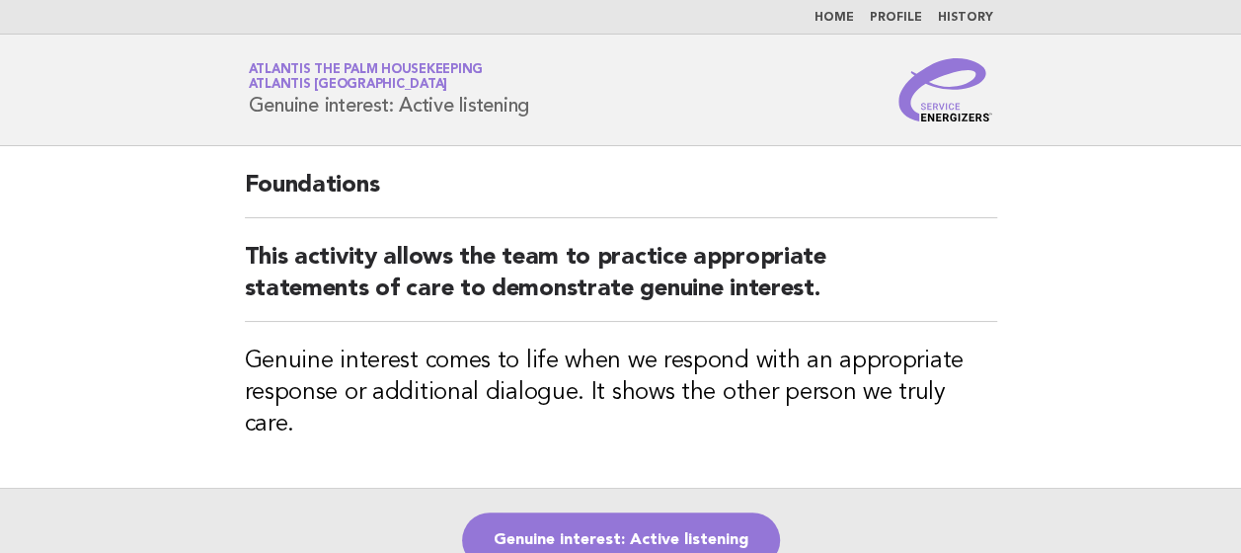
click at [842, 18] on link "Home" at bounding box center [833, 18] width 39 height 12
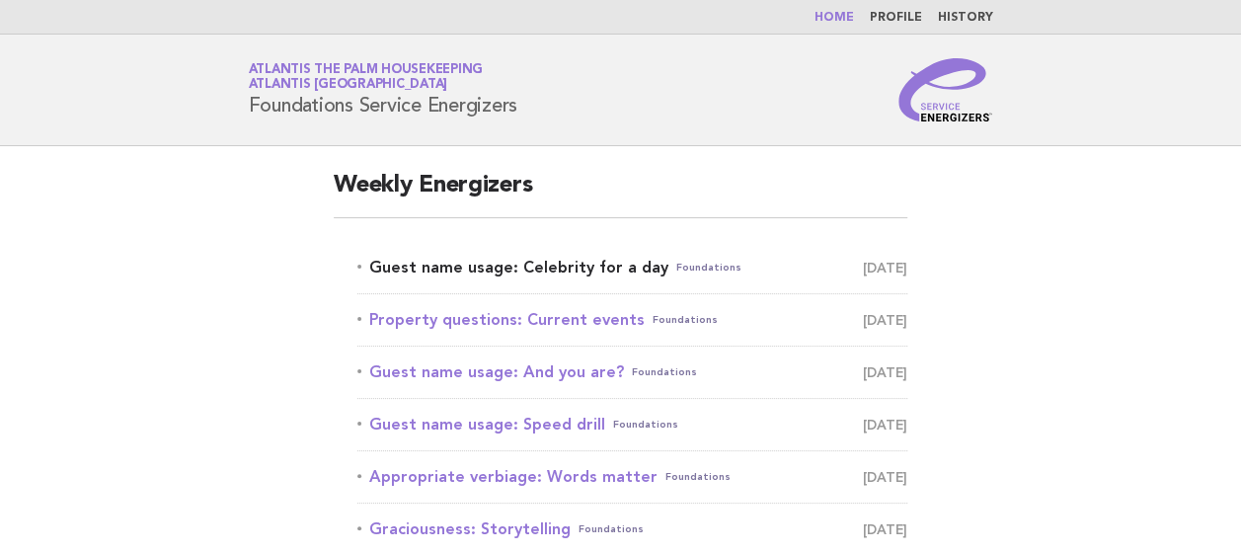
click at [462, 265] on link "Guest name usage: Celebrity for a day Foundations August 10" at bounding box center [632, 268] width 550 height 28
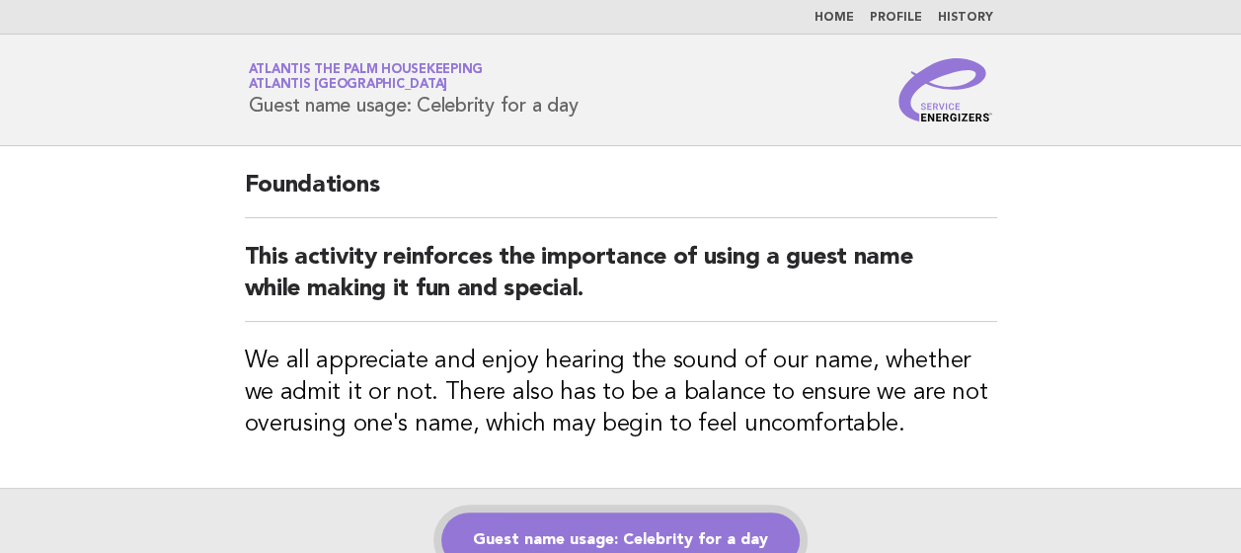
click at [644, 529] on link "Guest name usage: Celebrity for a day" at bounding box center [620, 539] width 358 height 55
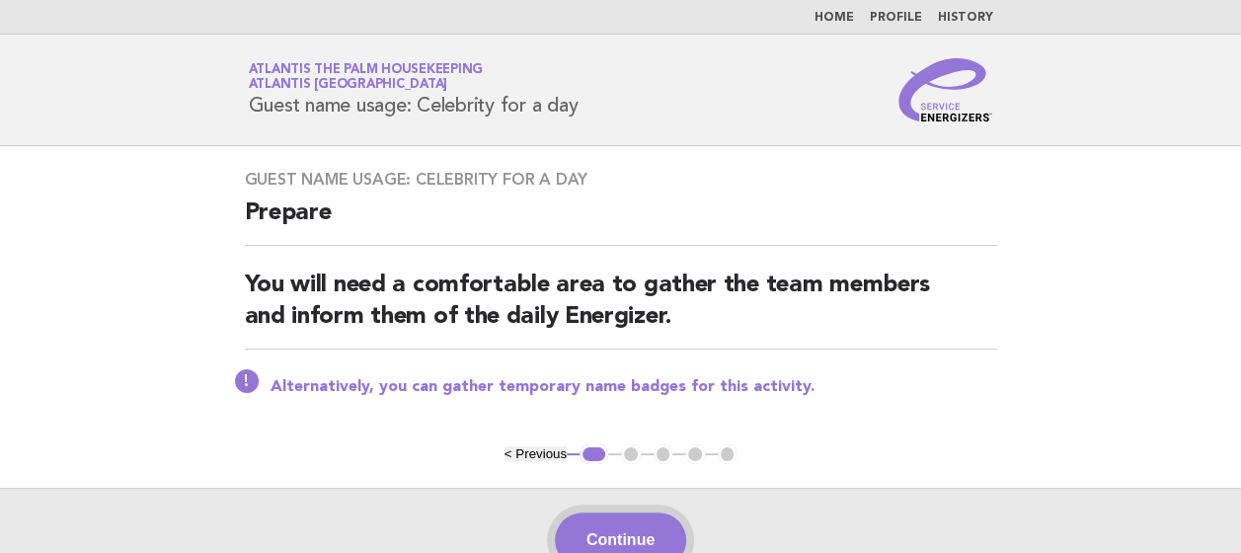
click at [631, 531] on button "Continue" at bounding box center [620, 539] width 131 height 55
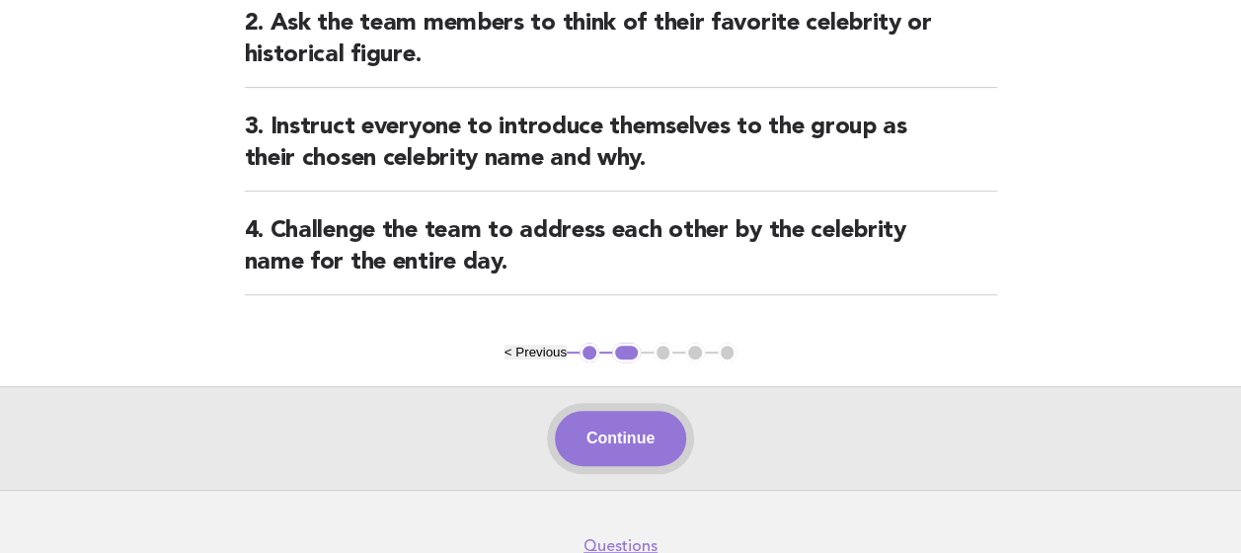
click at [624, 424] on button "Continue" at bounding box center [620, 438] width 131 height 55
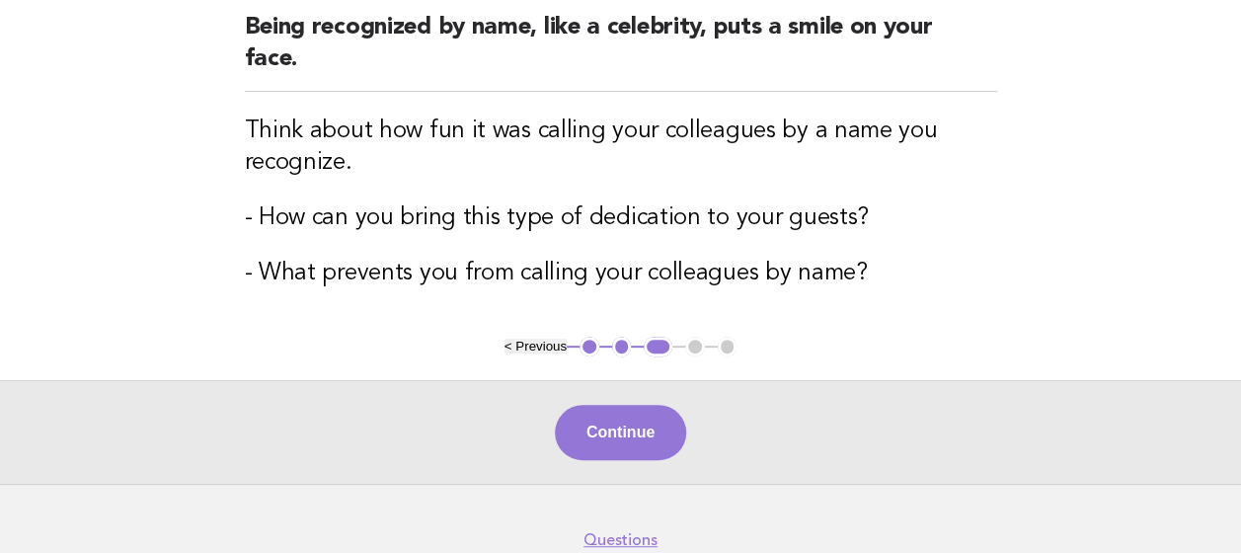
click at [624, 424] on button "Continue" at bounding box center [620, 432] width 131 height 55
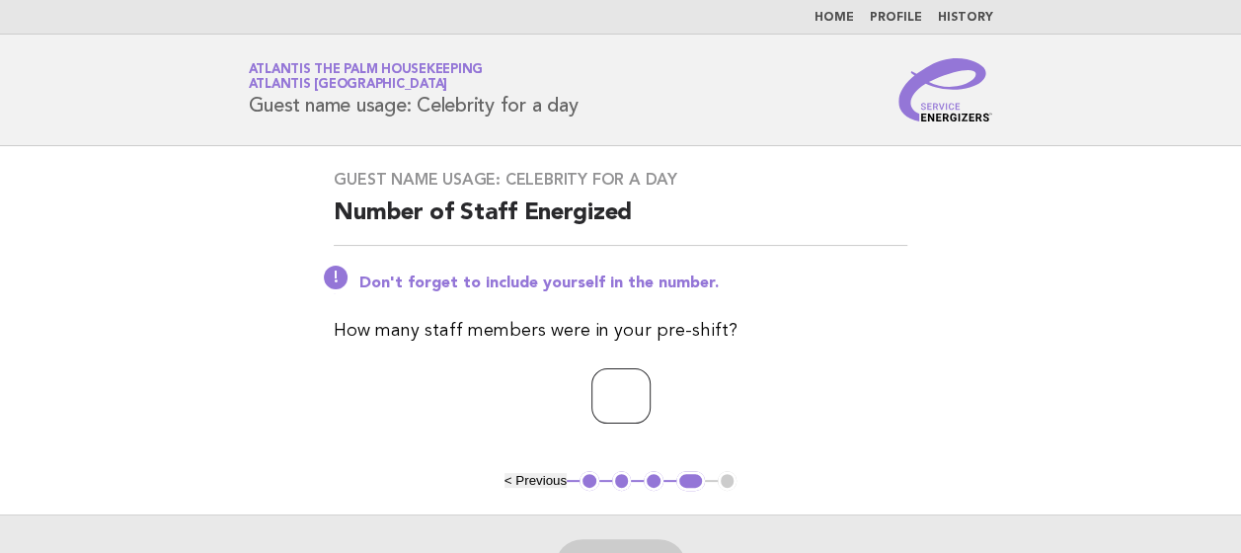
click at [600, 400] on input "number" at bounding box center [620, 395] width 59 height 55
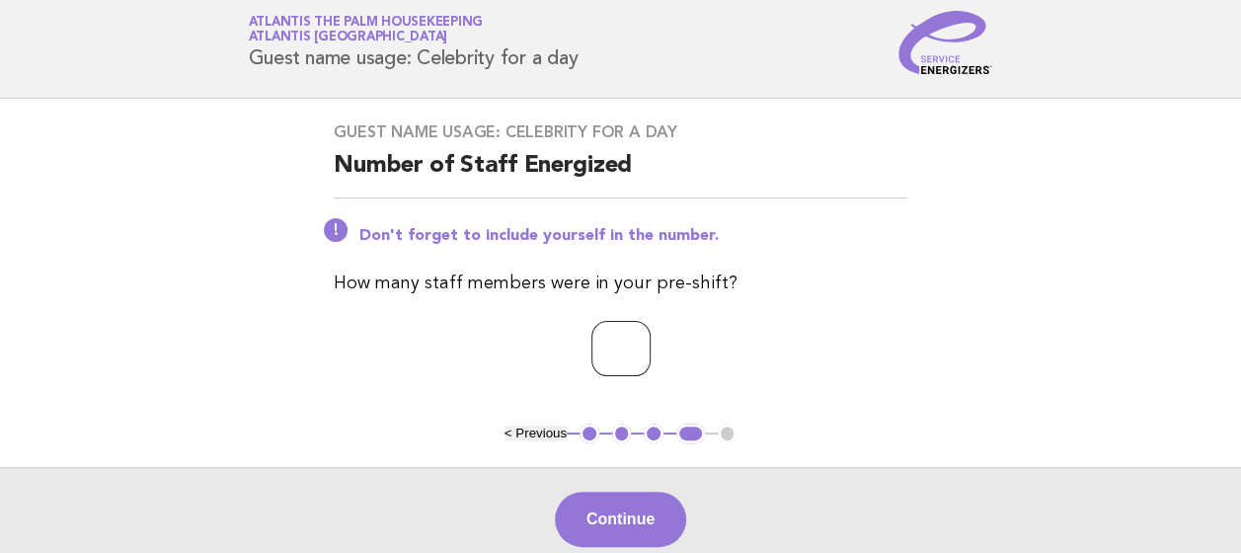
scroll to position [48, 0]
type input "**"
click at [608, 523] on button "Continue" at bounding box center [620, 518] width 131 height 55
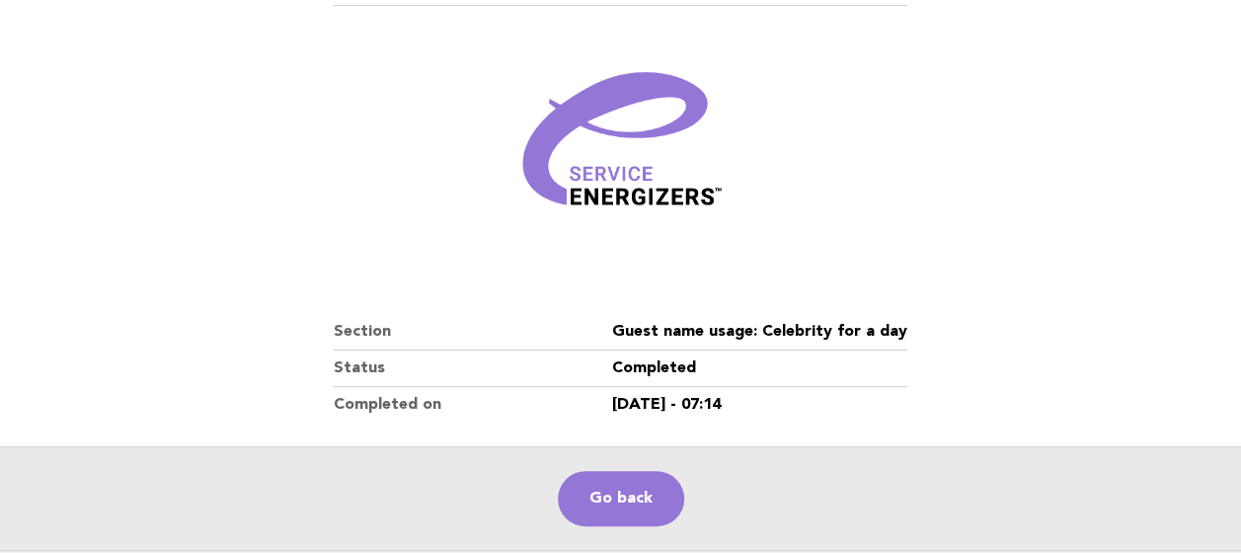
scroll to position [218, 0]
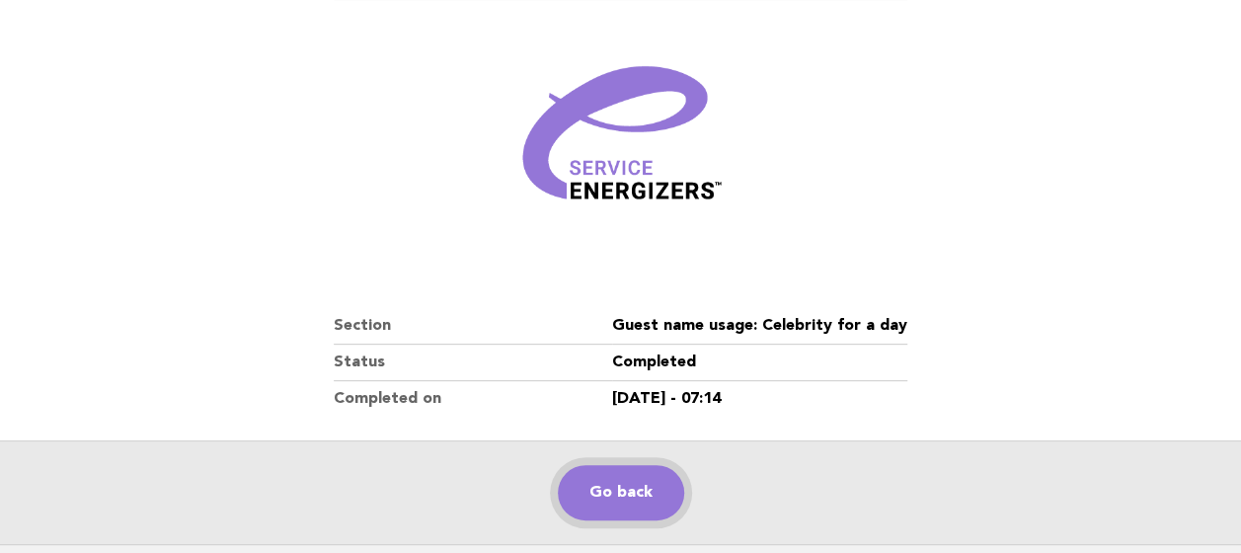
click at [602, 482] on link "Go back" at bounding box center [621, 492] width 126 height 55
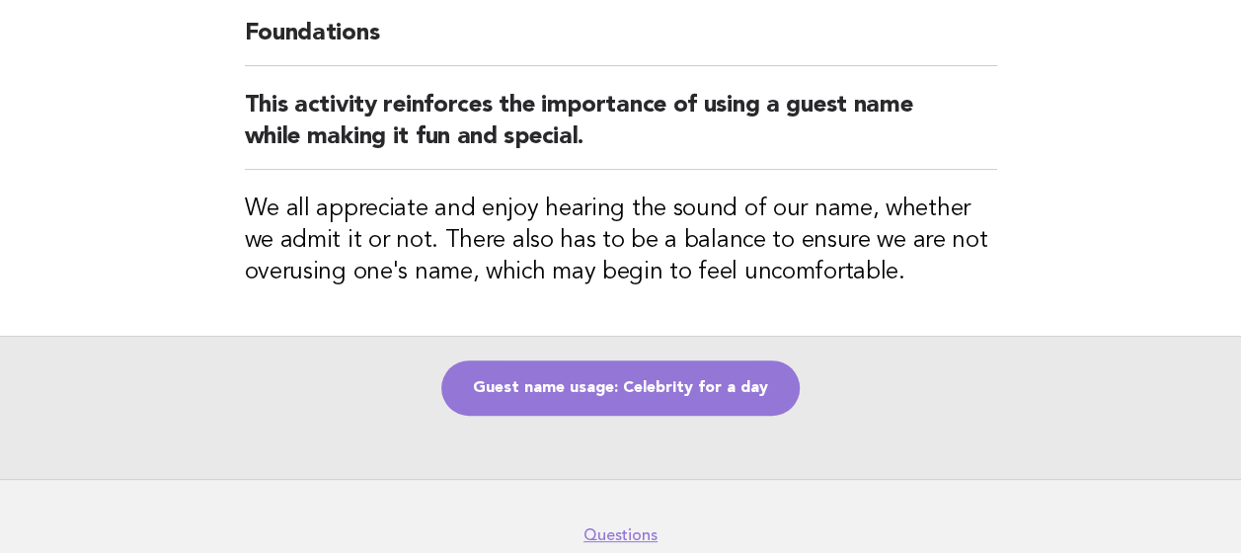
scroll to position [153, 0]
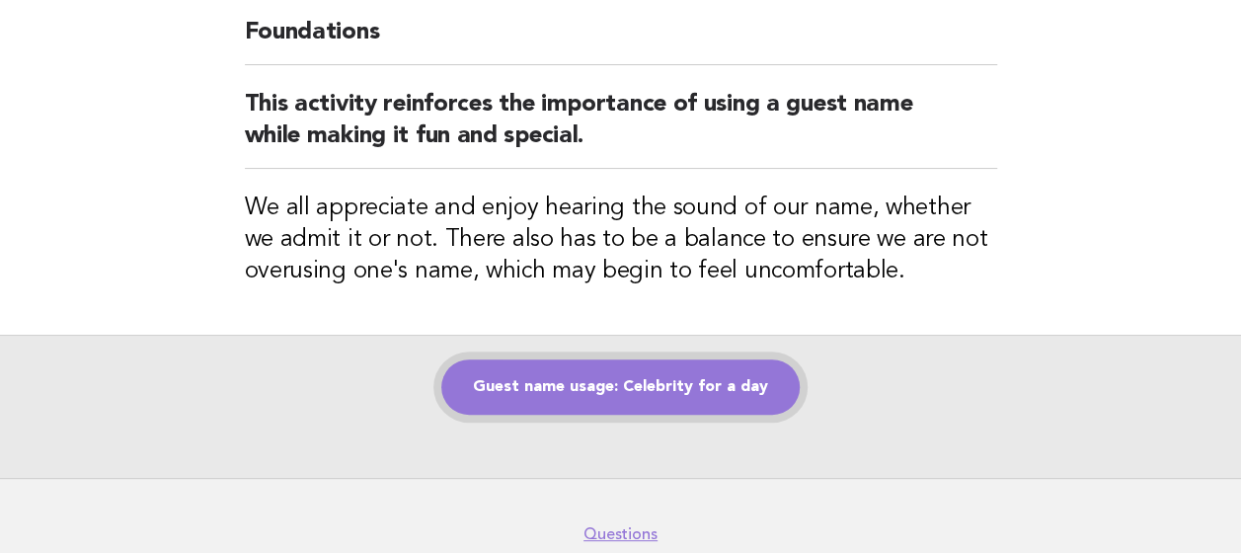
click at [603, 359] on link "Guest name usage: Celebrity for a day" at bounding box center [620, 386] width 358 height 55
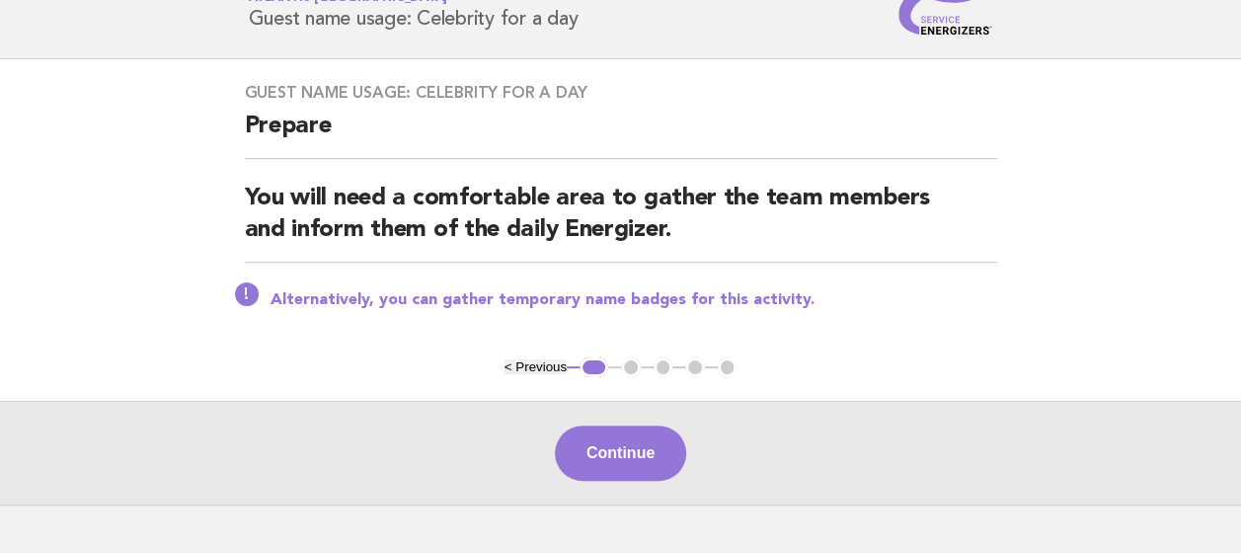
scroll to position [95, 0]
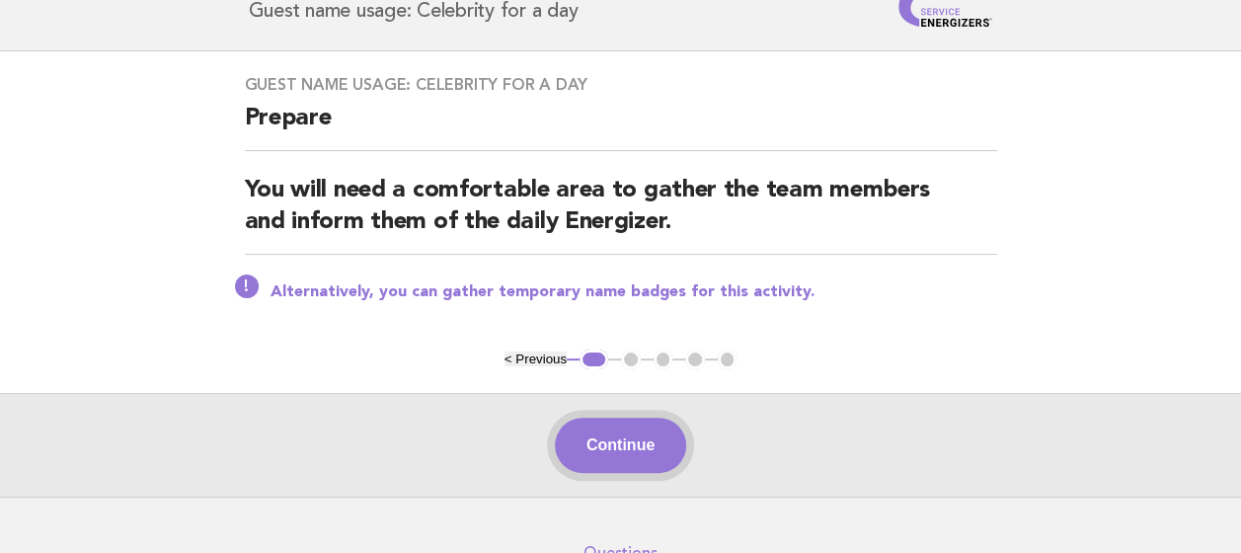
click at [611, 434] on button "Continue" at bounding box center [620, 444] width 131 height 55
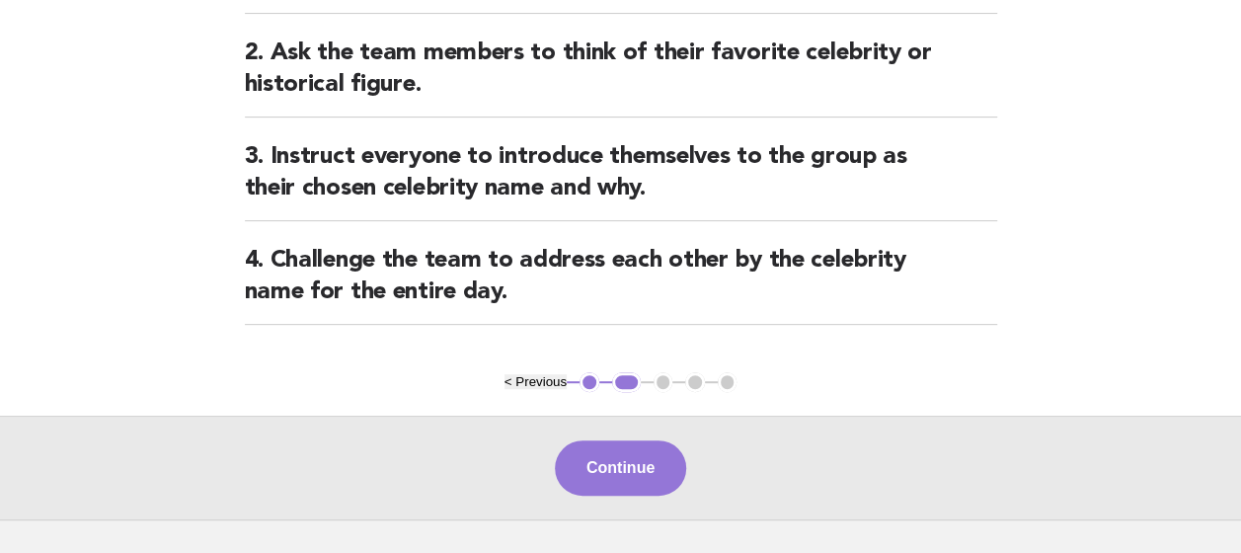
scroll to position [379, 0]
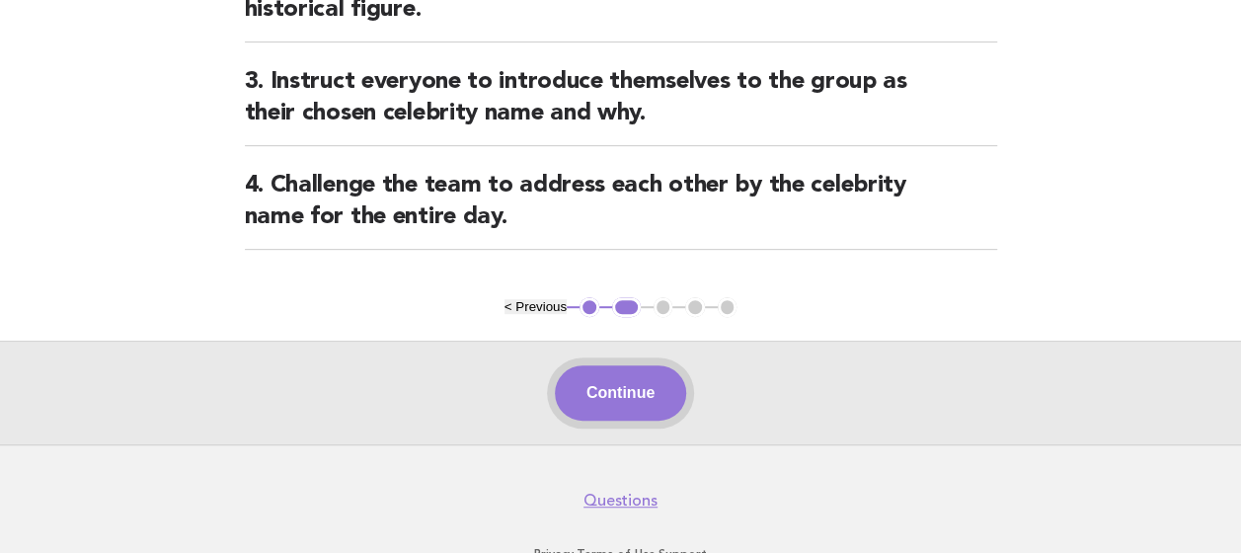
click at [626, 391] on button "Continue" at bounding box center [620, 392] width 131 height 55
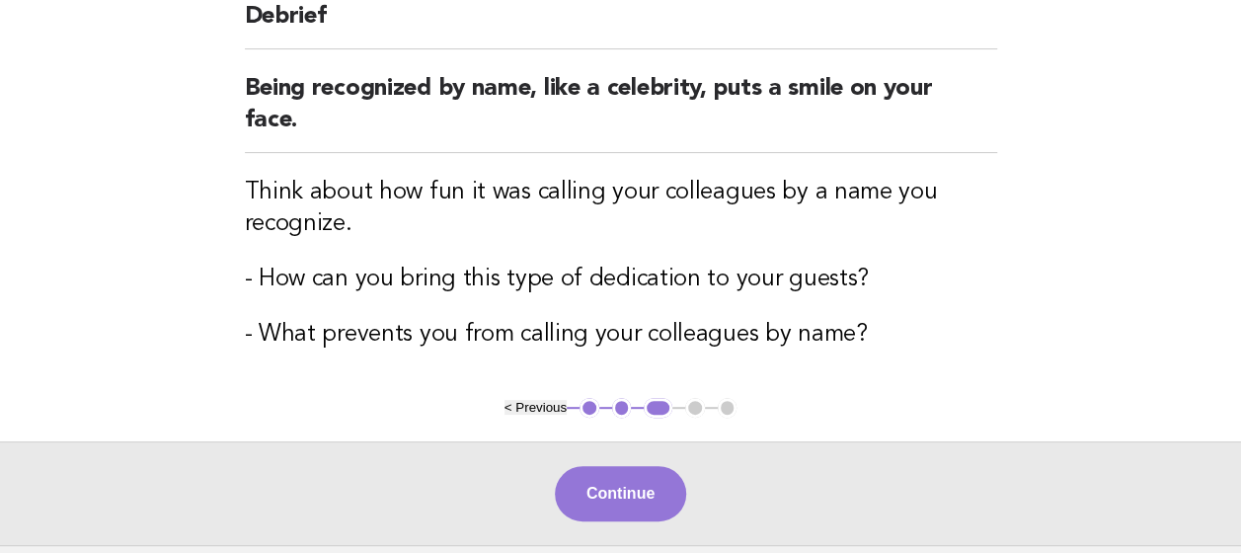
scroll to position [197, 0]
click at [641, 497] on button "Continue" at bounding box center [620, 492] width 131 height 55
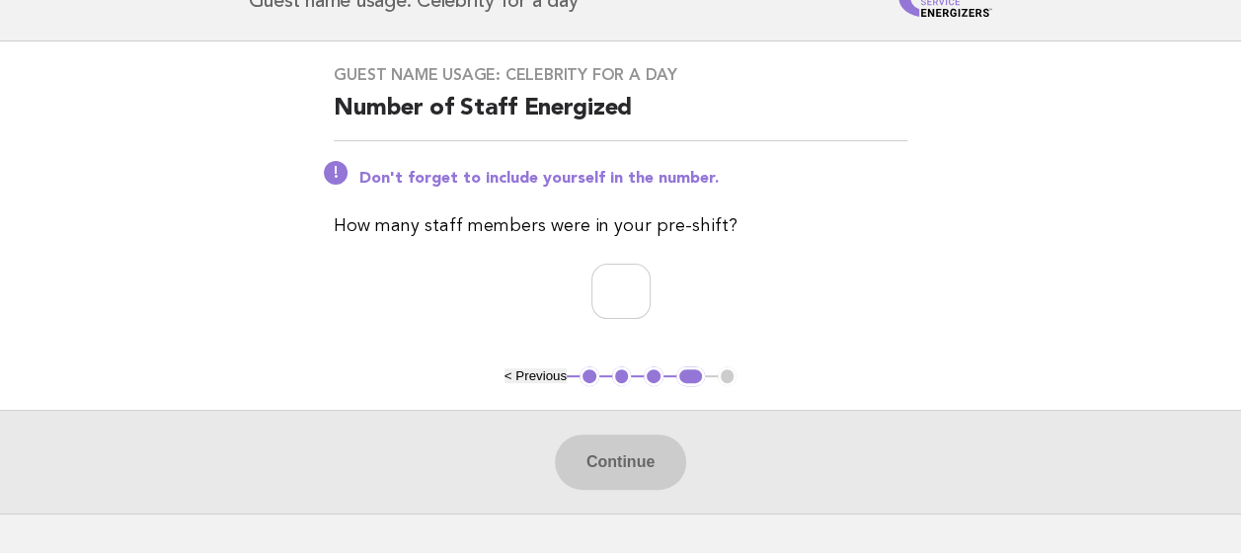
scroll to position [109, 0]
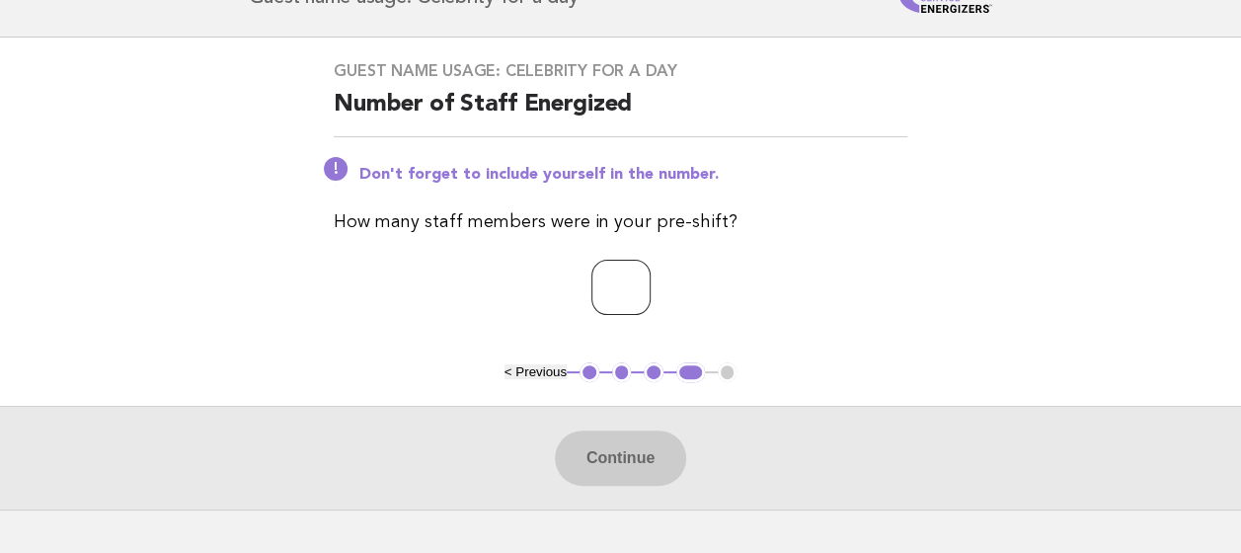
click at [608, 273] on input "number" at bounding box center [620, 287] width 59 height 55
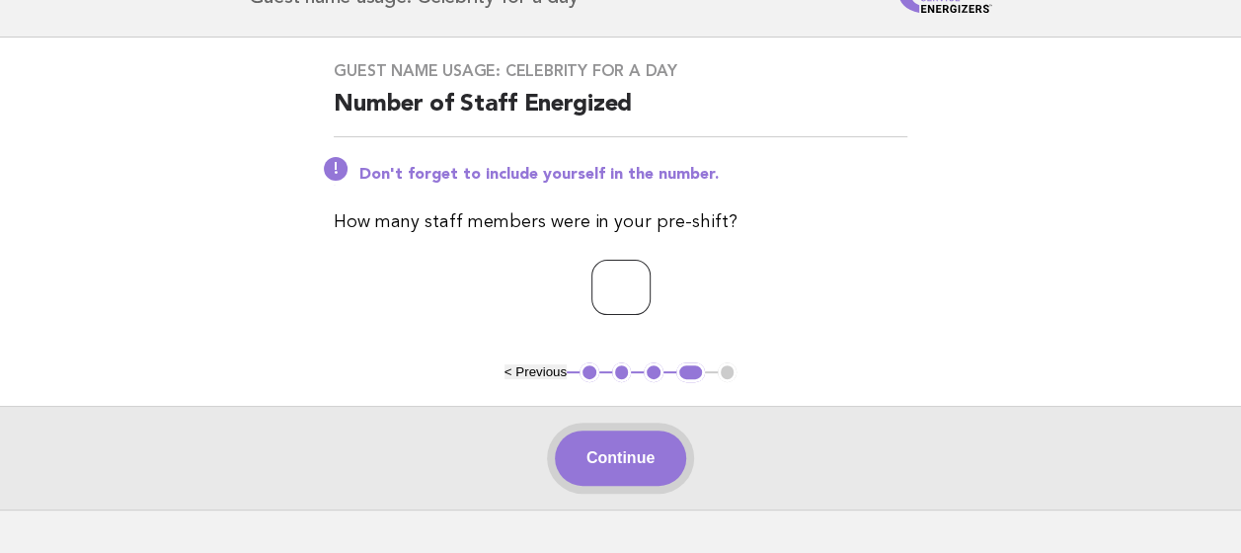
type input "**"
click at [622, 448] on button "Continue" at bounding box center [620, 457] width 131 height 55
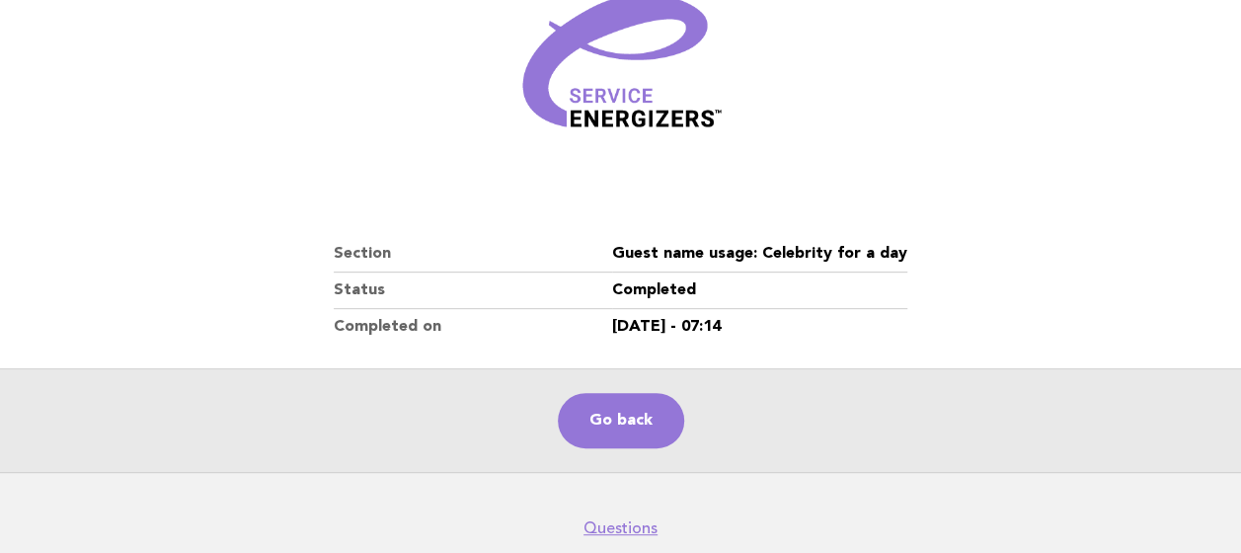
scroll to position [299, 0]
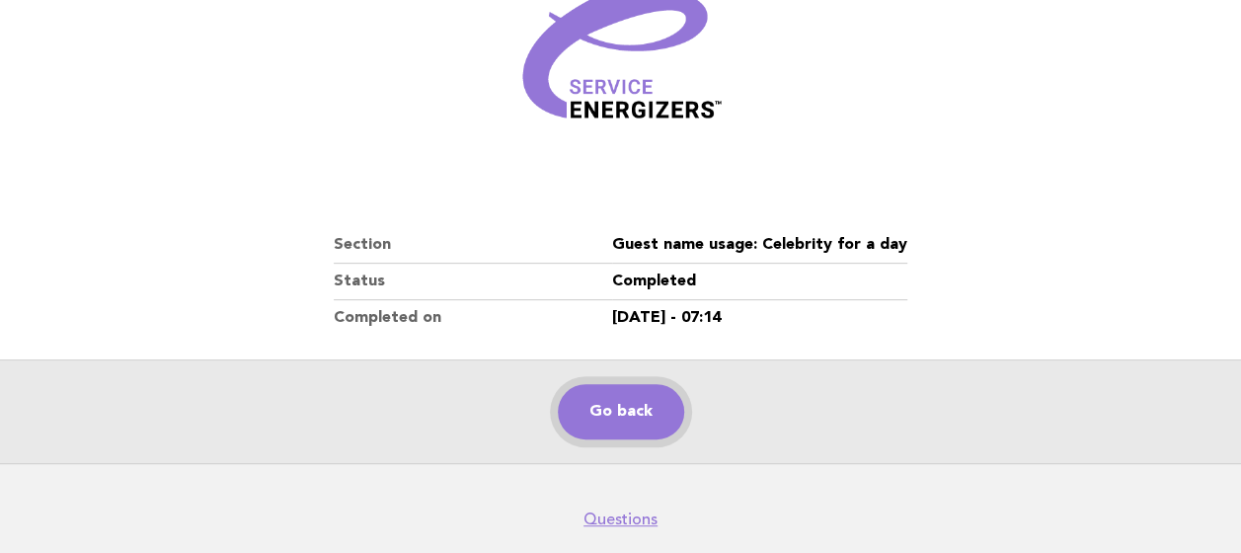
click at [622, 409] on link "Go back" at bounding box center [621, 411] width 126 height 55
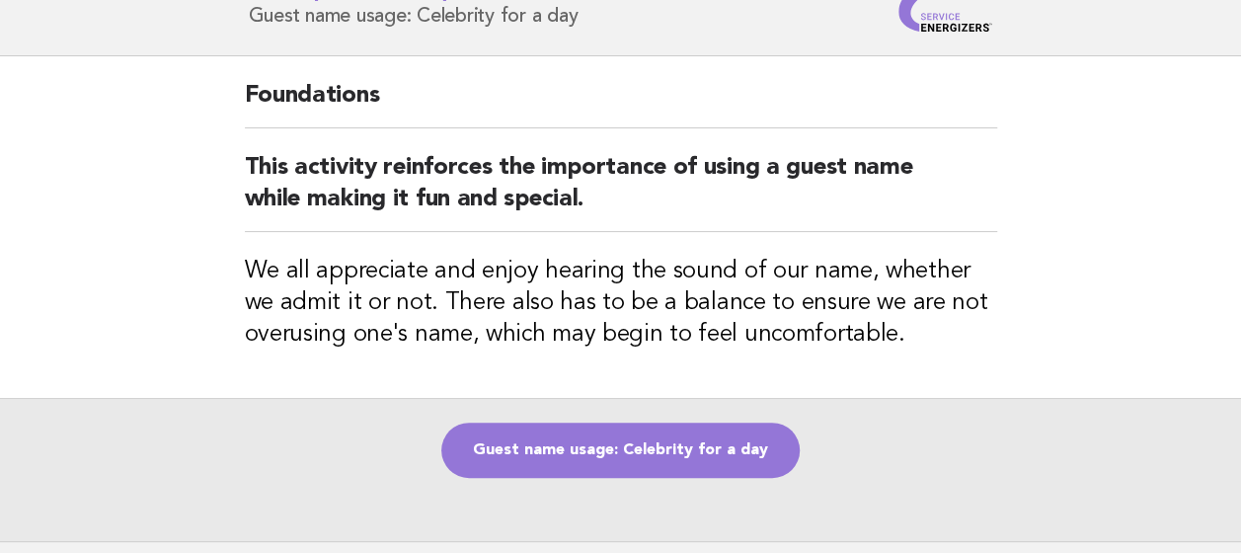
scroll to position [94, 0]
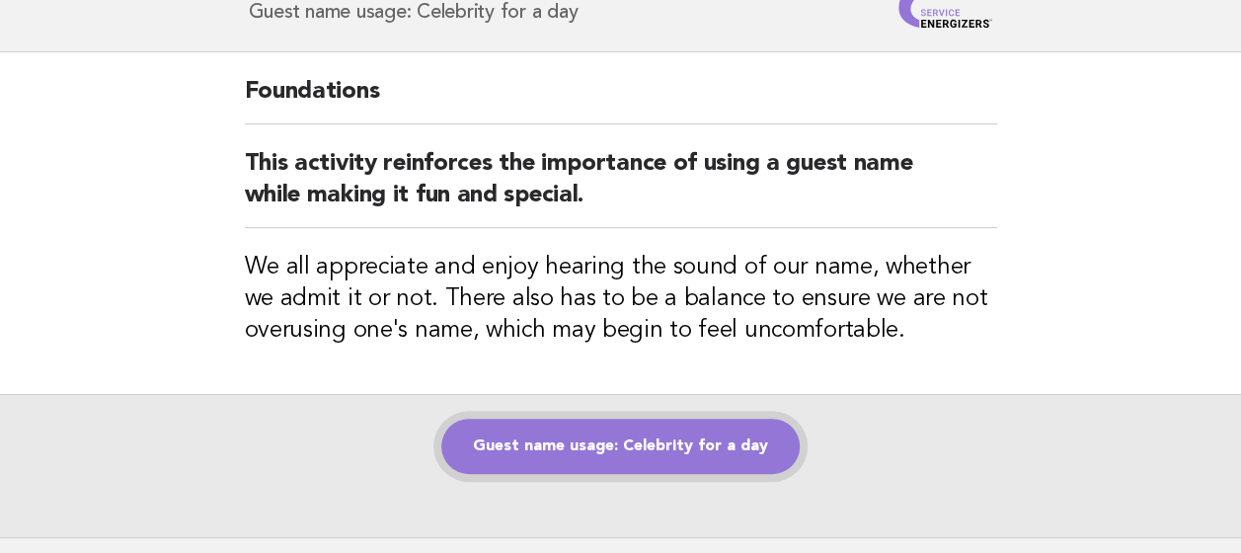
click at [618, 442] on link "Guest name usage: Celebrity for a day" at bounding box center [620, 445] width 358 height 55
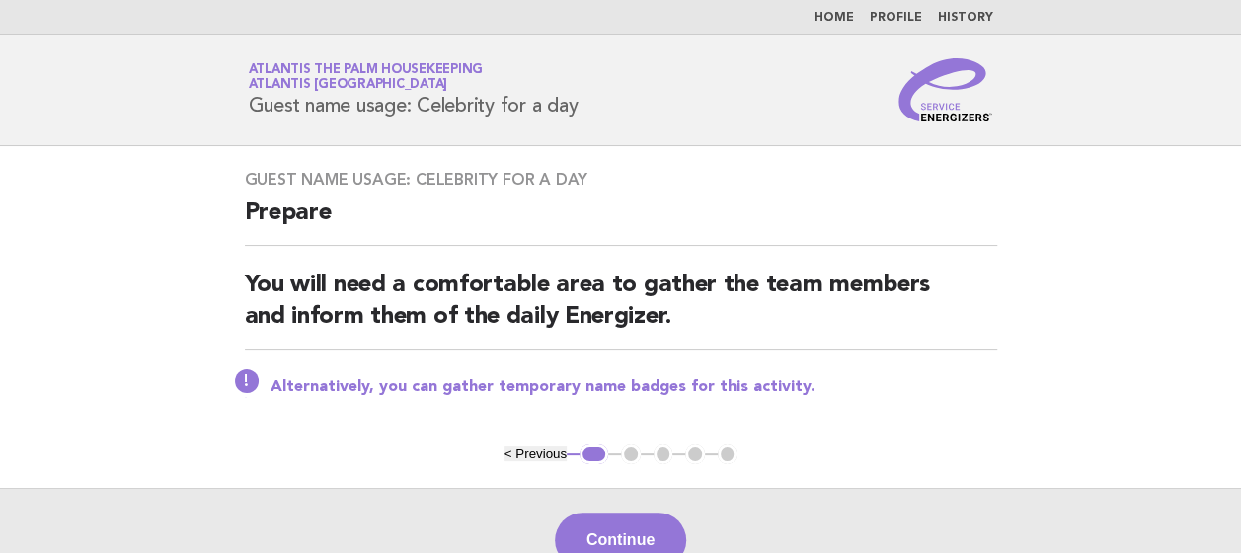
scroll to position [113, 0]
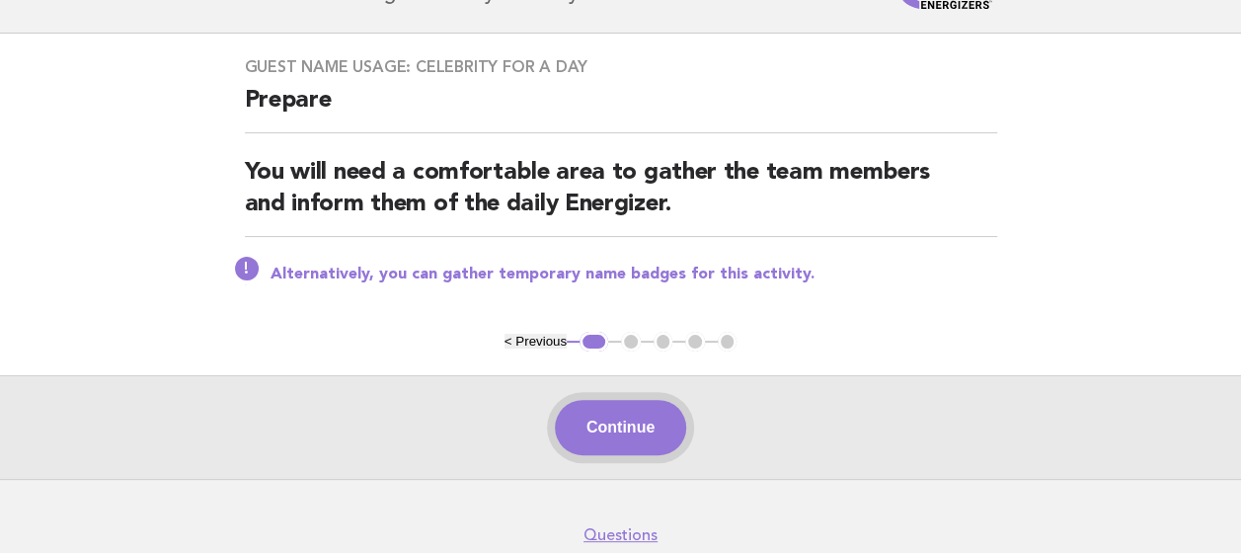
click at [619, 422] on button "Continue" at bounding box center [620, 427] width 131 height 55
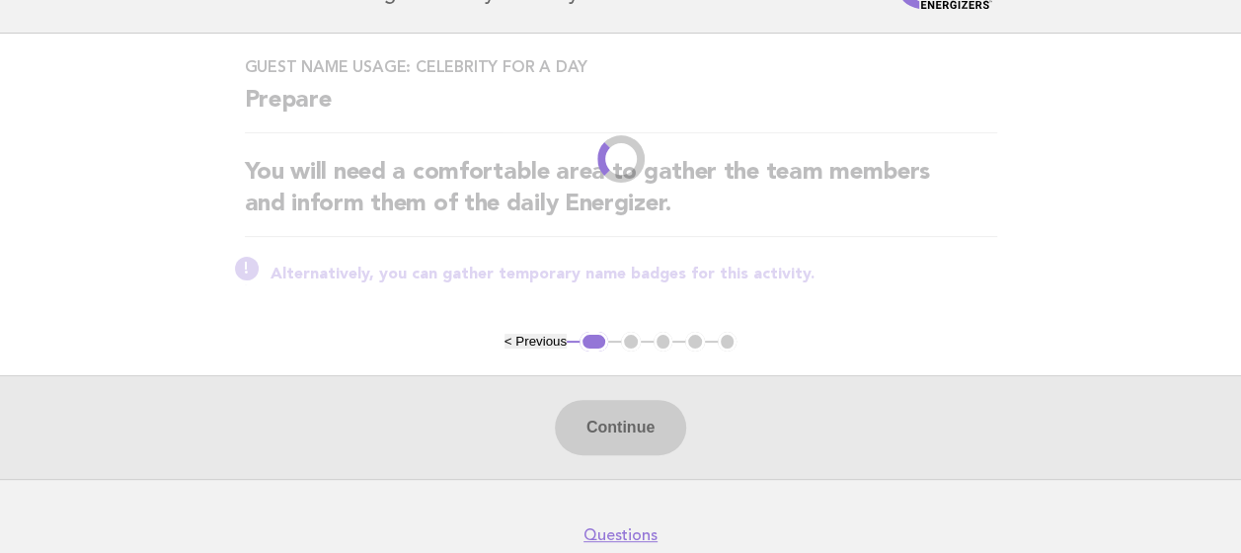
scroll to position [0, 0]
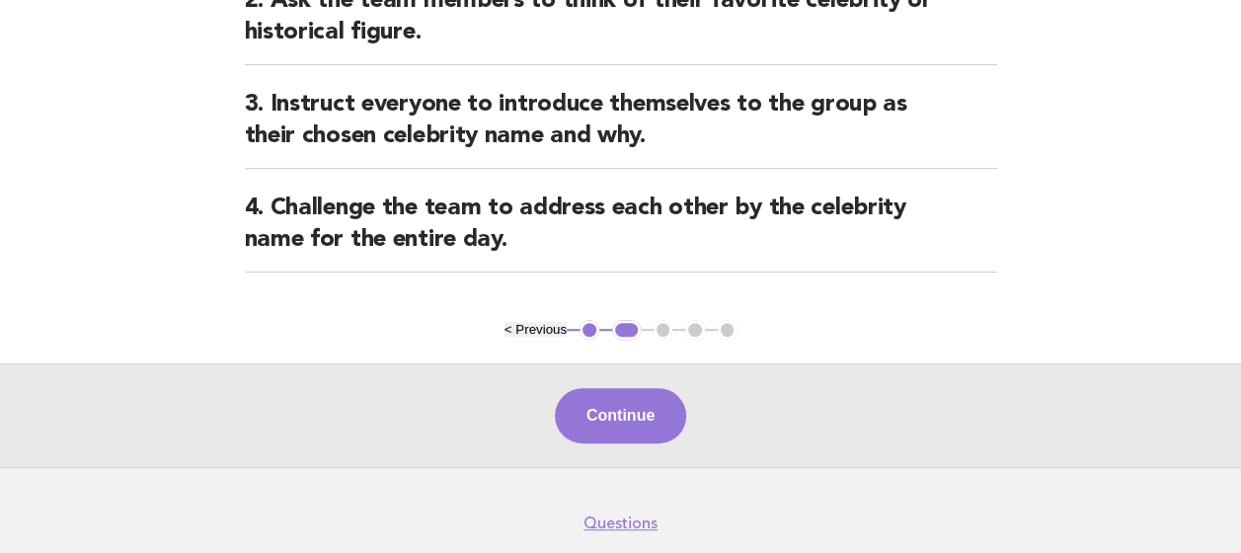
click at [619, 422] on button "Continue" at bounding box center [620, 415] width 131 height 55
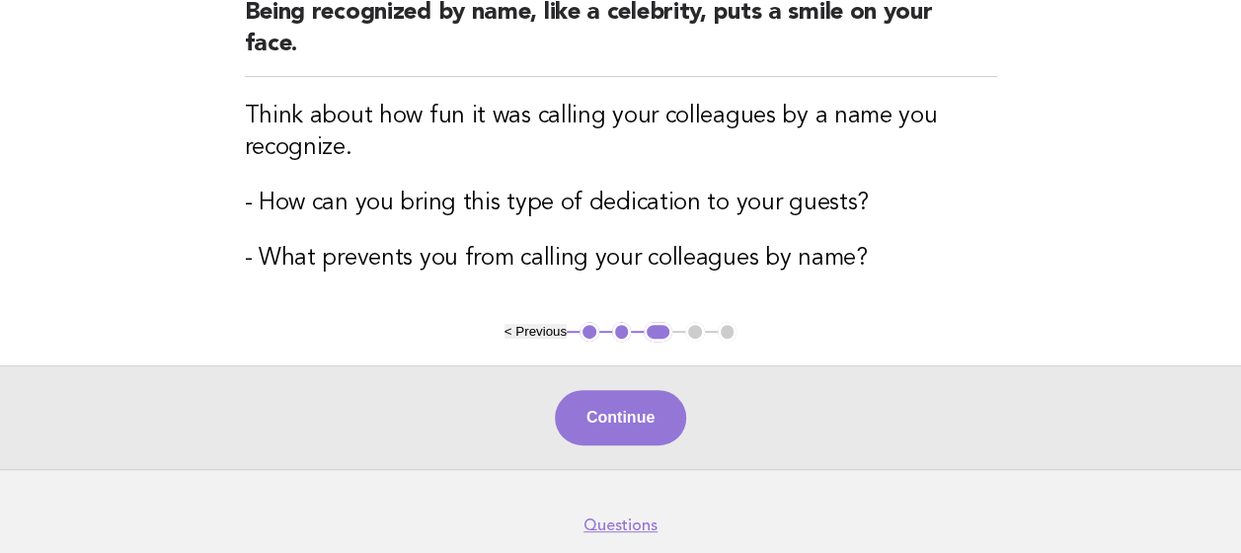
scroll to position [282, 0]
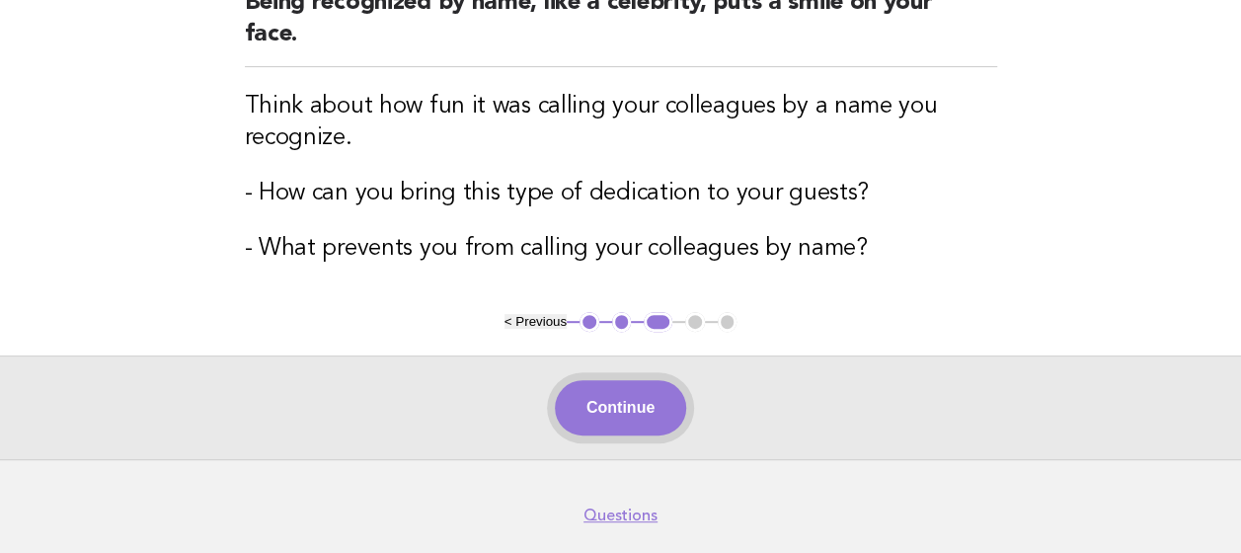
click at [619, 412] on button "Continue" at bounding box center [620, 407] width 131 height 55
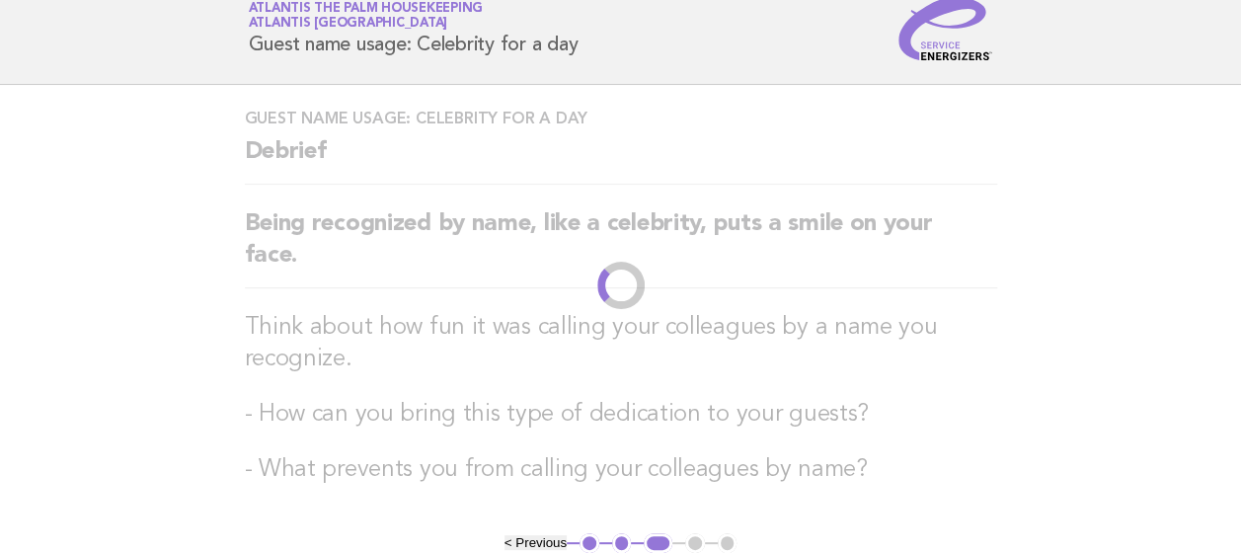
scroll to position [0, 0]
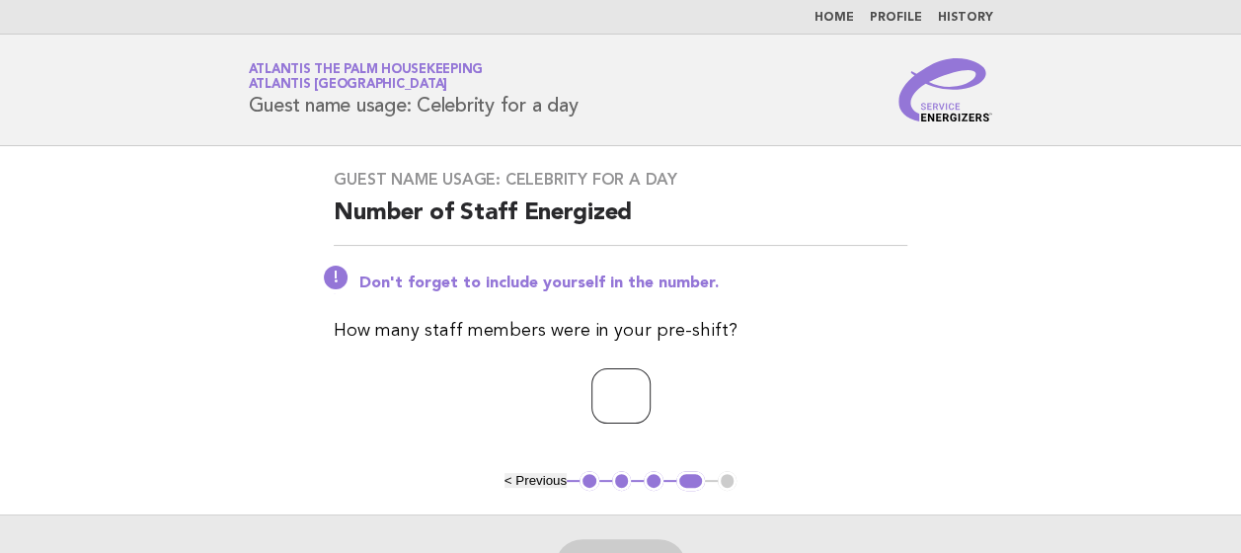
click at [591, 390] on input "number" at bounding box center [620, 395] width 59 height 55
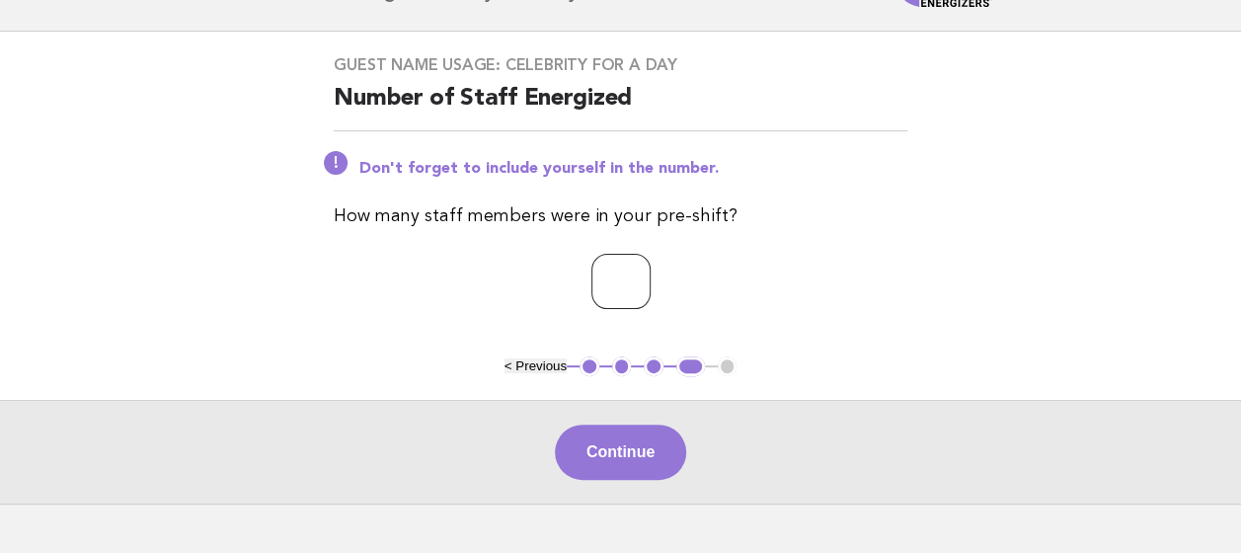
scroll to position [116, 0]
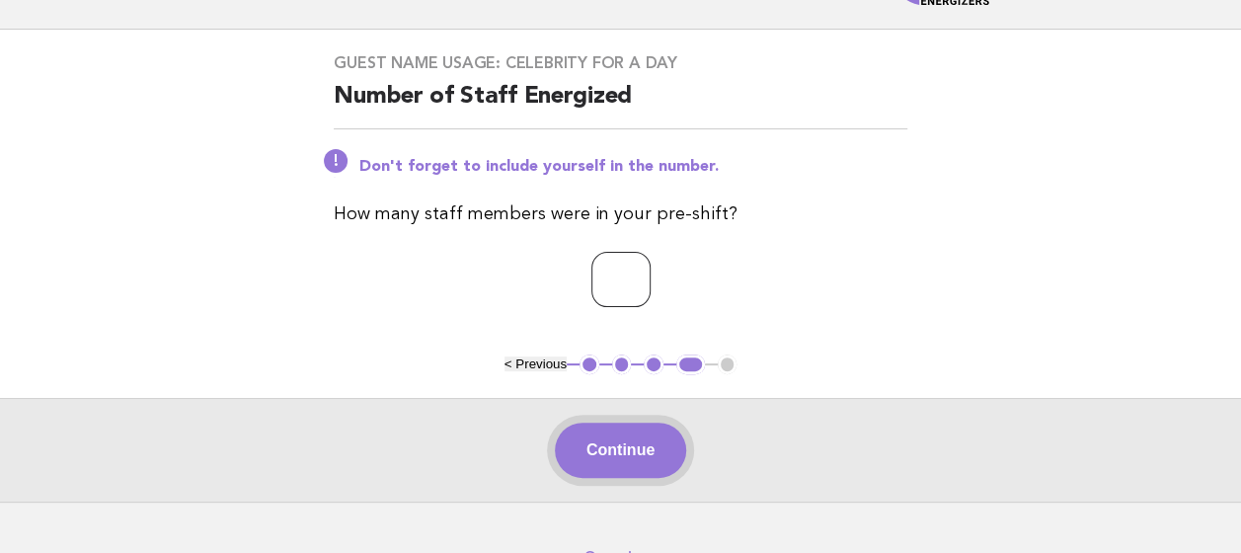
type input "**"
click at [639, 452] on button "Continue" at bounding box center [620, 449] width 131 height 55
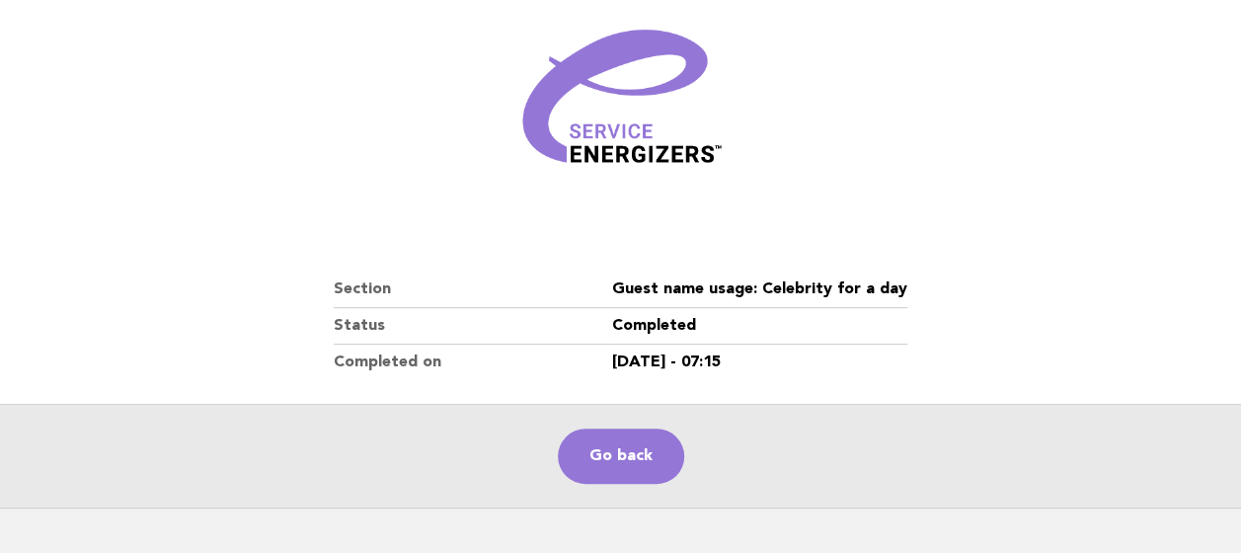
scroll to position [259, 0]
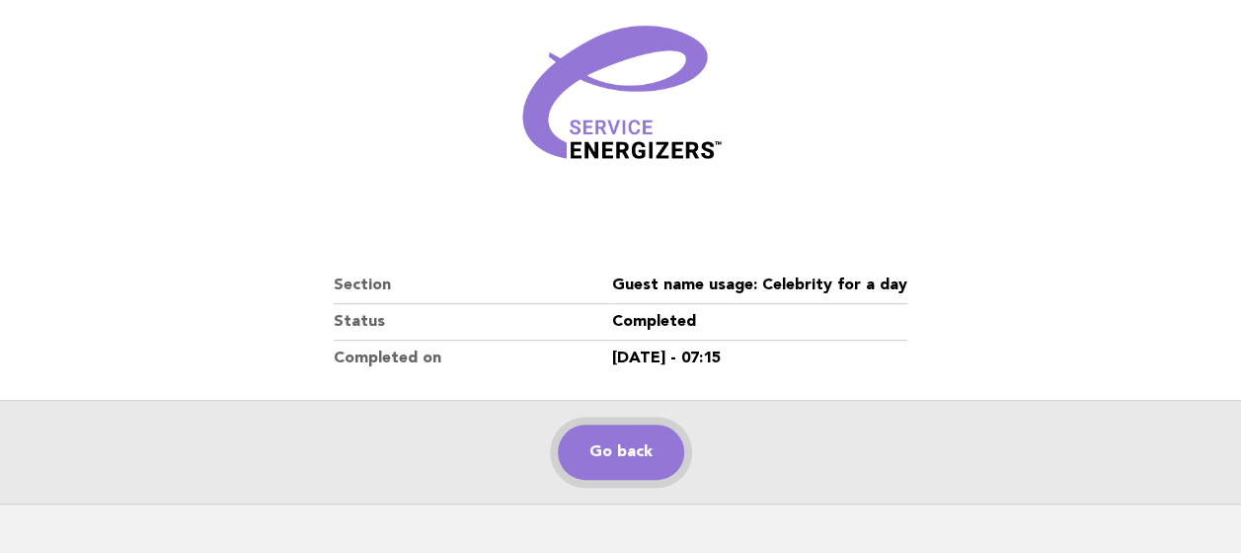
click at [639, 452] on link "Go back" at bounding box center [621, 451] width 126 height 55
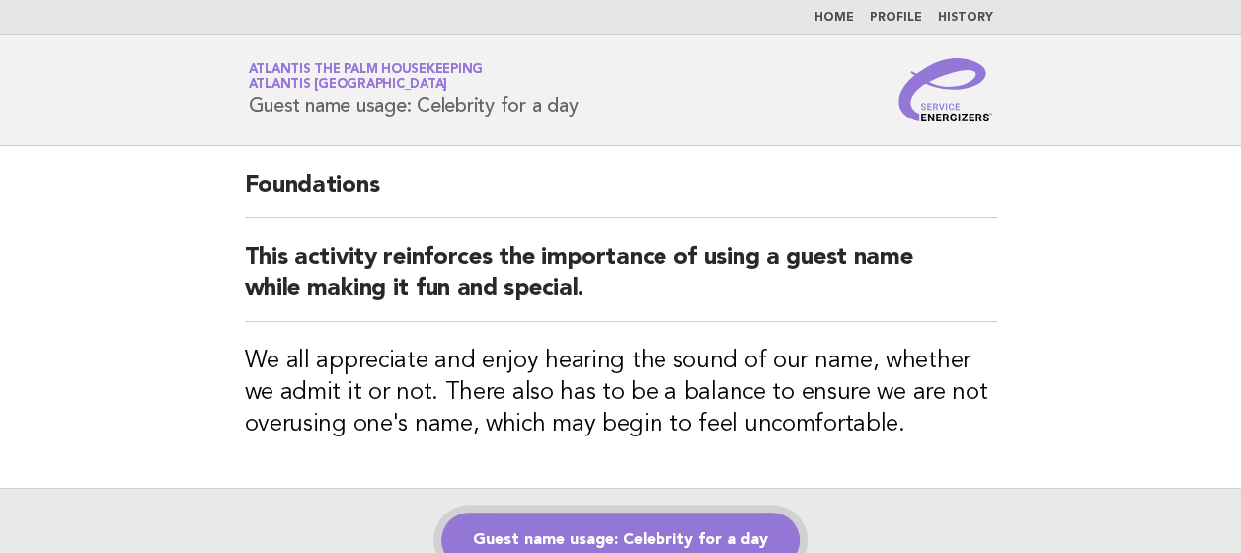
click at [622, 519] on link "Guest name usage: Celebrity for a day" at bounding box center [620, 539] width 358 height 55
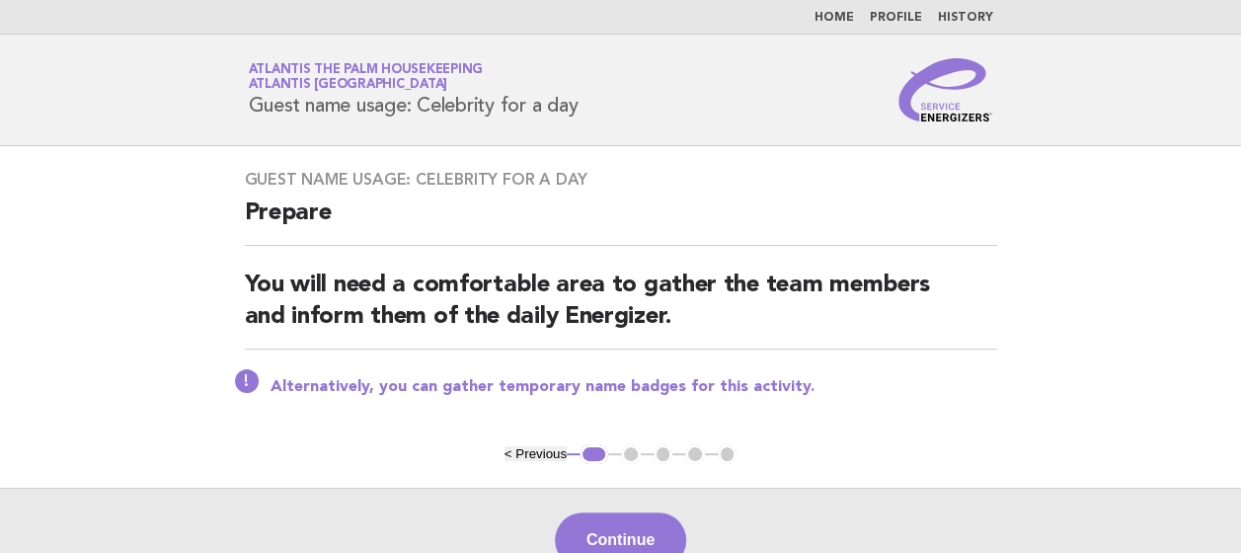
click at [622, 519] on button "Continue" at bounding box center [620, 539] width 131 height 55
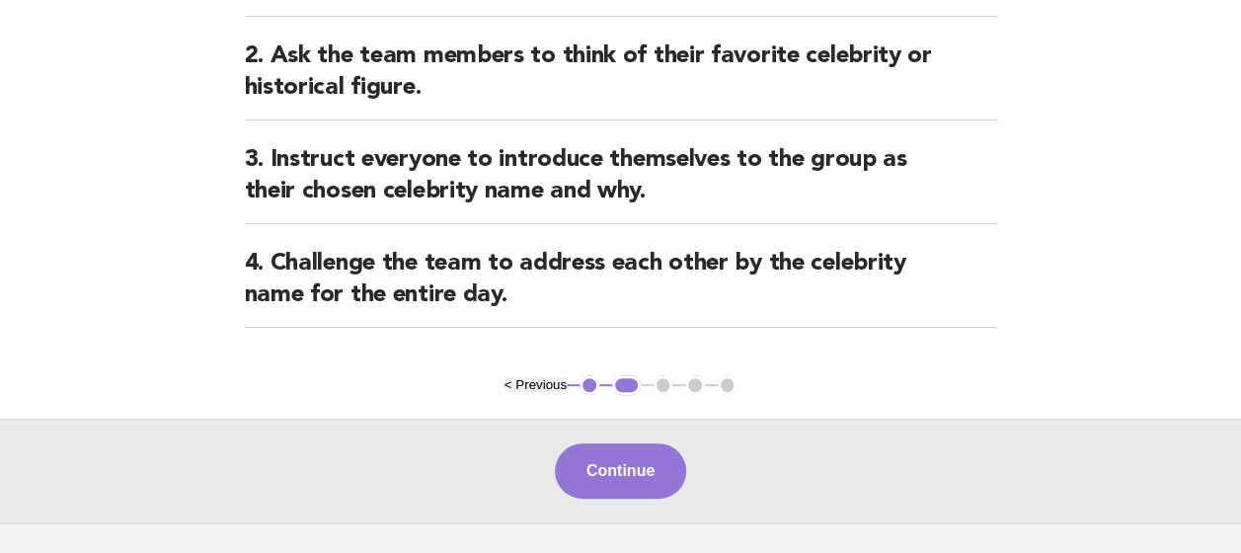
scroll to position [302, 0]
click at [614, 468] on button "Continue" at bounding box center [620, 469] width 131 height 55
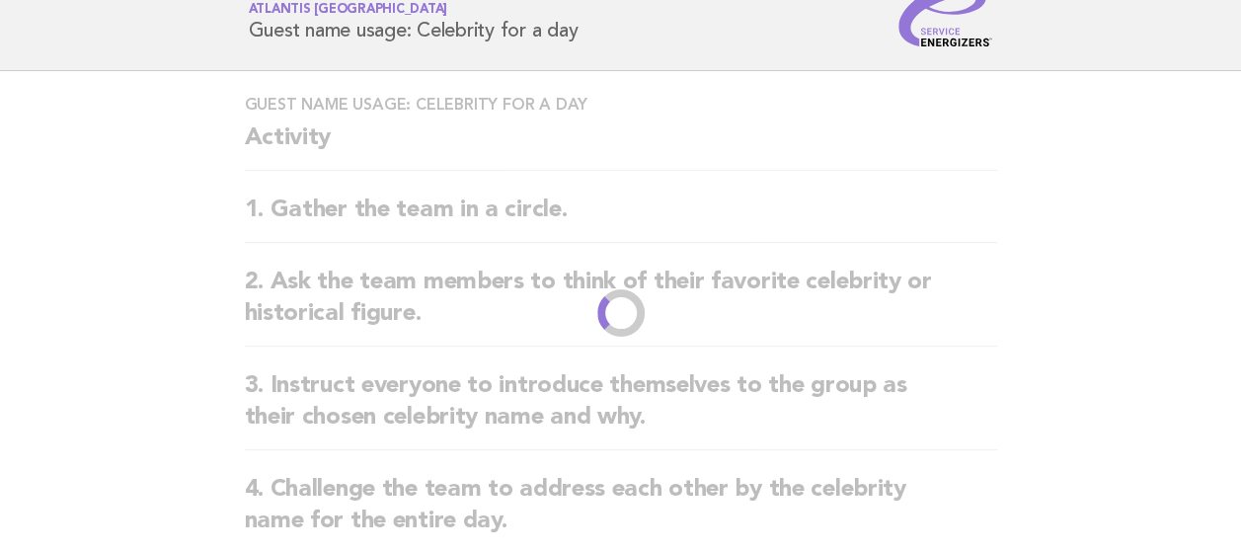
scroll to position [0, 0]
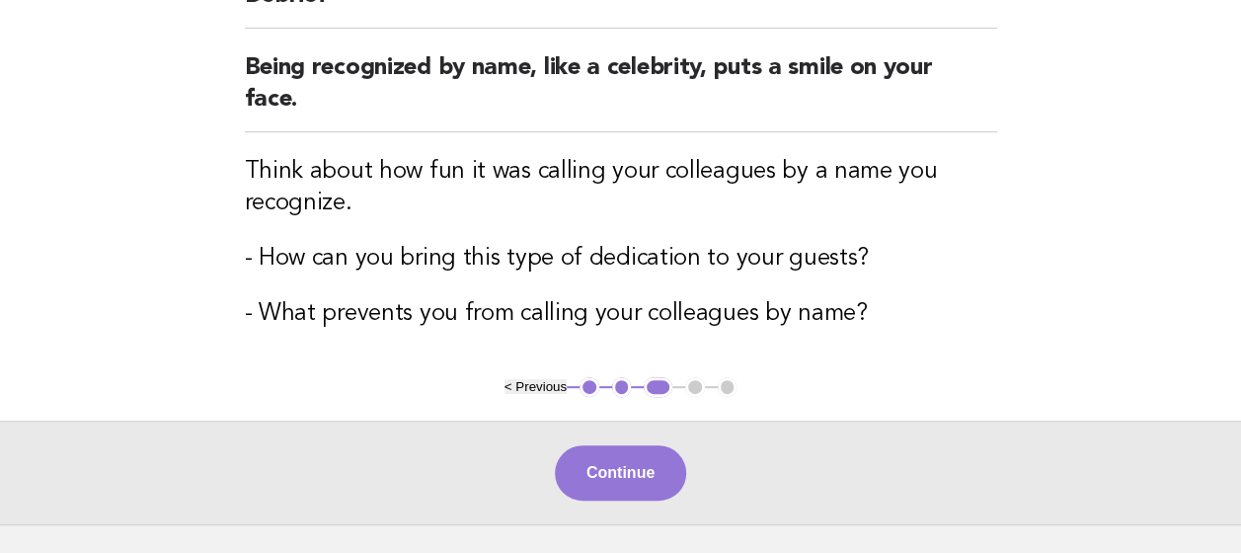
click at [614, 468] on button "Continue" at bounding box center [620, 472] width 131 height 55
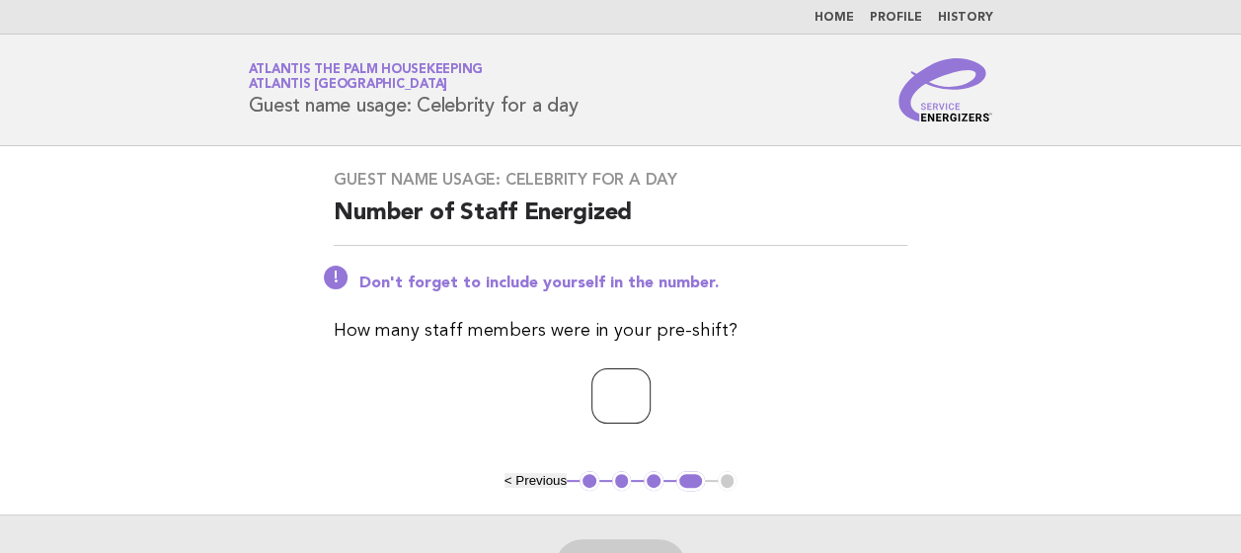
click at [591, 399] on input "number" at bounding box center [620, 395] width 59 height 55
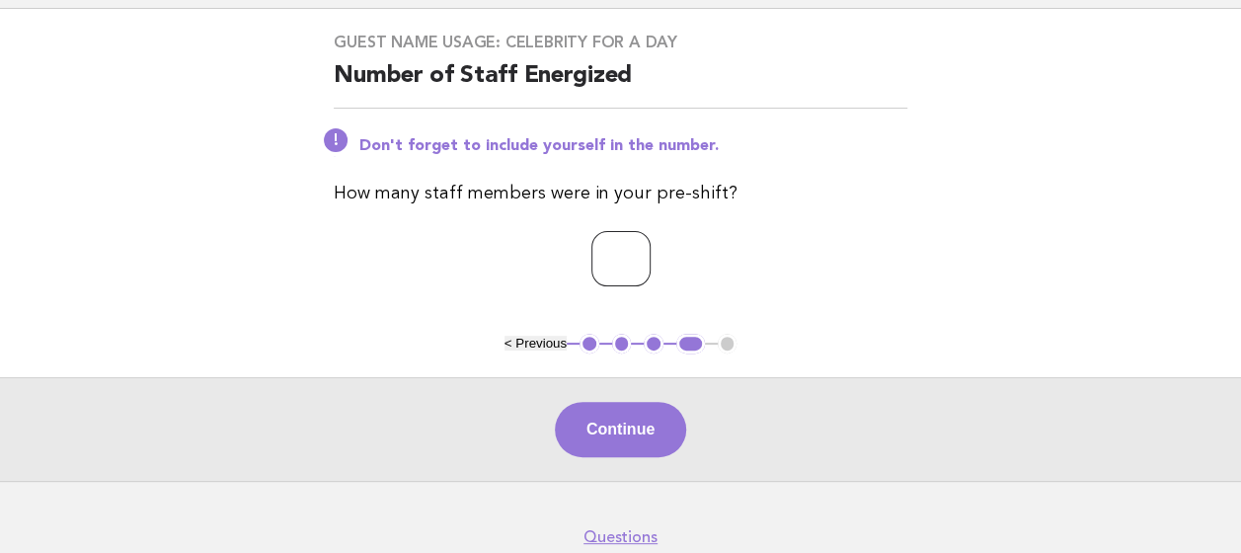
scroll to position [138, 0]
type input "**"
click at [609, 432] on button "Continue" at bounding box center [620, 428] width 131 height 55
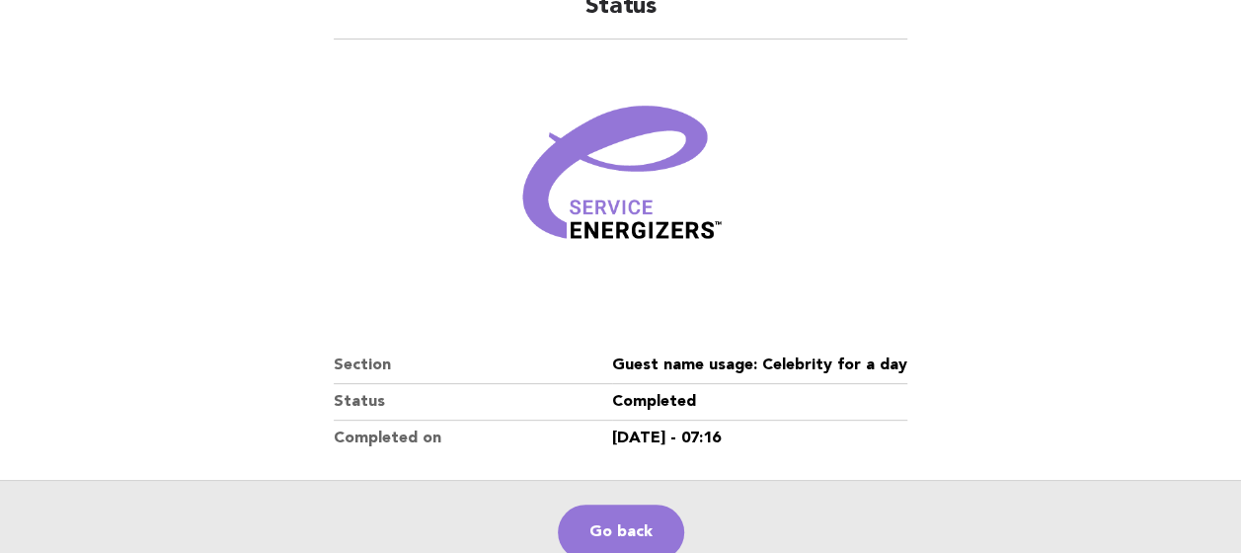
scroll to position [182, 0]
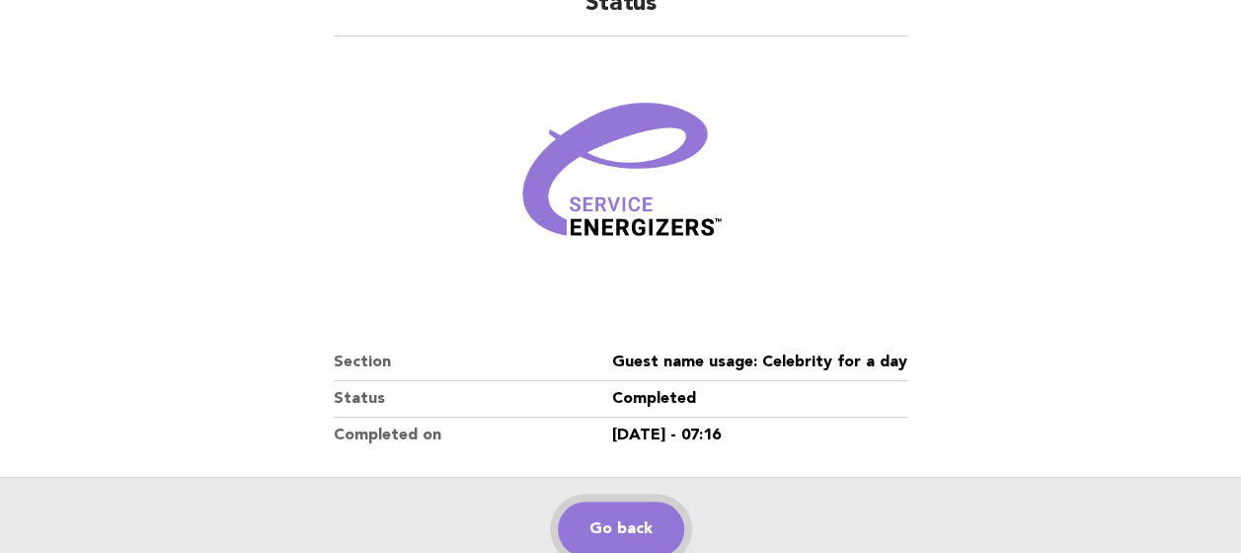
click at [609, 540] on link "Go back" at bounding box center [621, 528] width 126 height 55
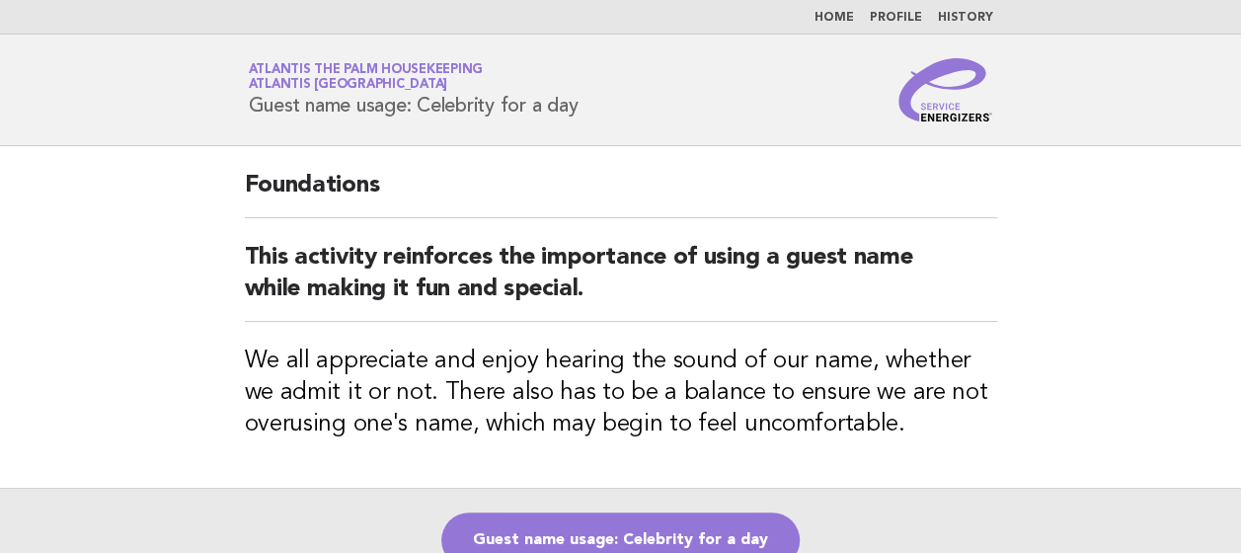
click at [609, 540] on link "Guest name usage: Celebrity for a day" at bounding box center [620, 539] width 358 height 55
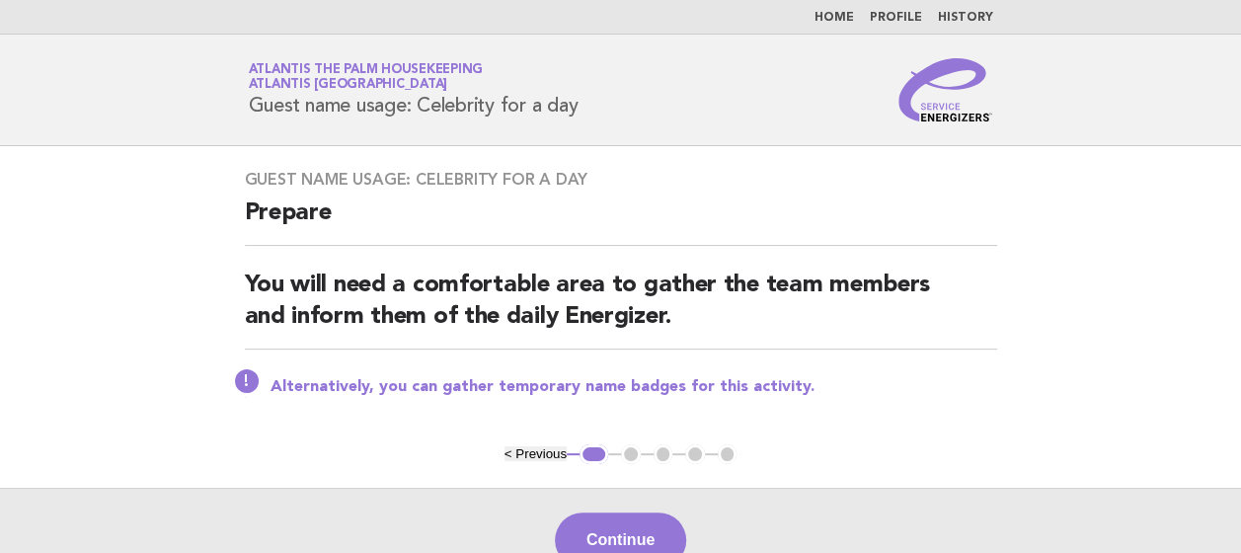
click at [609, 540] on button "Continue" at bounding box center [620, 539] width 131 height 55
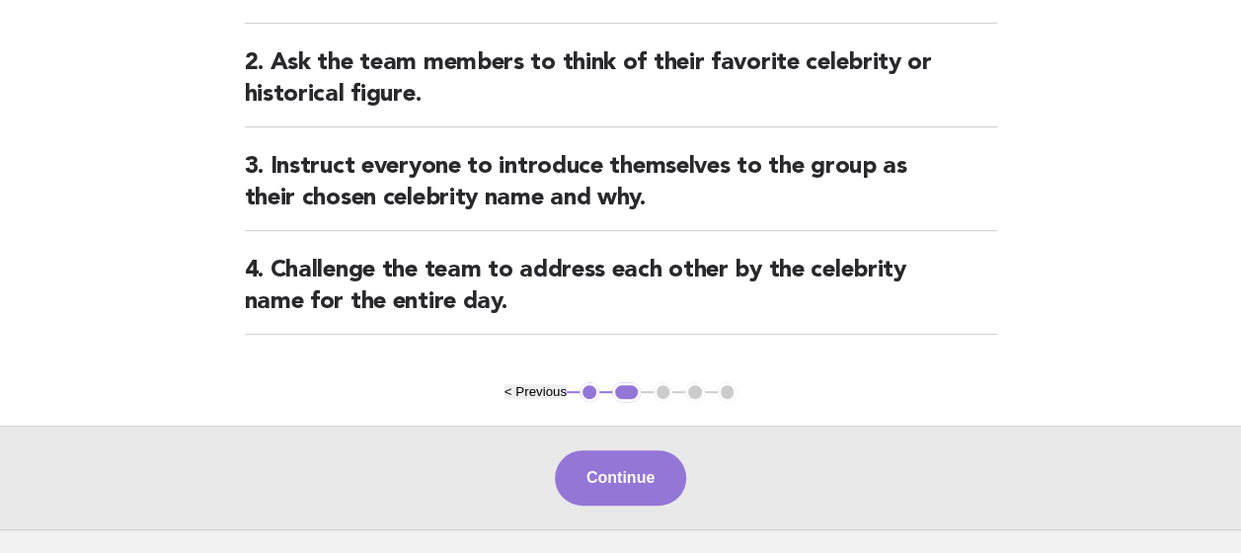
scroll to position [295, 0]
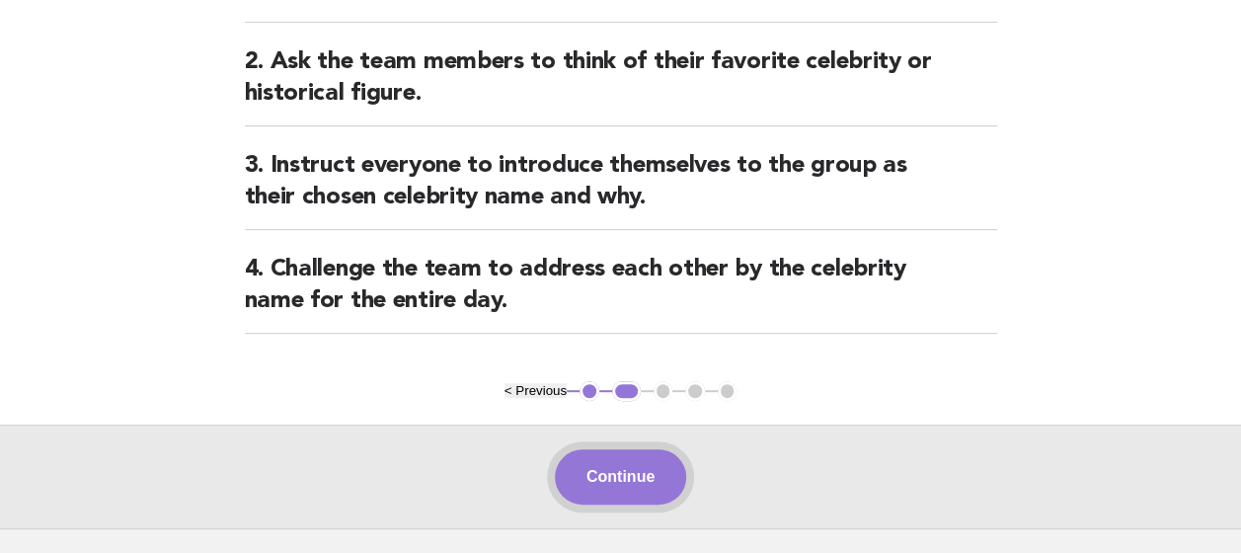
click at [609, 468] on button "Continue" at bounding box center [620, 476] width 131 height 55
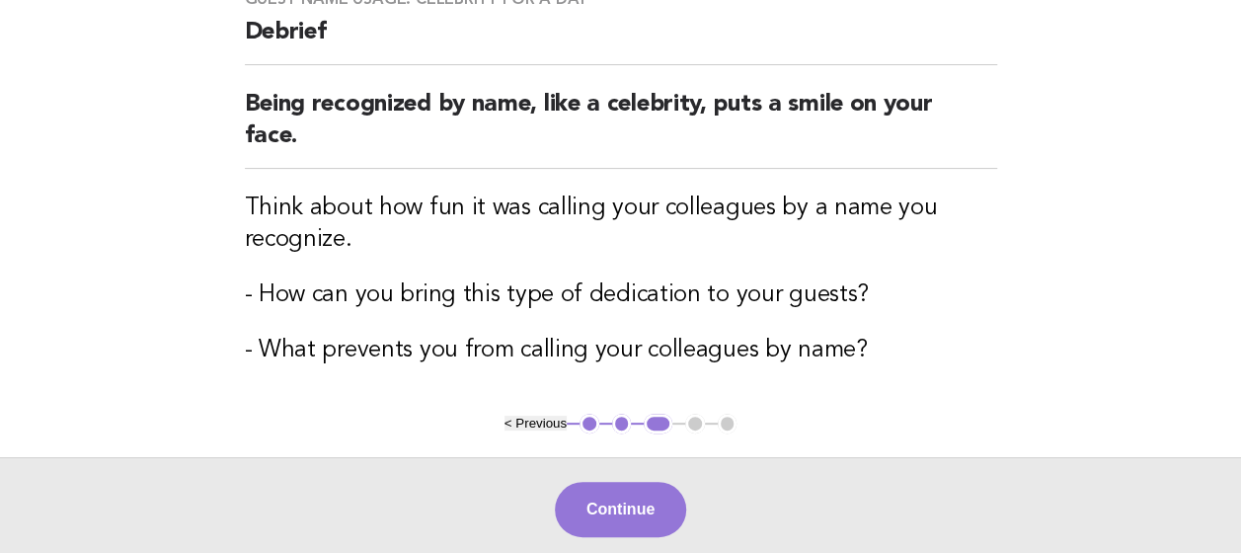
scroll to position [183, 0]
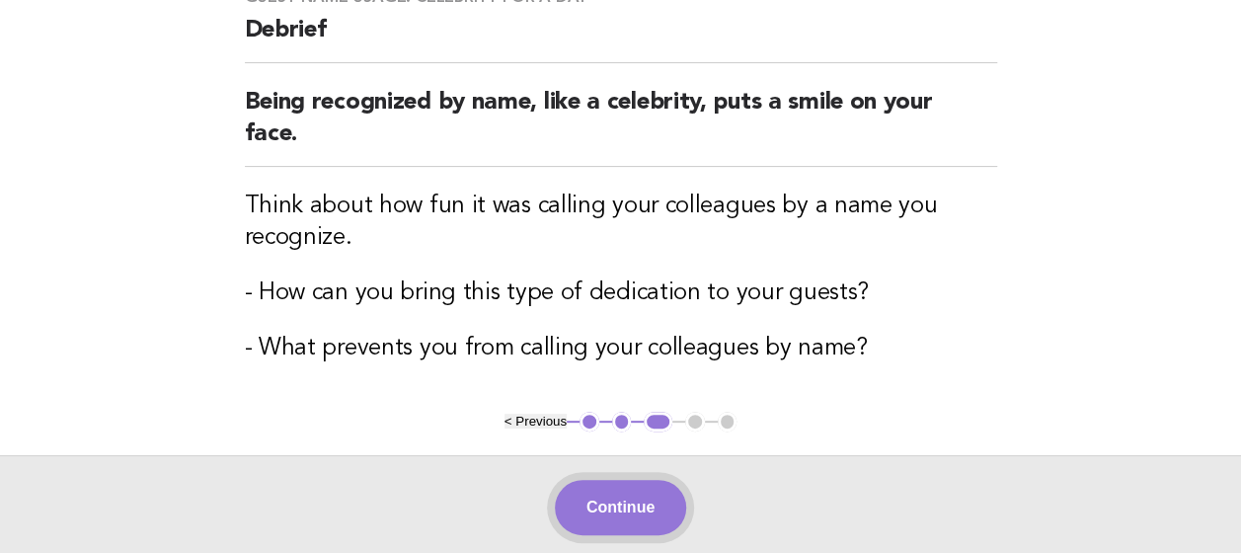
click at [623, 498] on button "Continue" at bounding box center [620, 507] width 131 height 55
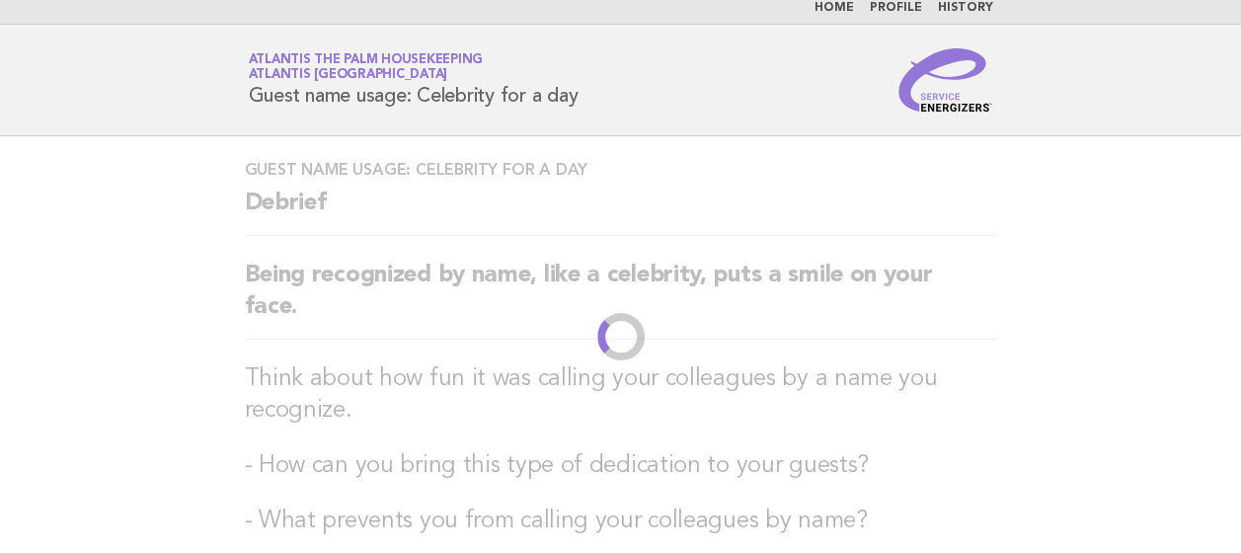
scroll to position [0, 0]
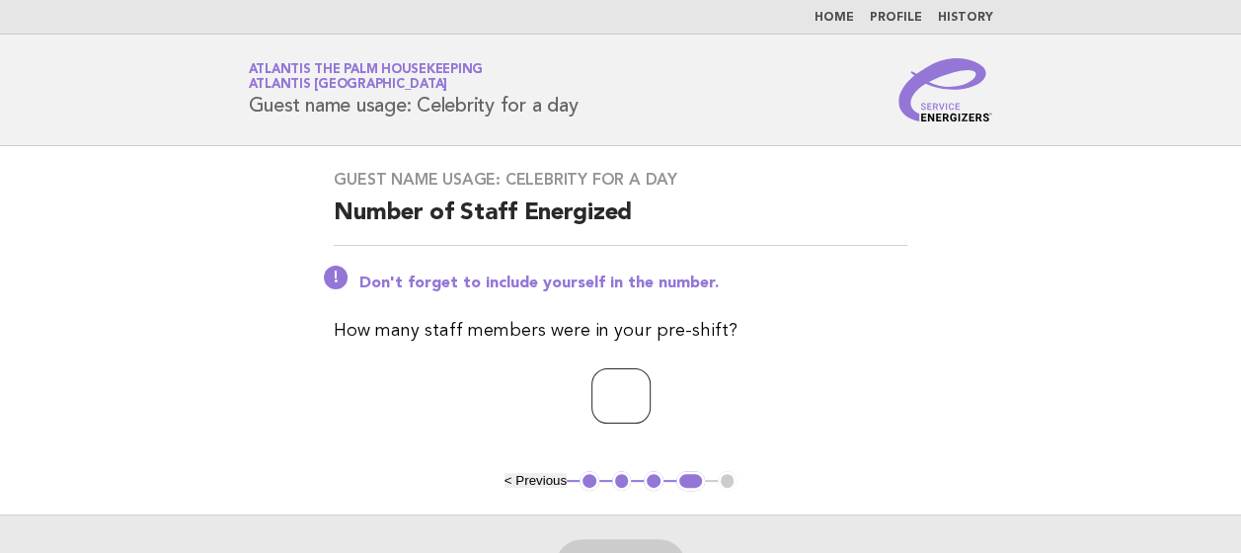
click at [591, 393] on input "number" at bounding box center [620, 395] width 59 height 55
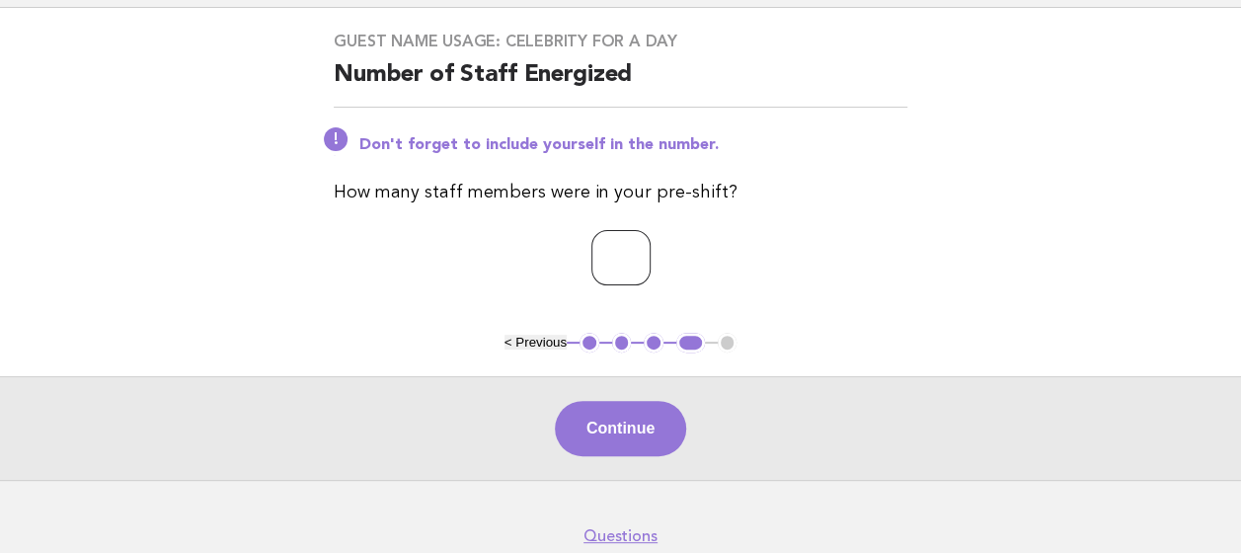
scroll to position [142, 0]
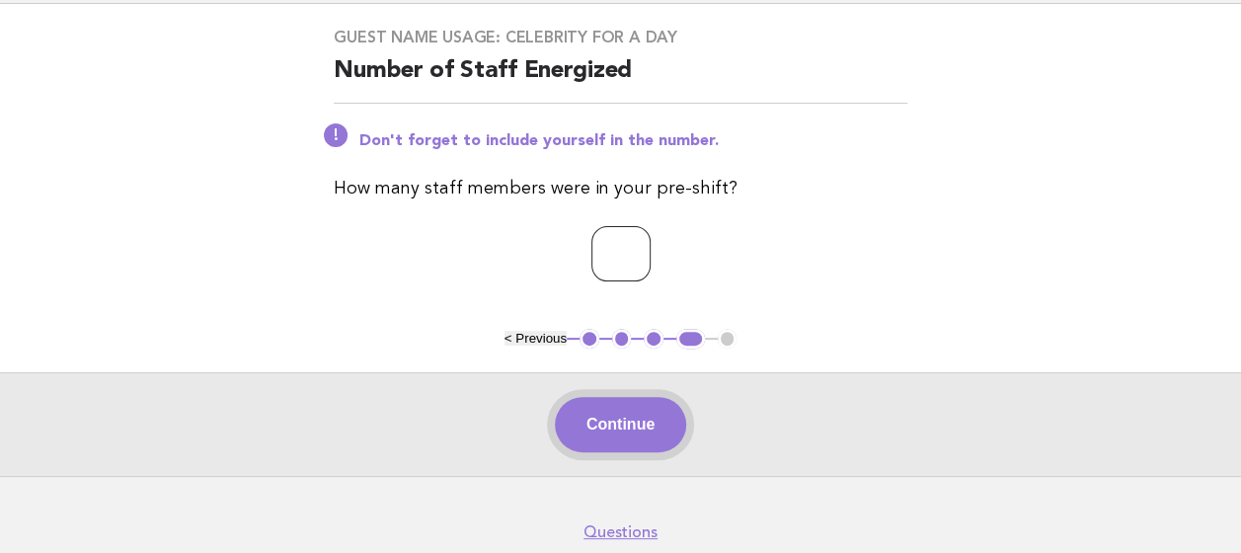
type input "**"
click at [589, 424] on button "Continue" at bounding box center [620, 424] width 131 height 55
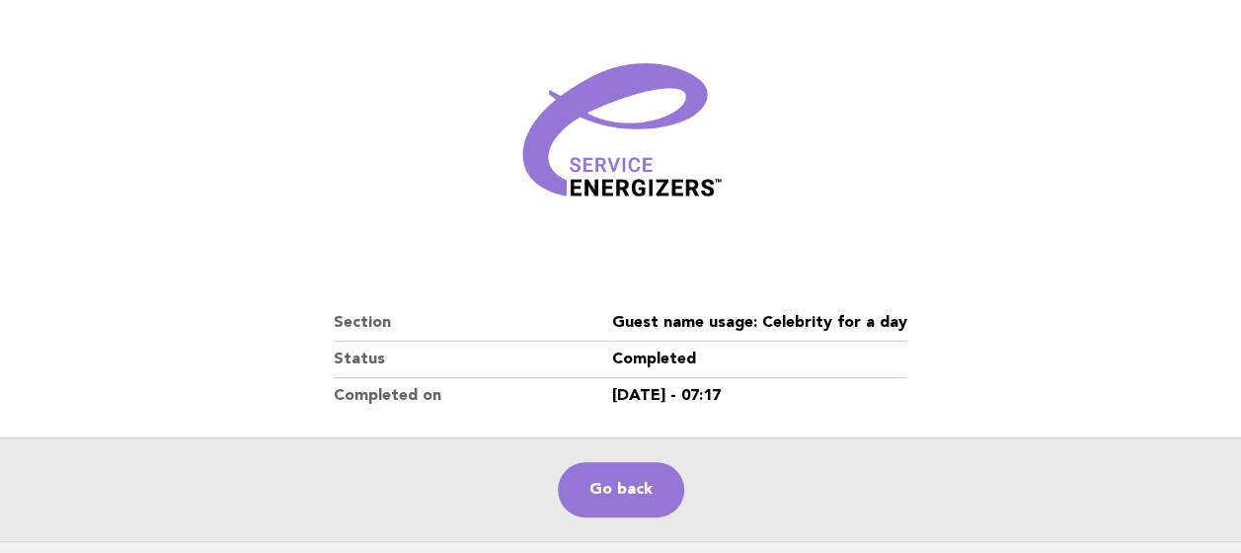
scroll to position [231, 0]
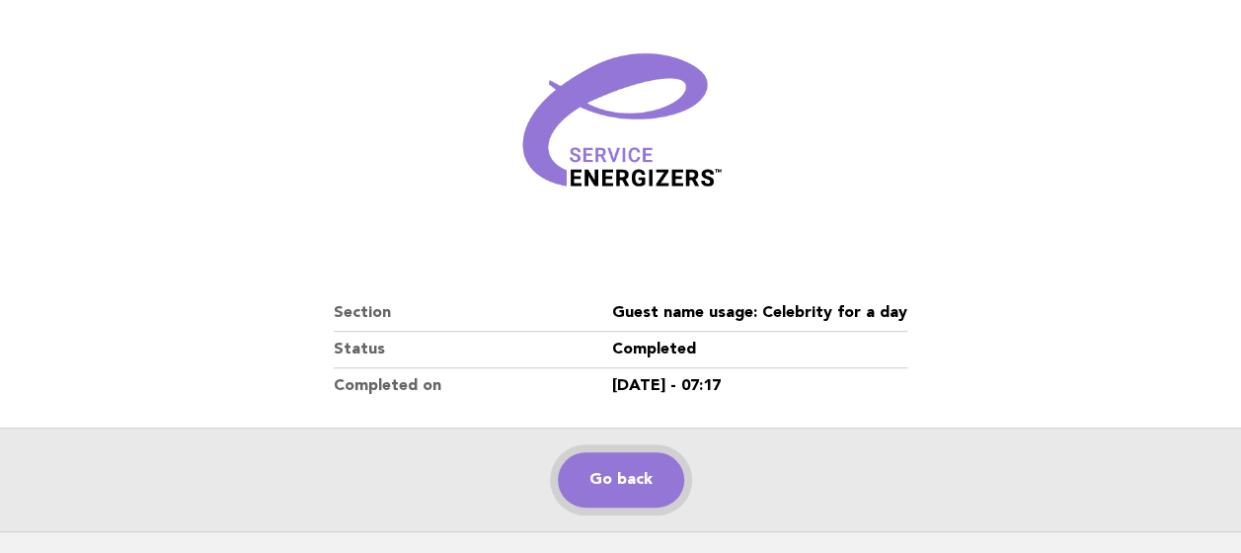
click at [602, 482] on link "Go back" at bounding box center [621, 479] width 126 height 55
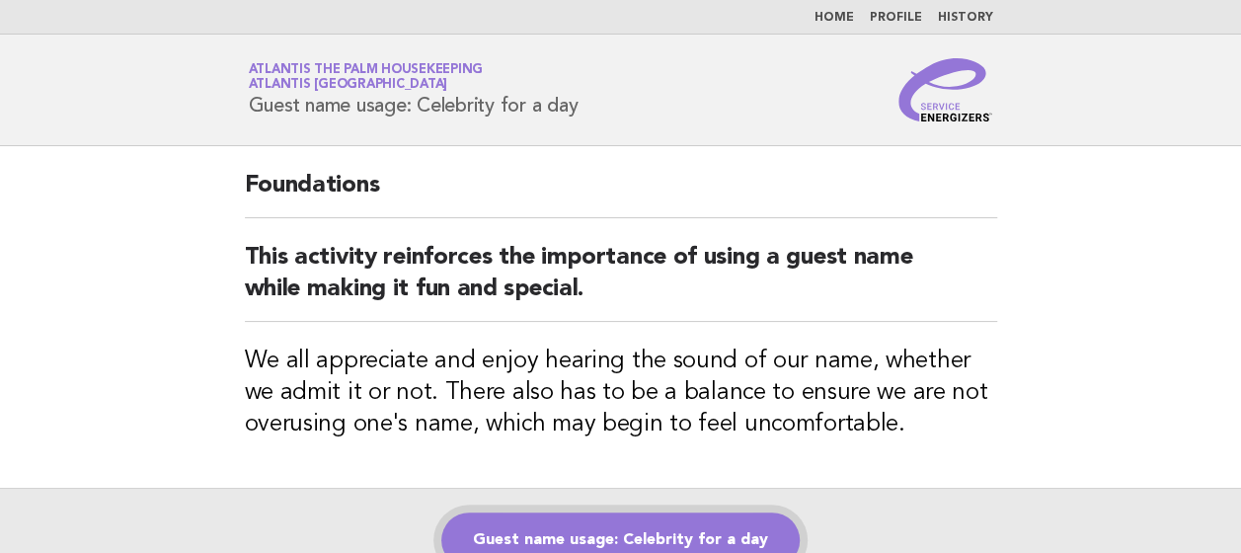
click at [608, 527] on link "Guest name usage: Celebrity for a day" at bounding box center [620, 539] width 358 height 55
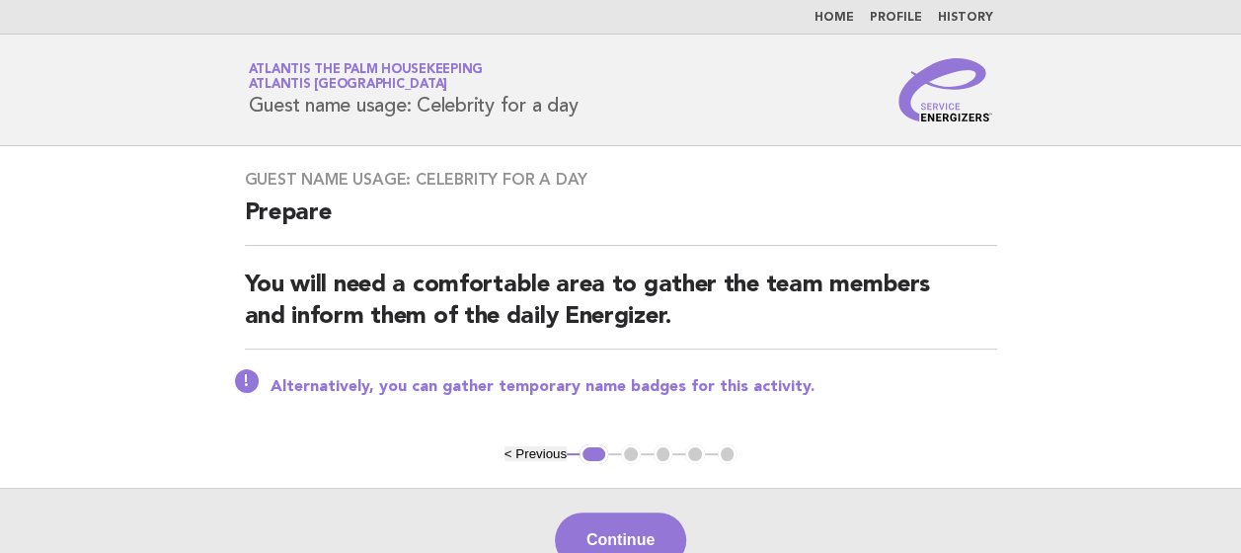
click at [608, 527] on button "Continue" at bounding box center [620, 539] width 131 height 55
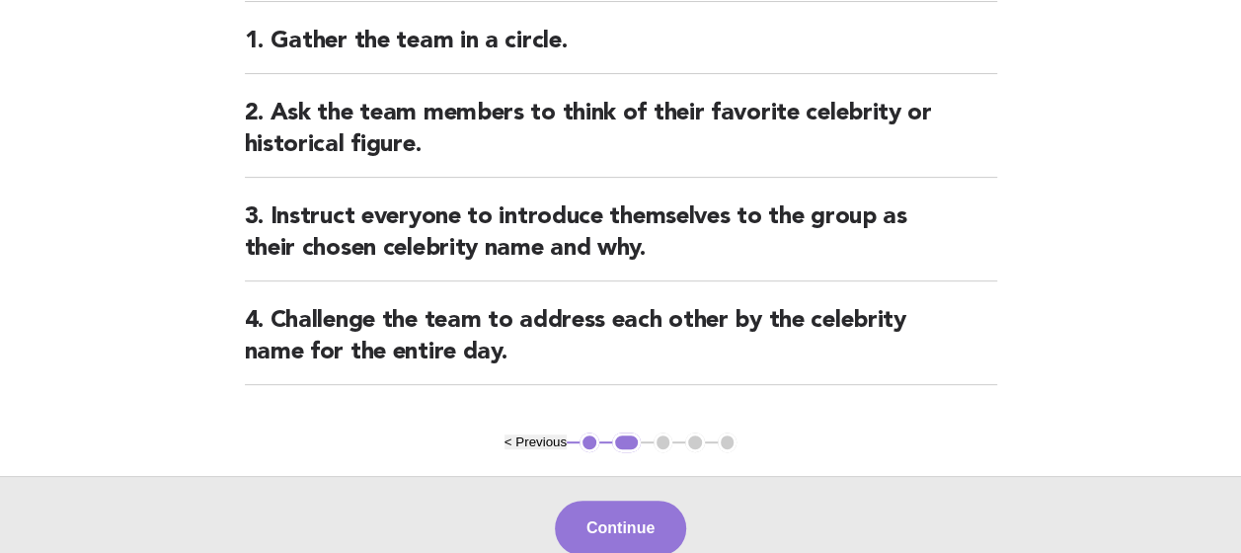
scroll to position [245, 0]
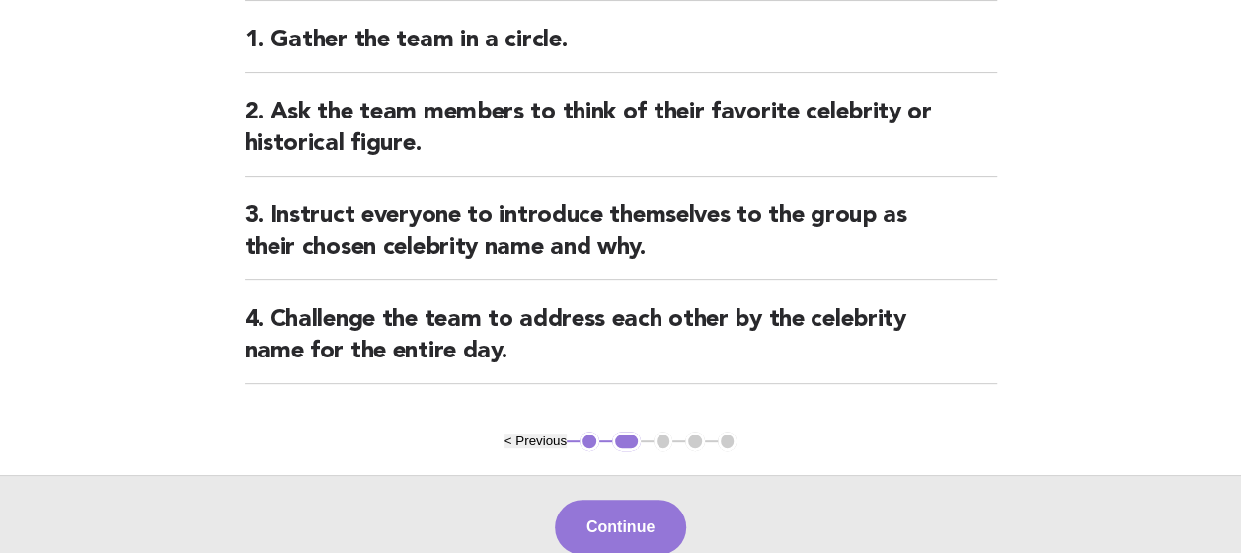
click at [608, 527] on button "Continue" at bounding box center [620, 526] width 131 height 55
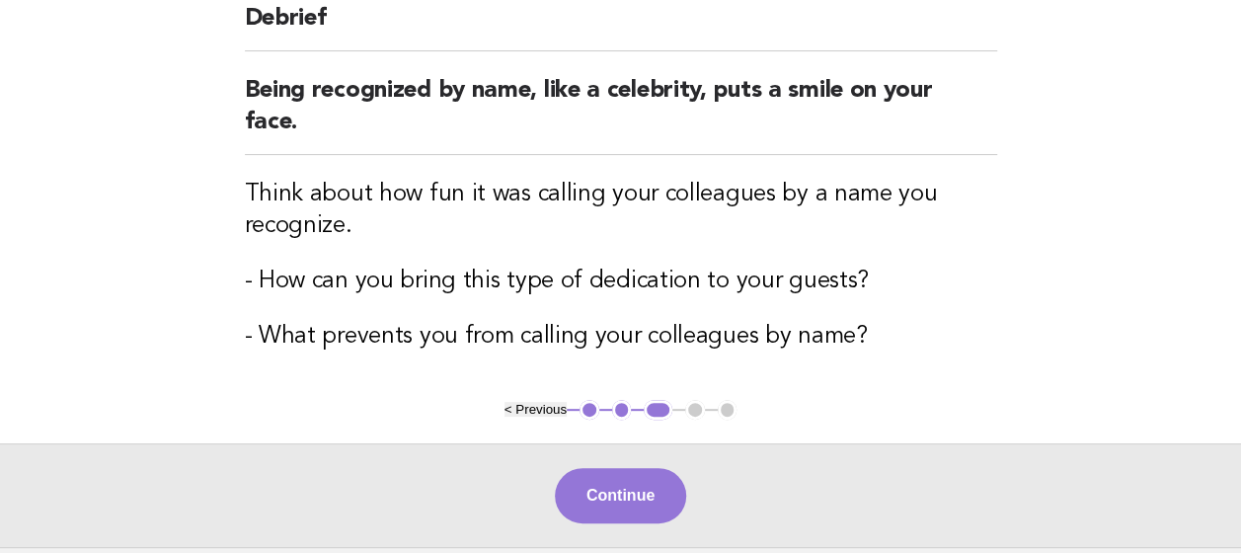
scroll to position [204, 0]
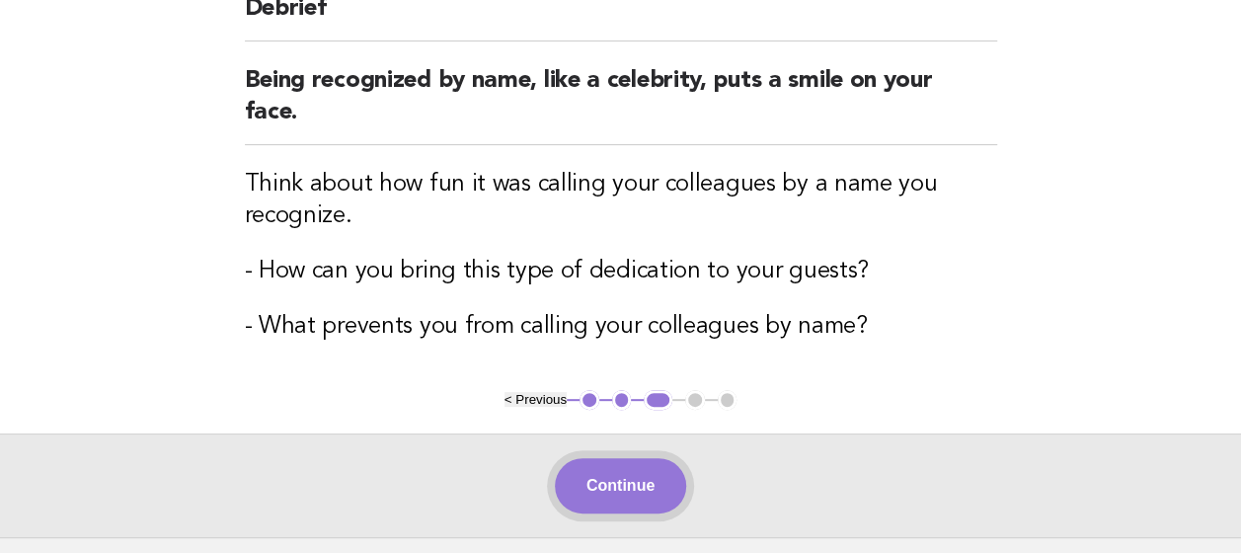
click at [601, 472] on button "Continue" at bounding box center [620, 485] width 131 height 55
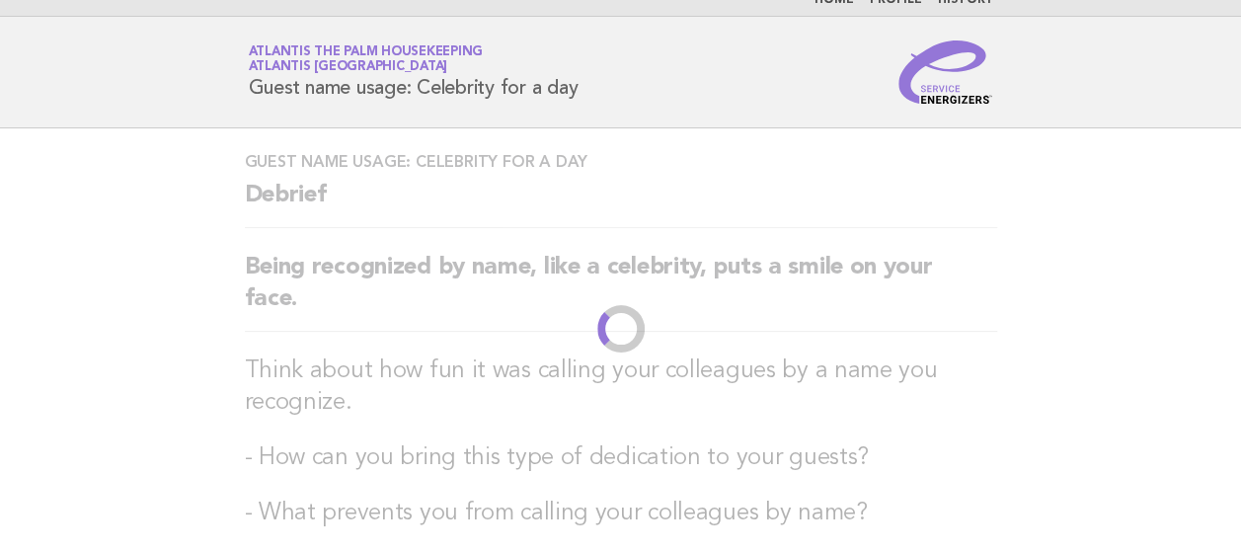
scroll to position [0, 0]
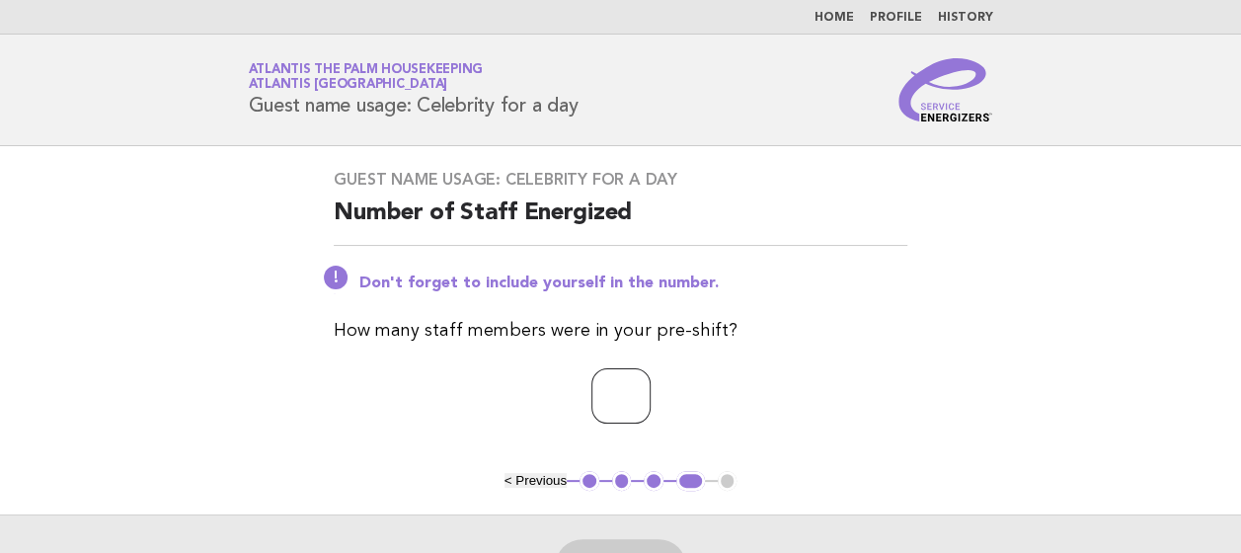
click at [591, 399] on input "number" at bounding box center [620, 395] width 59 height 55
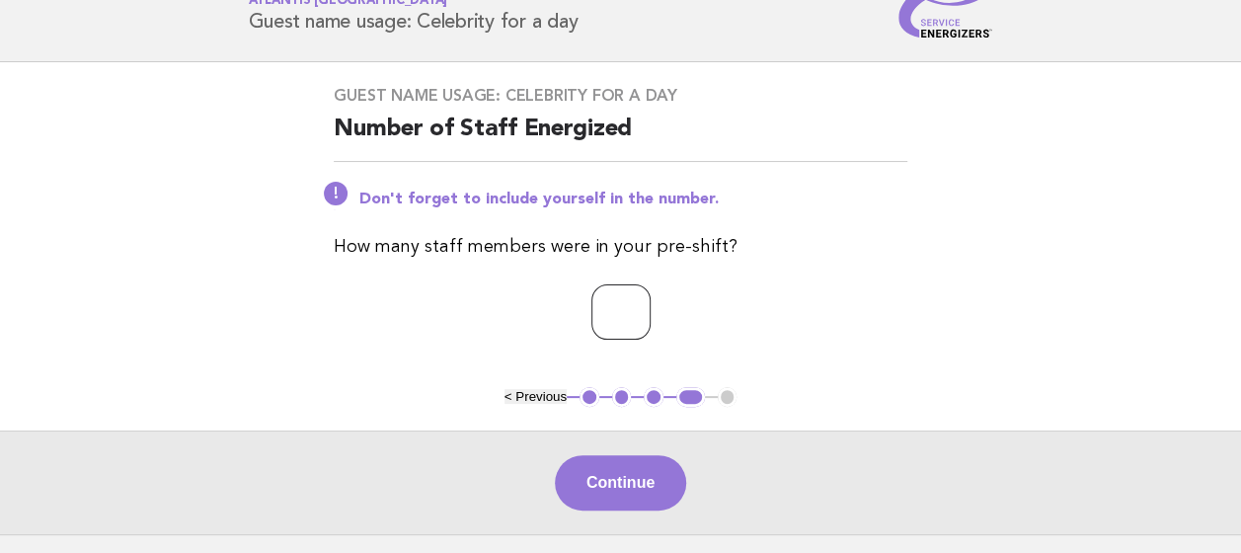
scroll to position [113, 0]
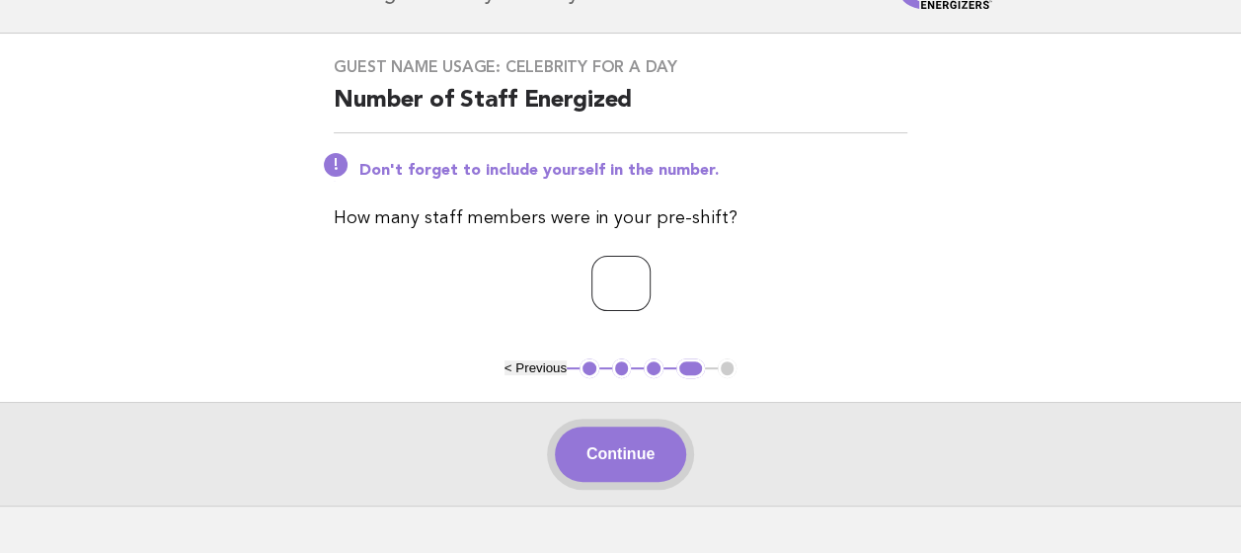
type input "**"
click at [610, 433] on button "Continue" at bounding box center [620, 453] width 131 height 55
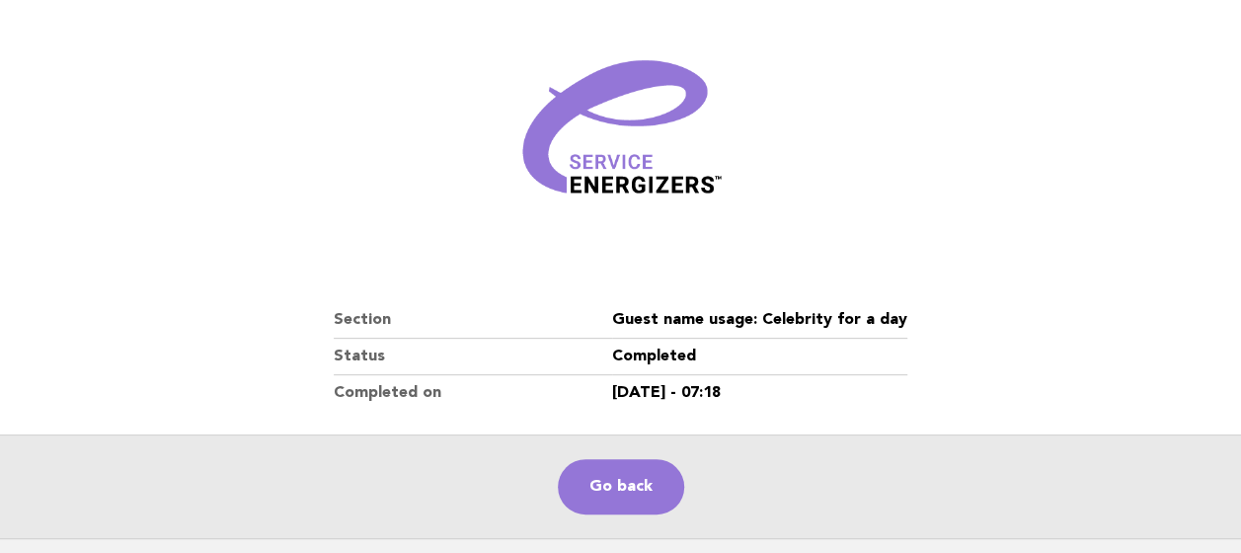
scroll to position [225, 0]
click at [615, 469] on link "Go back" at bounding box center [621, 485] width 126 height 55
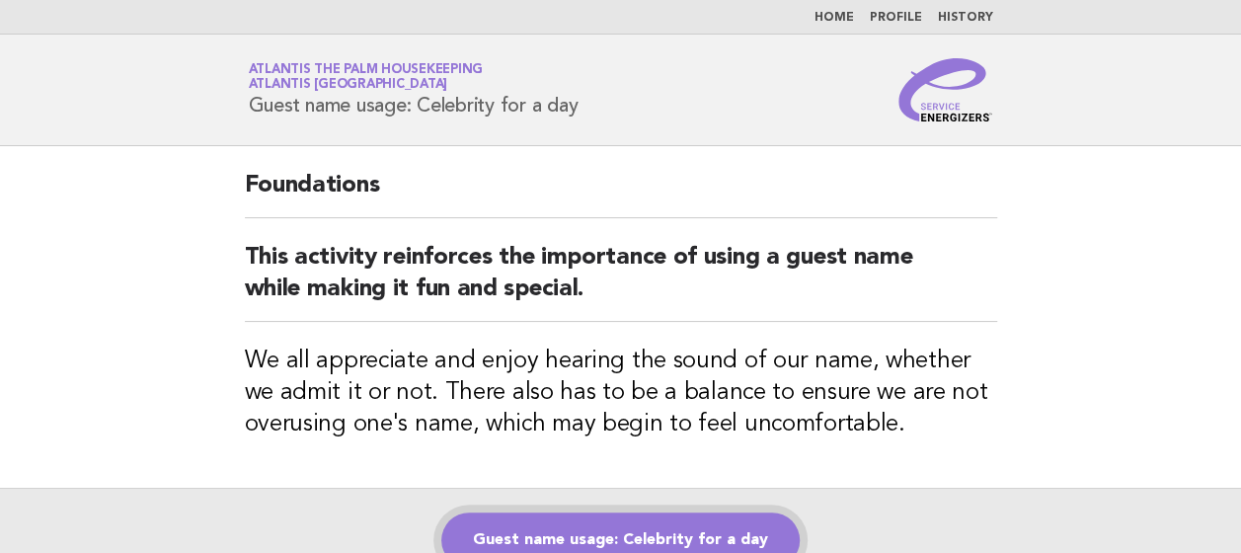
click at [620, 528] on link "Guest name usage: Celebrity for a day" at bounding box center [620, 539] width 358 height 55
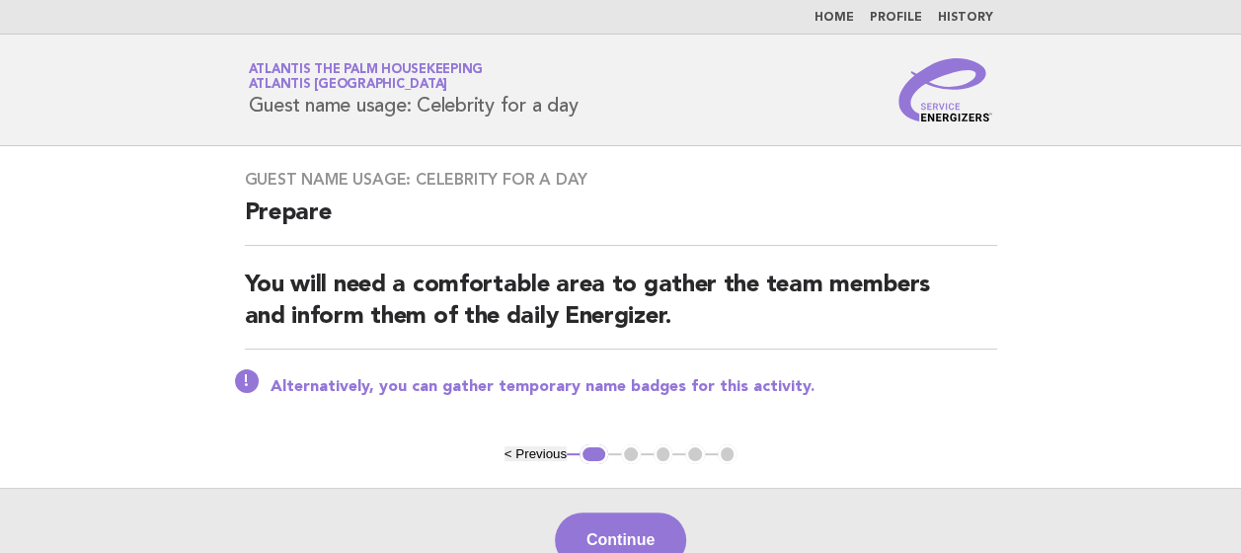
click at [620, 528] on button "Continue" at bounding box center [620, 539] width 131 height 55
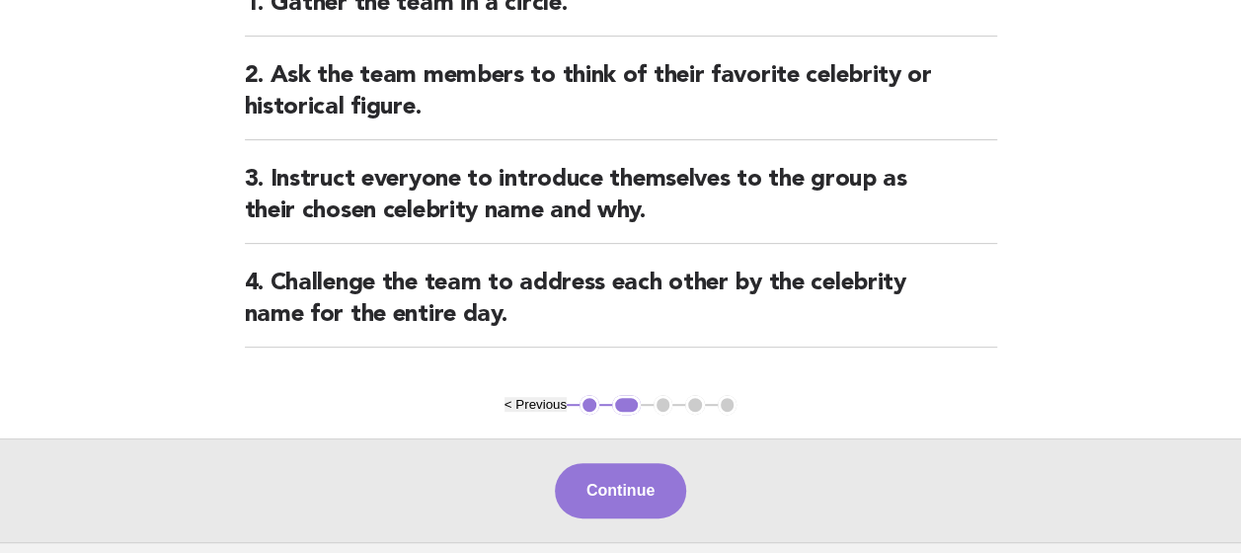
scroll to position [283, 0]
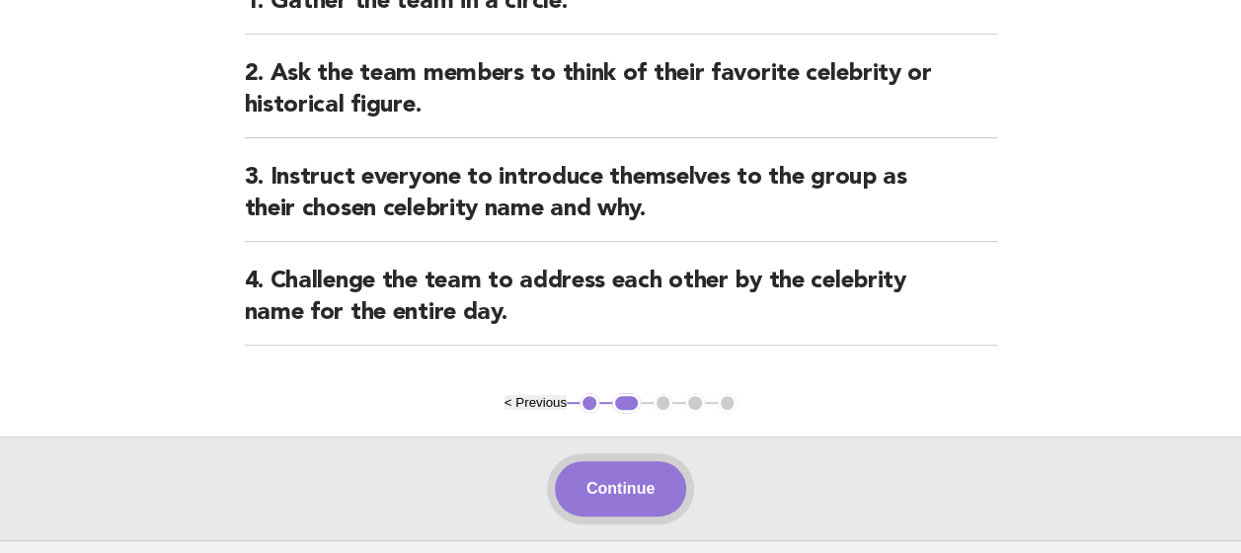
click at [616, 478] on button "Continue" at bounding box center [620, 488] width 131 height 55
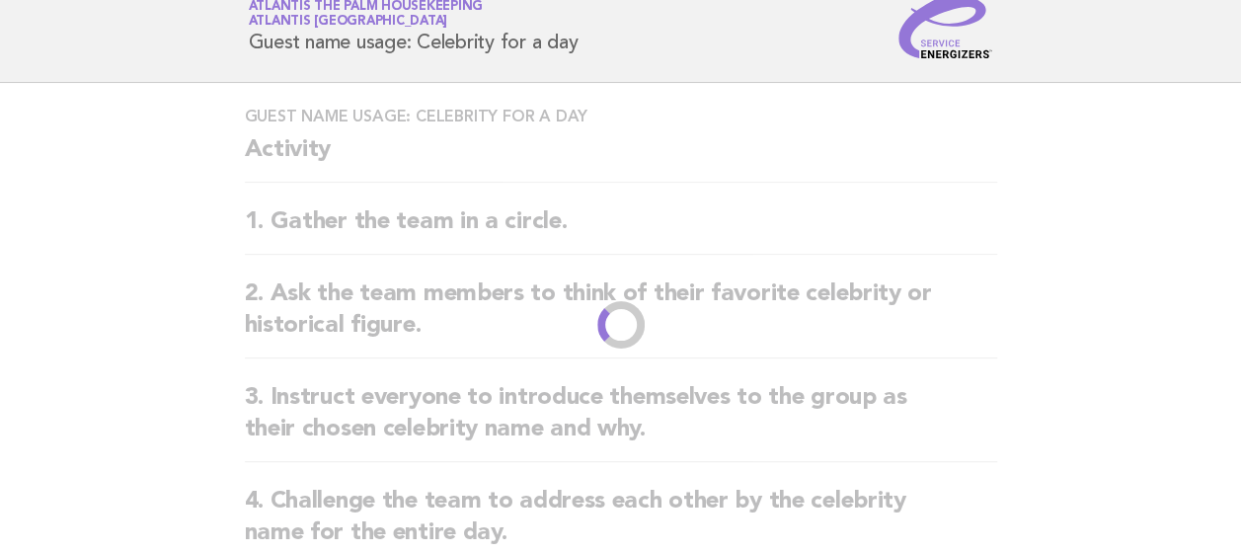
scroll to position [0, 0]
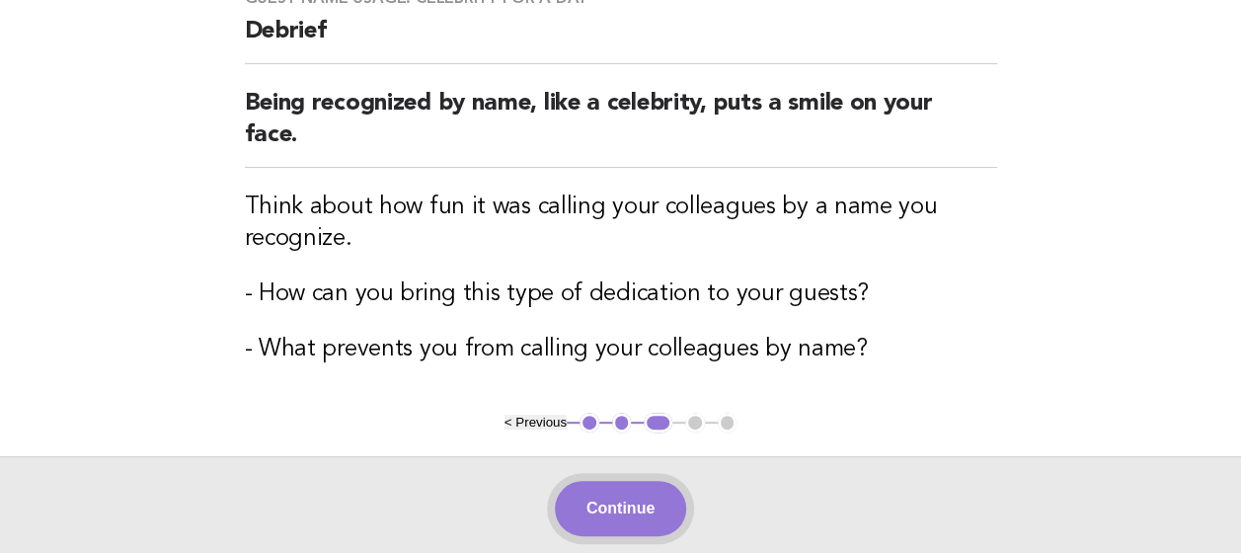
click at [621, 507] on button "Continue" at bounding box center [620, 508] width 131 height 55
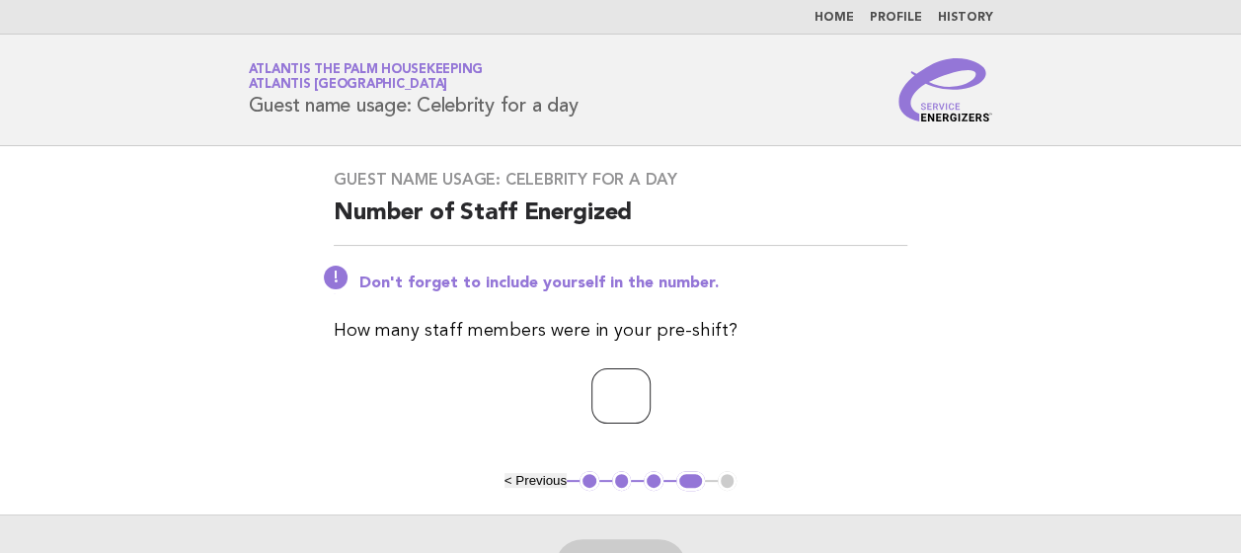
click at [591, 407] on input "number" at bounding box center [620, 395] width 59 height 55
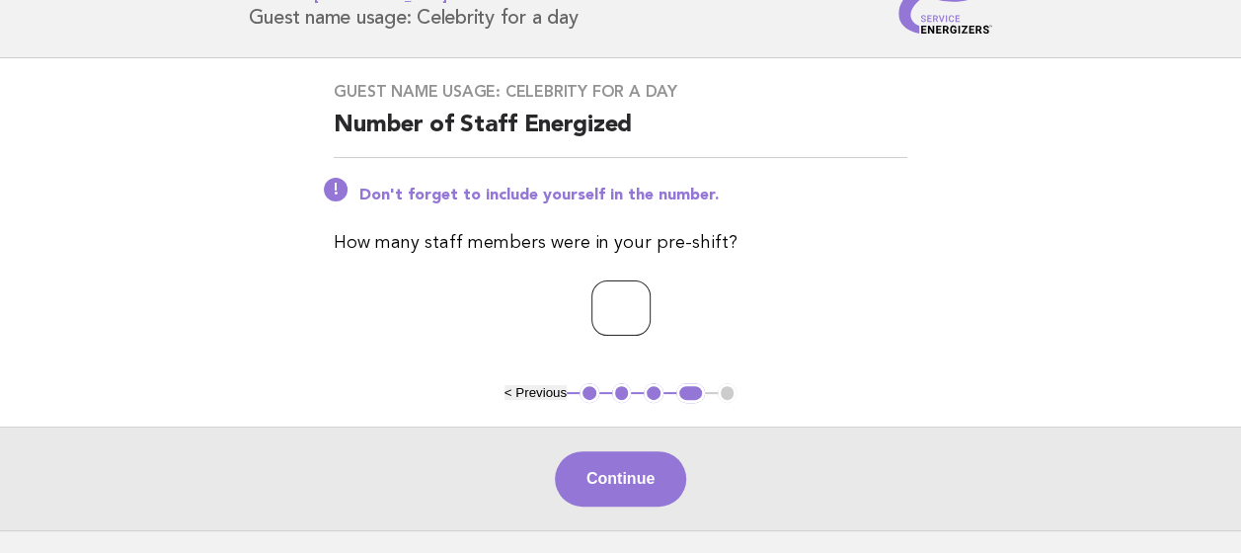
scroll to position [98, 0]
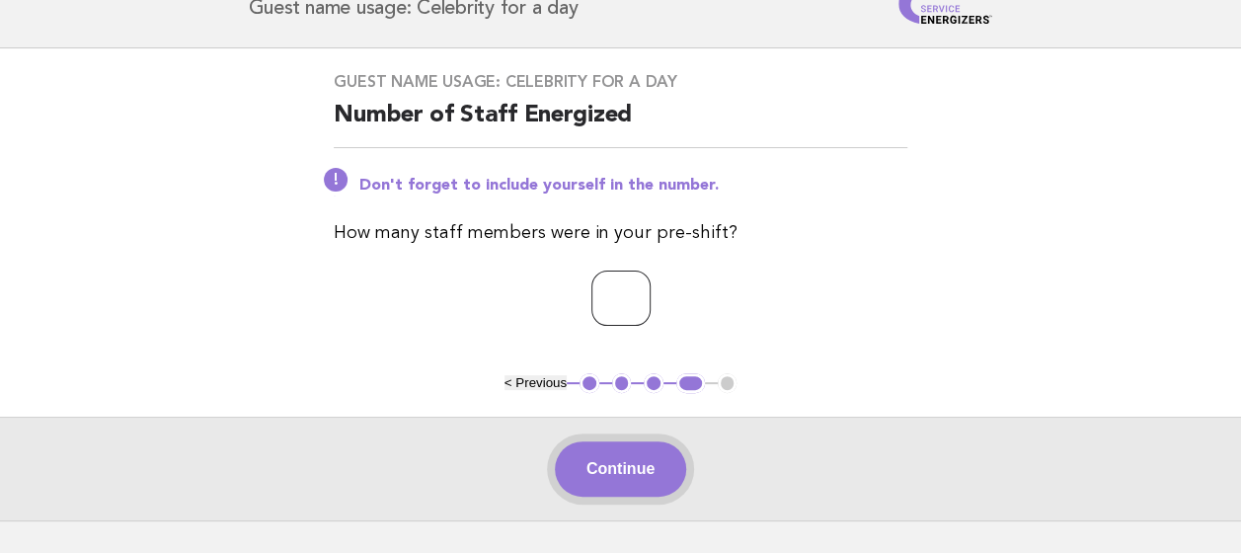
type input "**"
click at [622, 473] on button "Continue" at bounding box center [620, 468] width 131 height 55
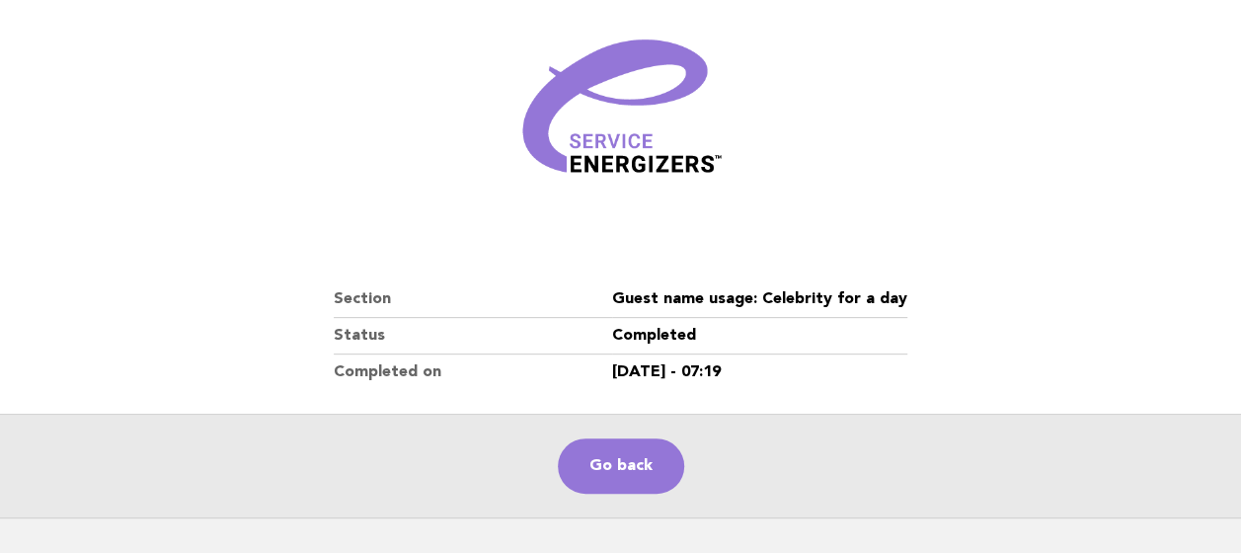
scroll to position [257, 0]
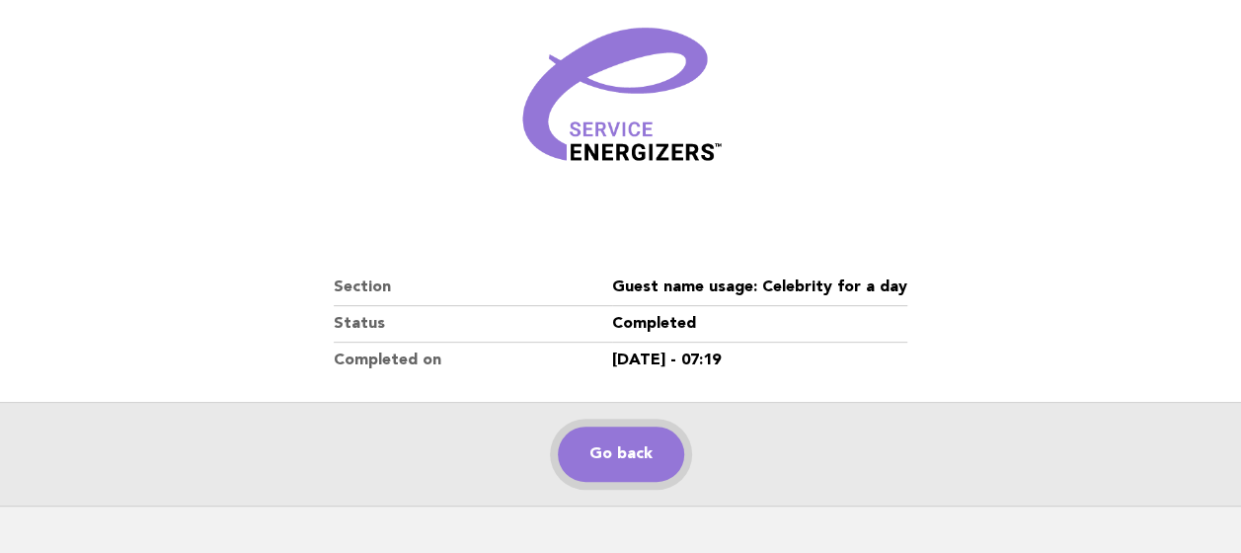
click at [616, 445] on link "Go back" at bounding box center [621, 453] width 126 height 55
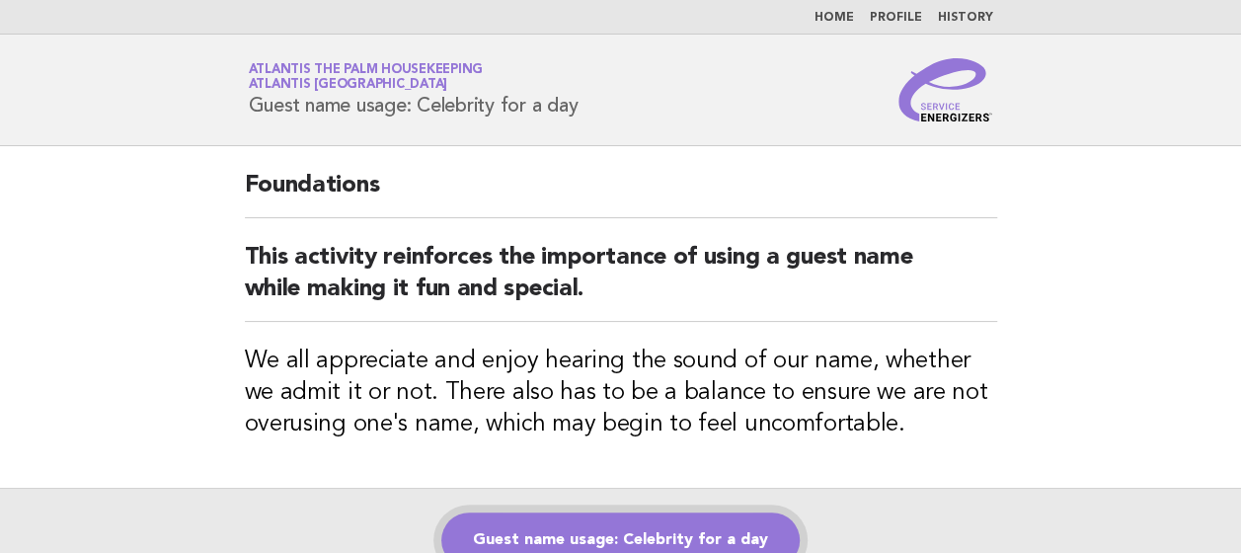
click at [593, 545] on link "Guest name usage: Celebrity for a day" at bounding box center [620, 539] width 358 height 55
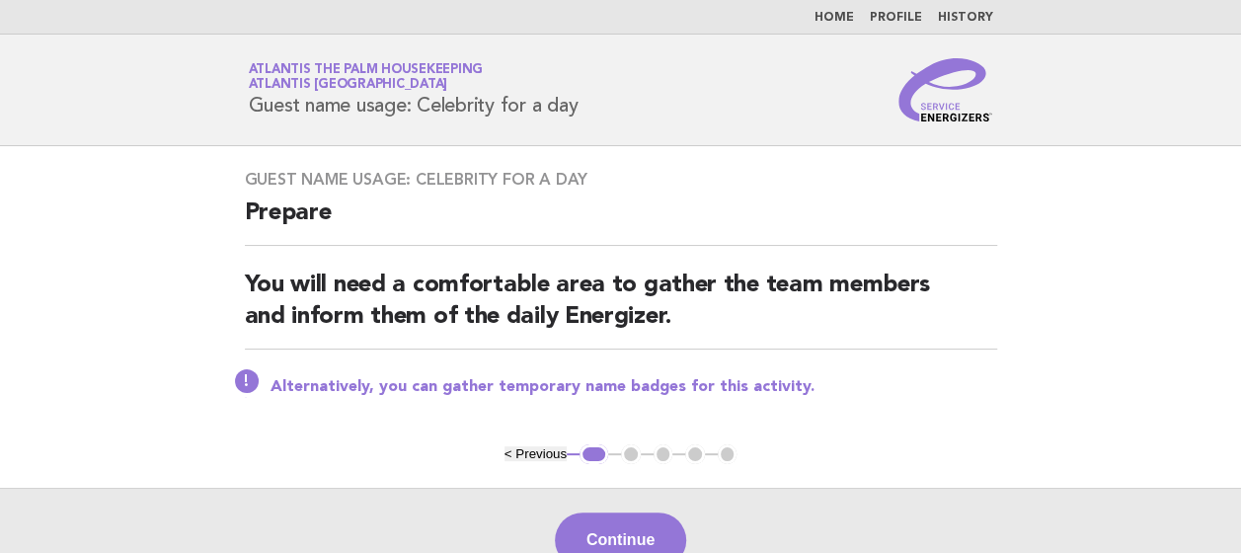
click at [593, 545] on button "Continue" at bounding box center [620, 539] width 131 height 55
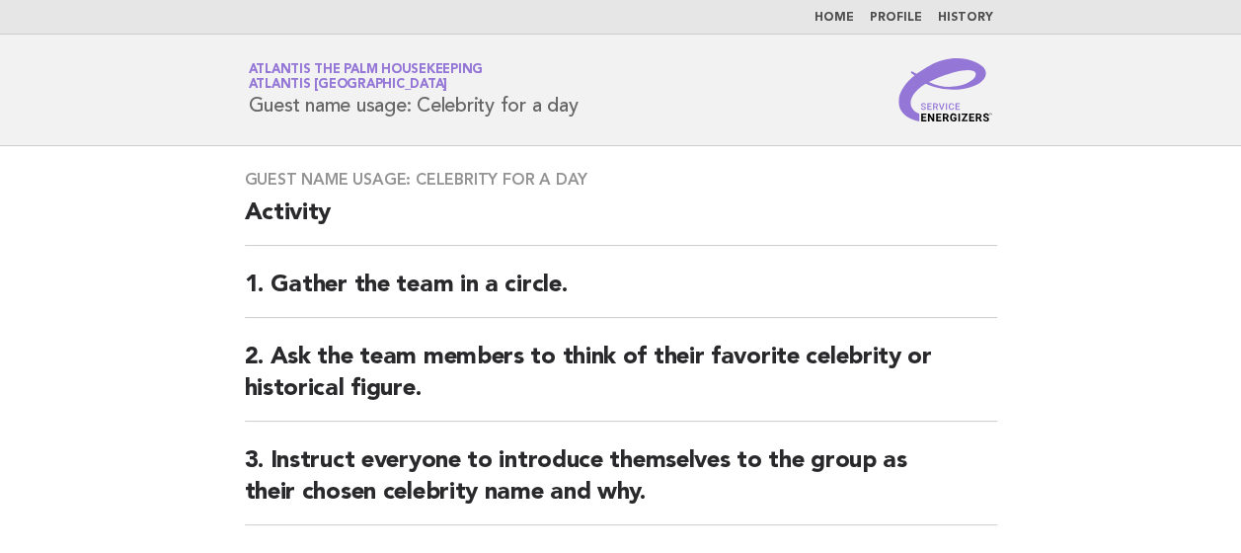
click at [593, 545] on div "Guest name usage: Celebrity for a day Activity 1. Gather the team in a circle. …" at bounding box center [620, 411] width 799 height 530
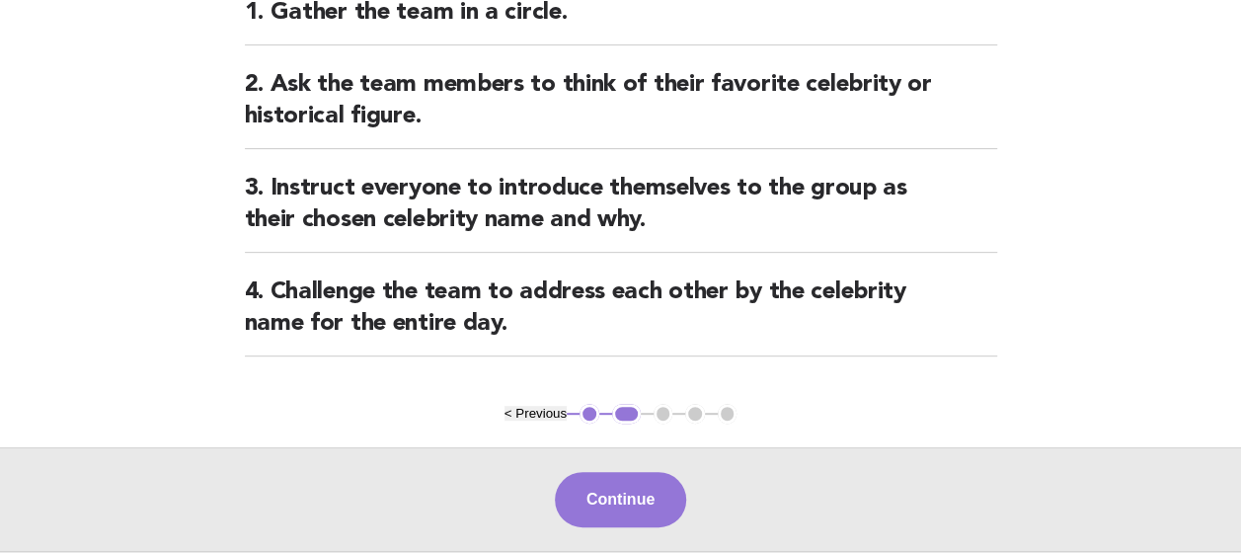
scroll to position [276, 0]
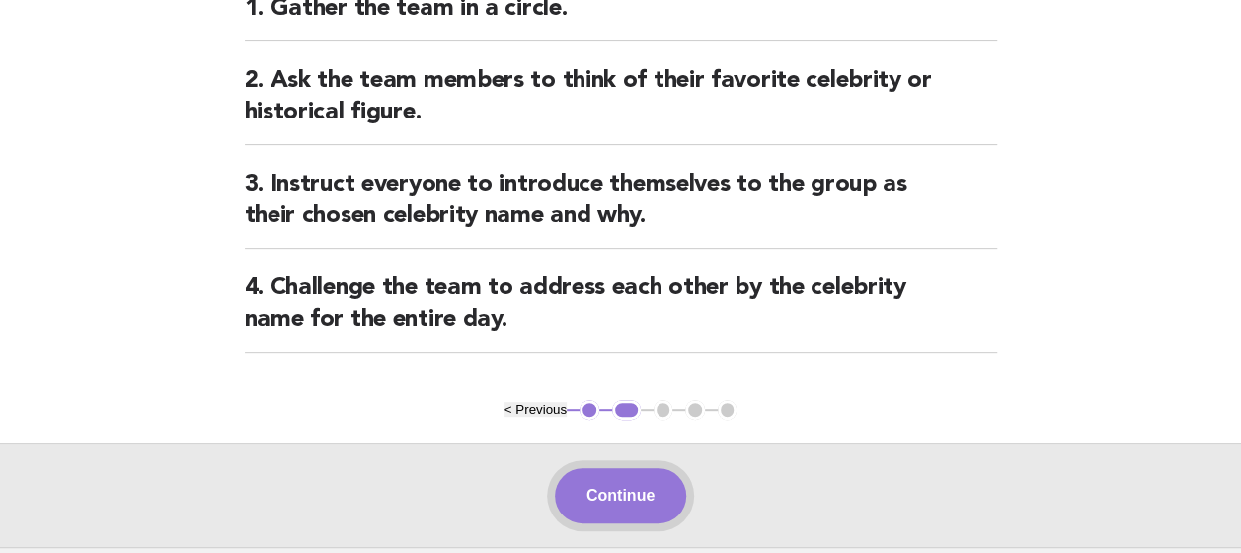
click at [612, 480] on button "Continue" at bounding box center [620, 495] width 131 height 55
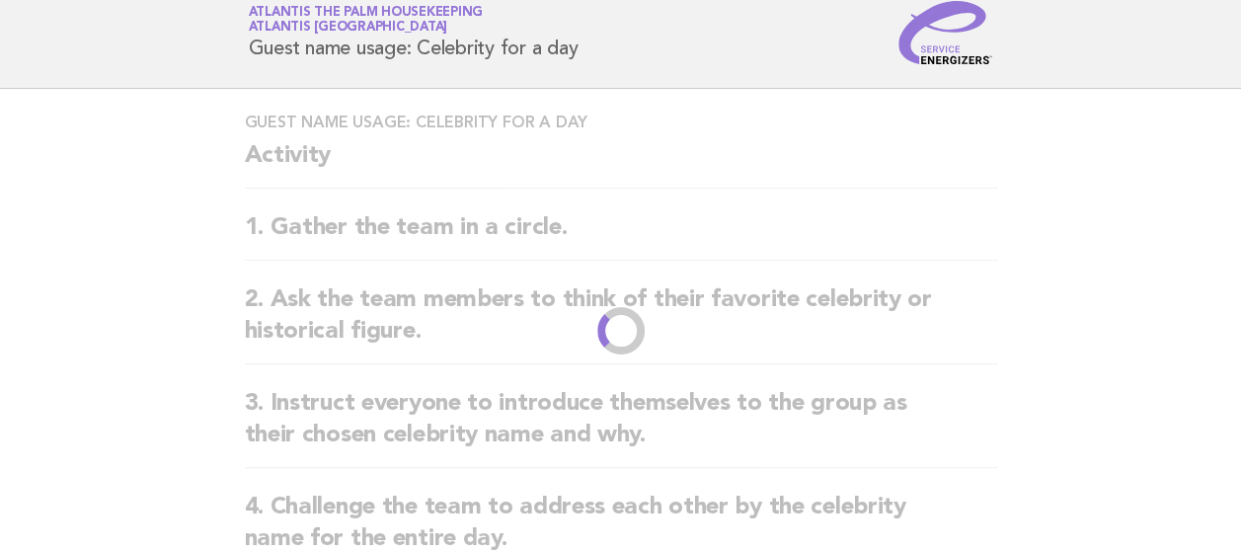
scroll to position [0, 0]
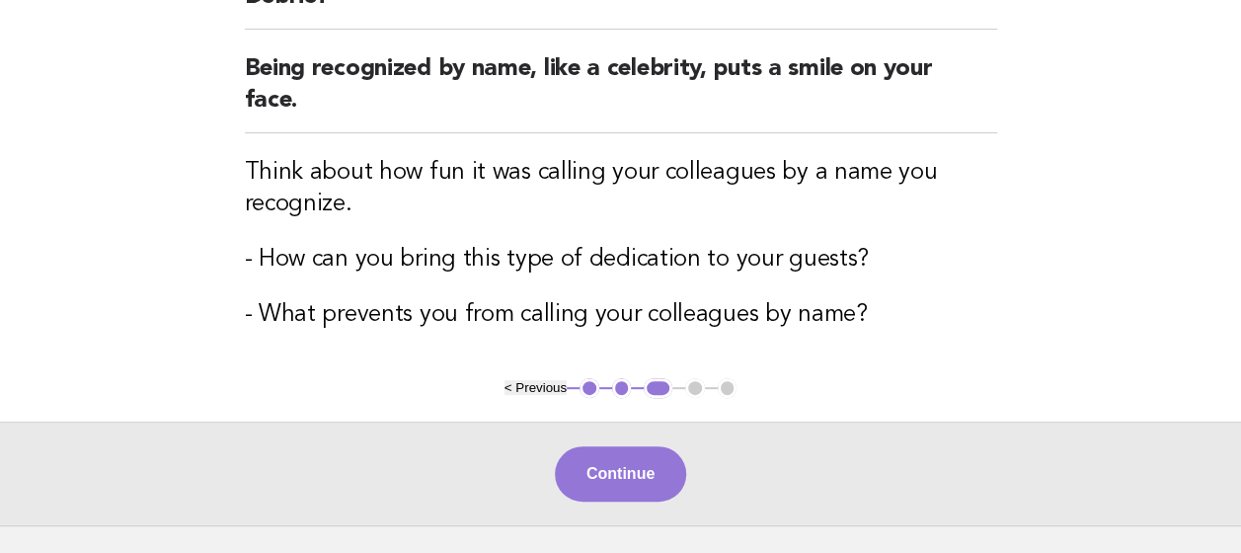
click at [612, 480] on button "Continue" at bounding box center [620, 473] width 131 height 55
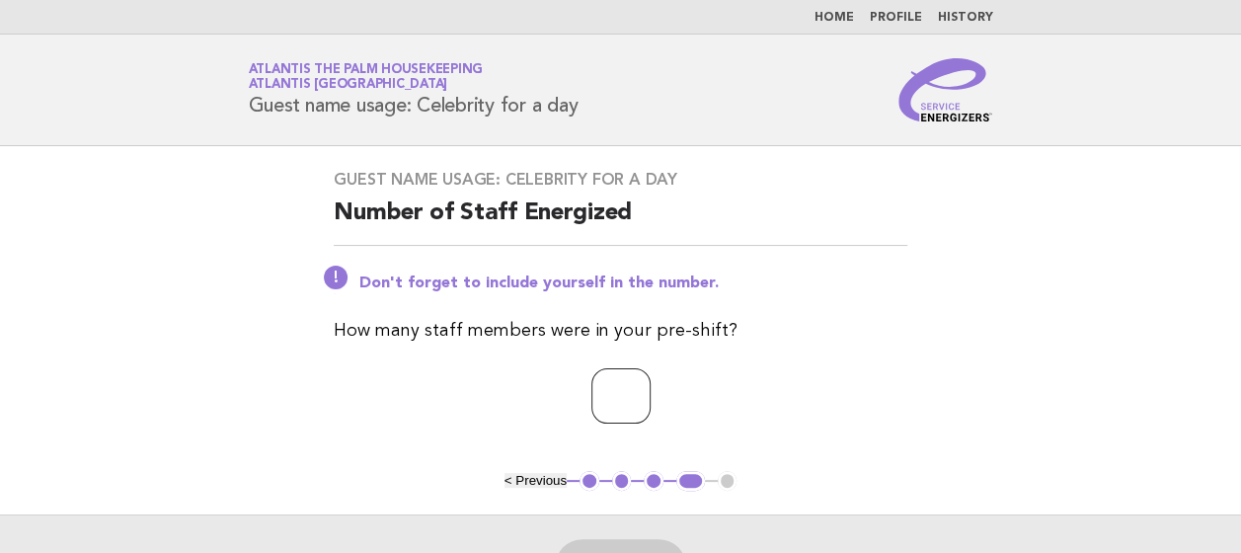
click at [591, 399] on input "number" at bounding box center [620, 395] width 59 height 55
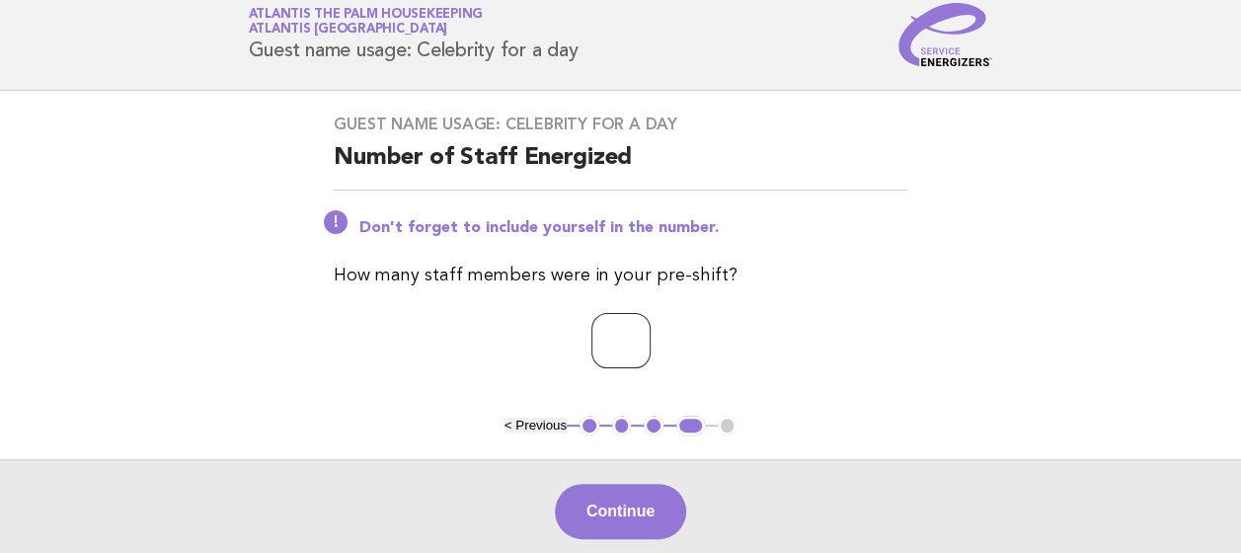
scroll to position [83, 0]
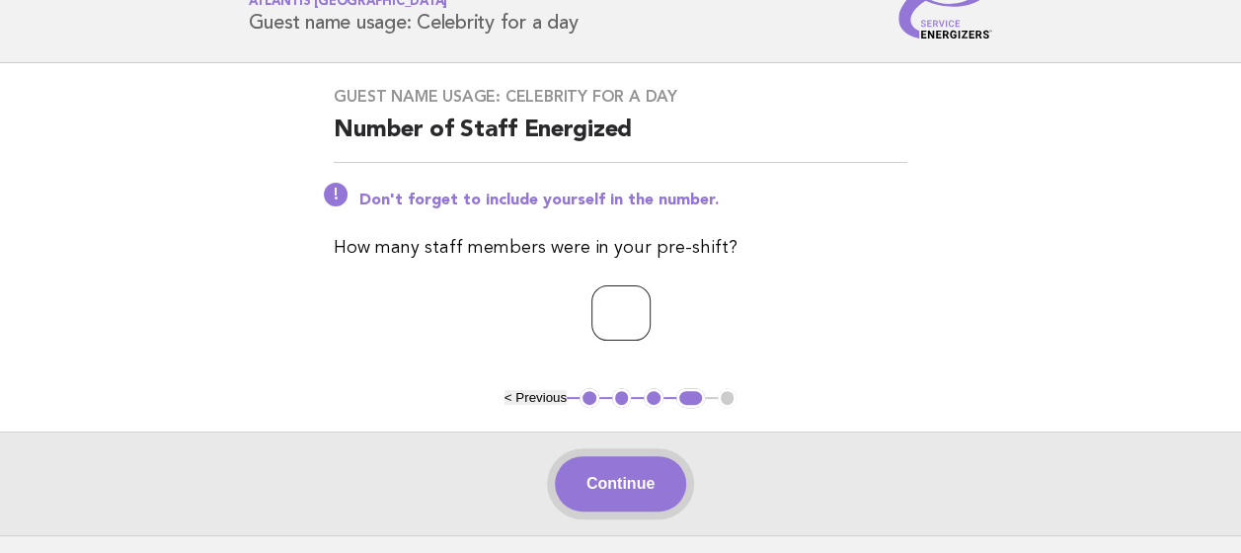
type input "**"
click at [641, 495] on button "Continue" at bounding box center [620, 483] width 131 height 55
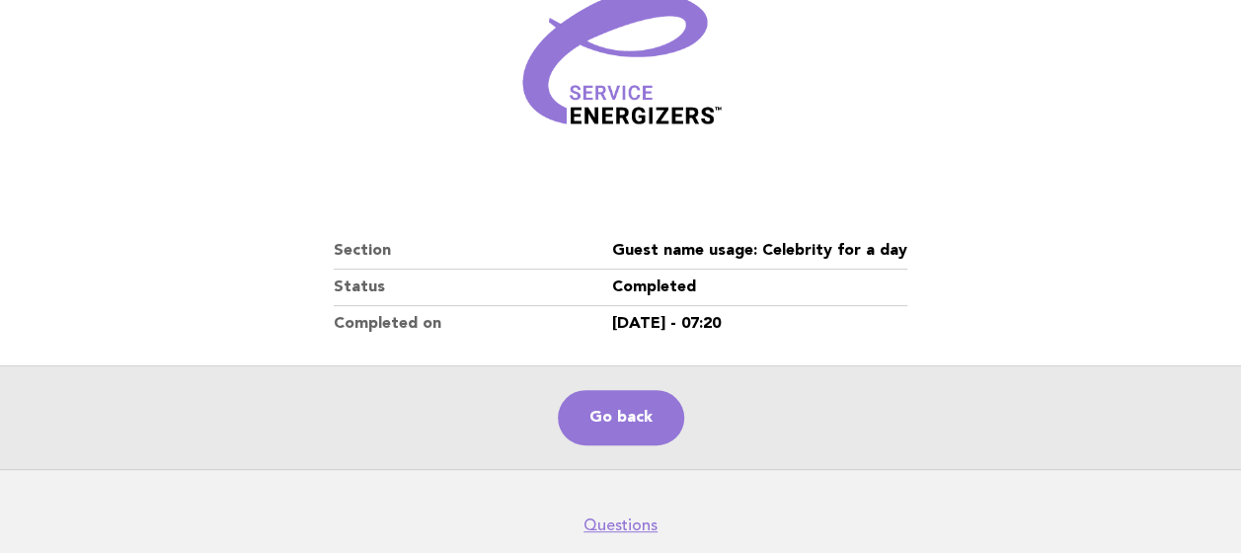
scroll to position [294, 0]
click at [612, 400] on link "Go back" at bounding box center [621, 416] width 126 height 55
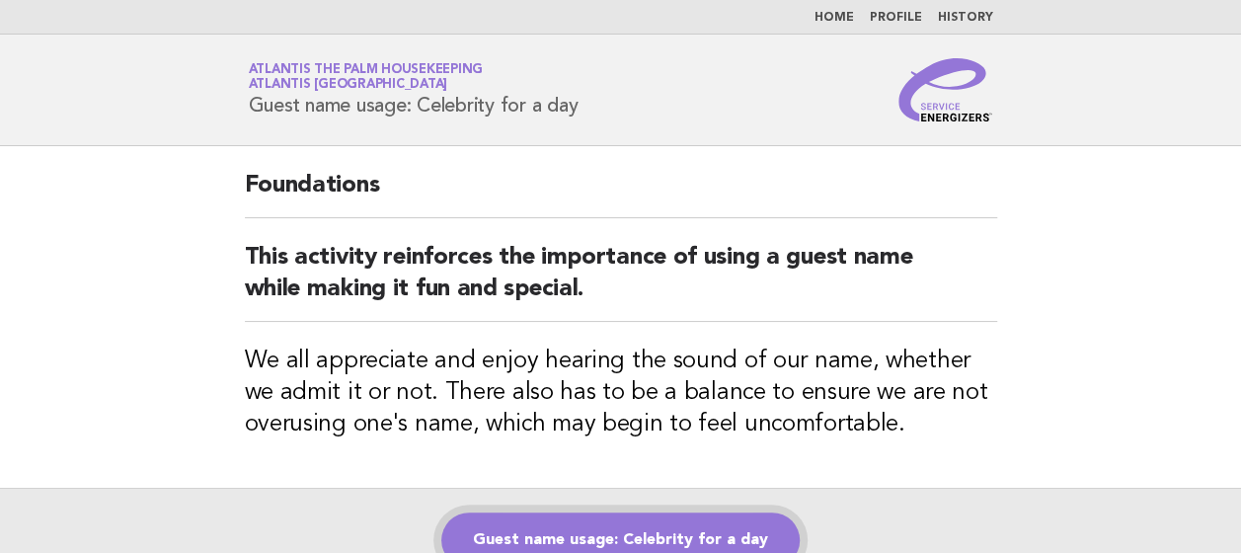
click at [636, 525] on link "Guest name usage: Celebrity for a day" at bounding box center [620, 539] width 358 height 55
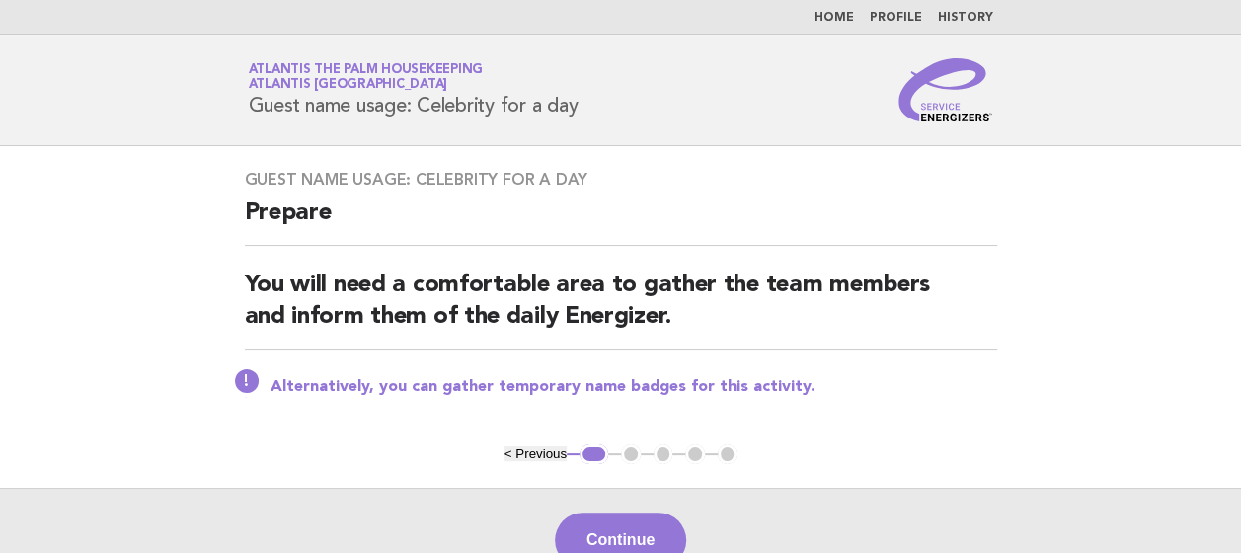
click at [636, 525] on button "Continue" at bounding box center [620, 539] width 131 height 55
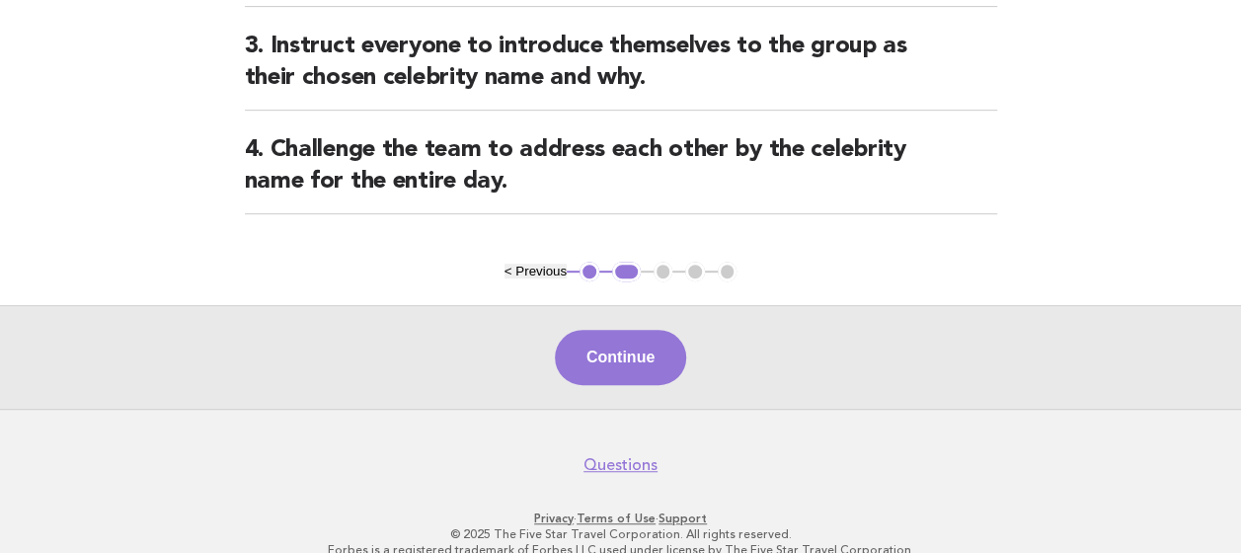
scroll to position [426, 0]
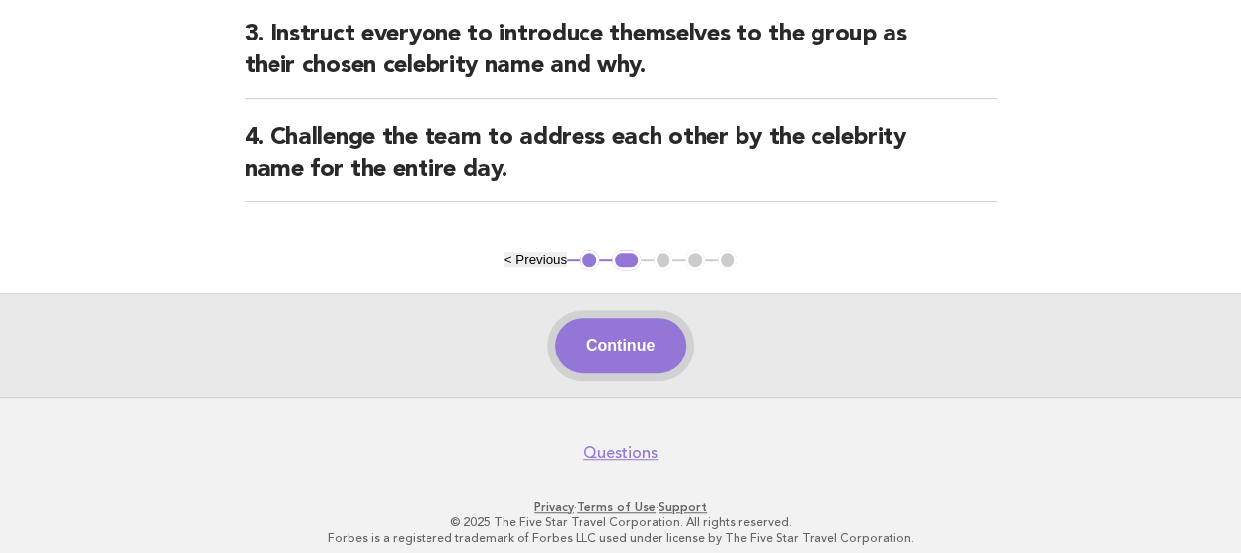
click at [624, 351] on button "Continue" at bounding box center [620, 345] width 131 height 55
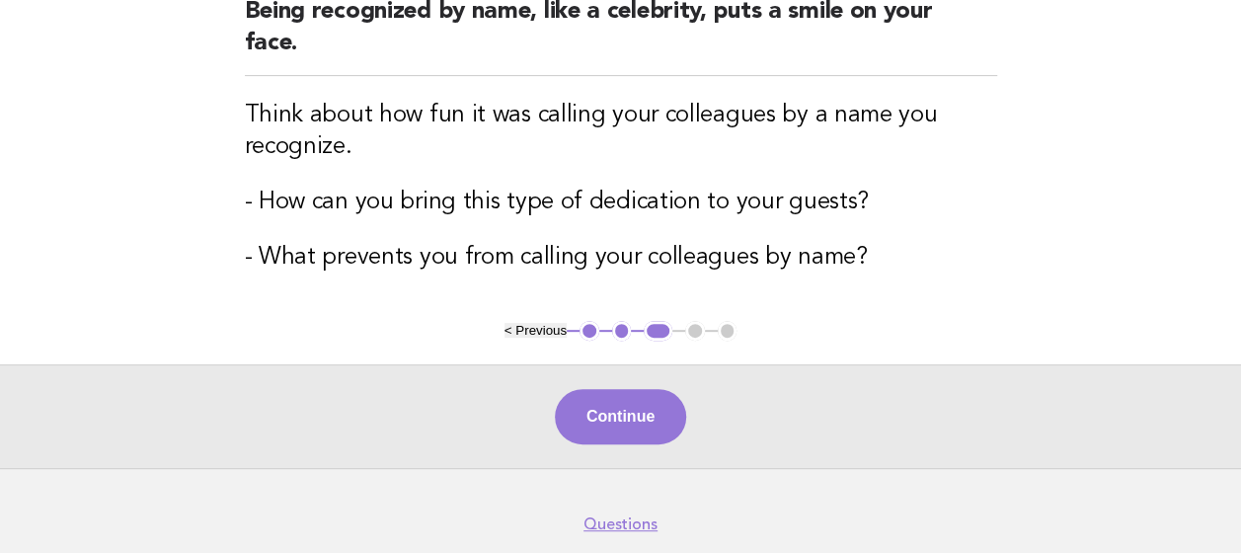
scroll to position [274, 0]
click at [626, 408] on button "Continue" at bounding box center [620, 415] width 131 height 55
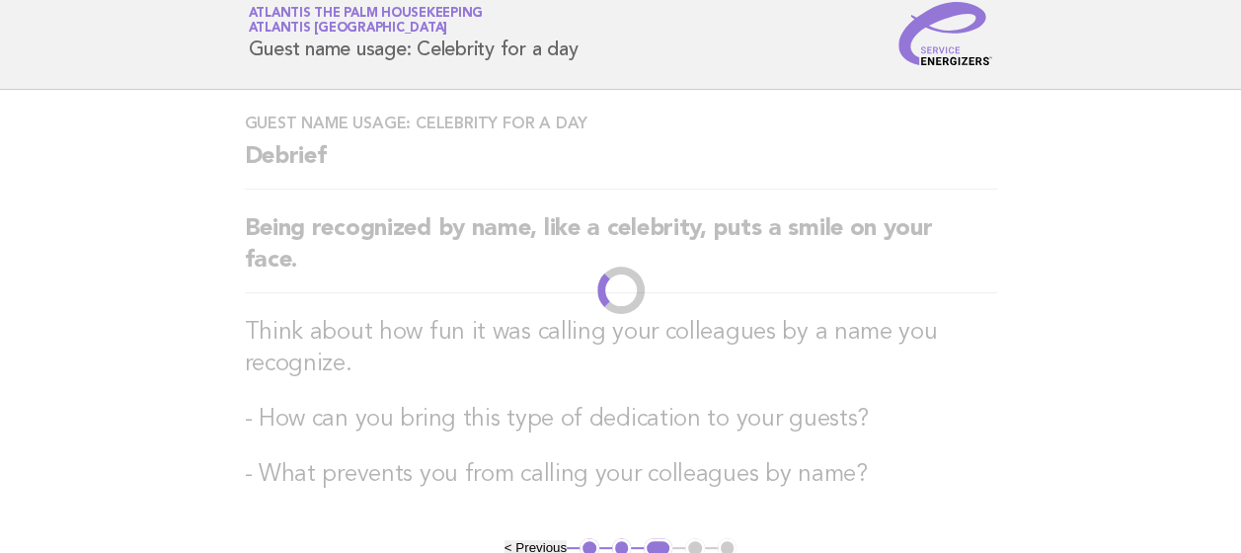
scroll to position [0, 0]
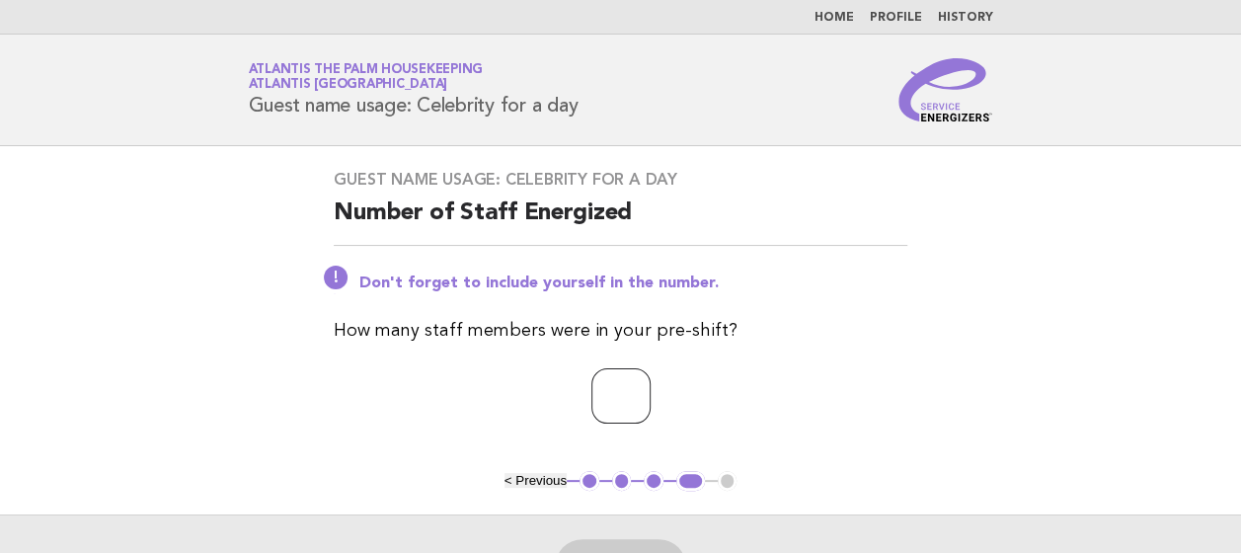
click at [591, 404] on input "number" at bounding box center [620, 395] width 59 height 55
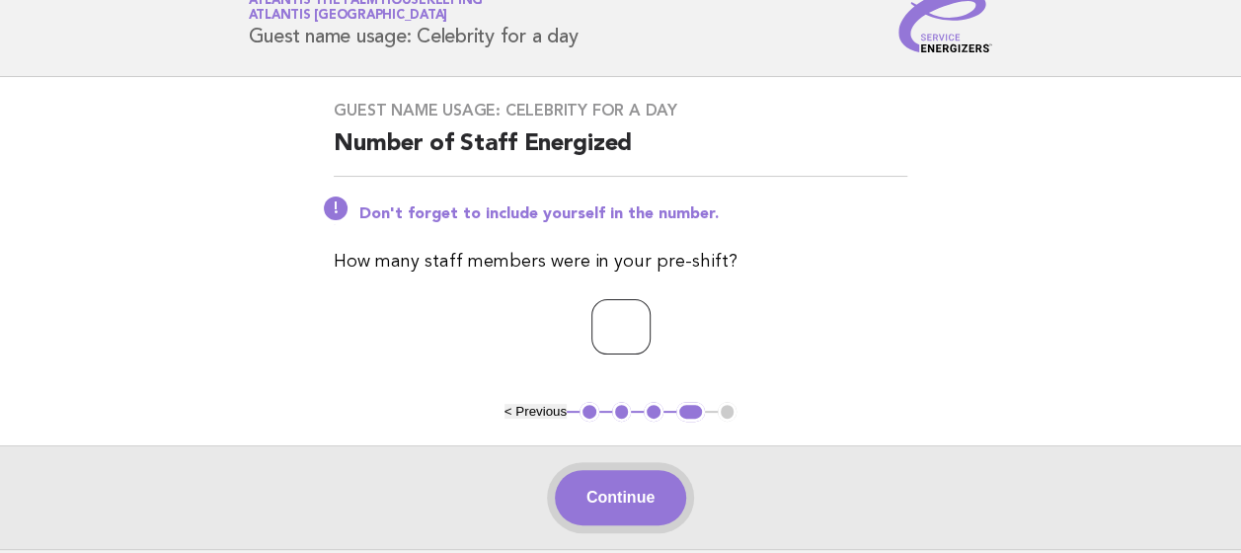
type input "**"
click at [641, 517] on button "Continue" at bounding box center [620, 497] width 131 height 55
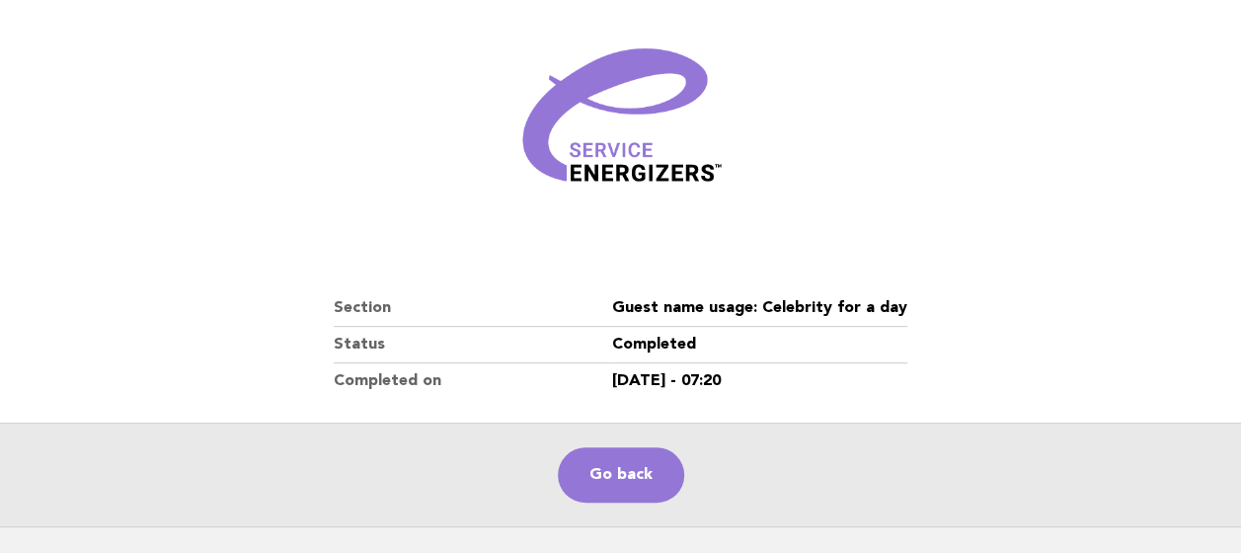
scroll to position [293, 0]
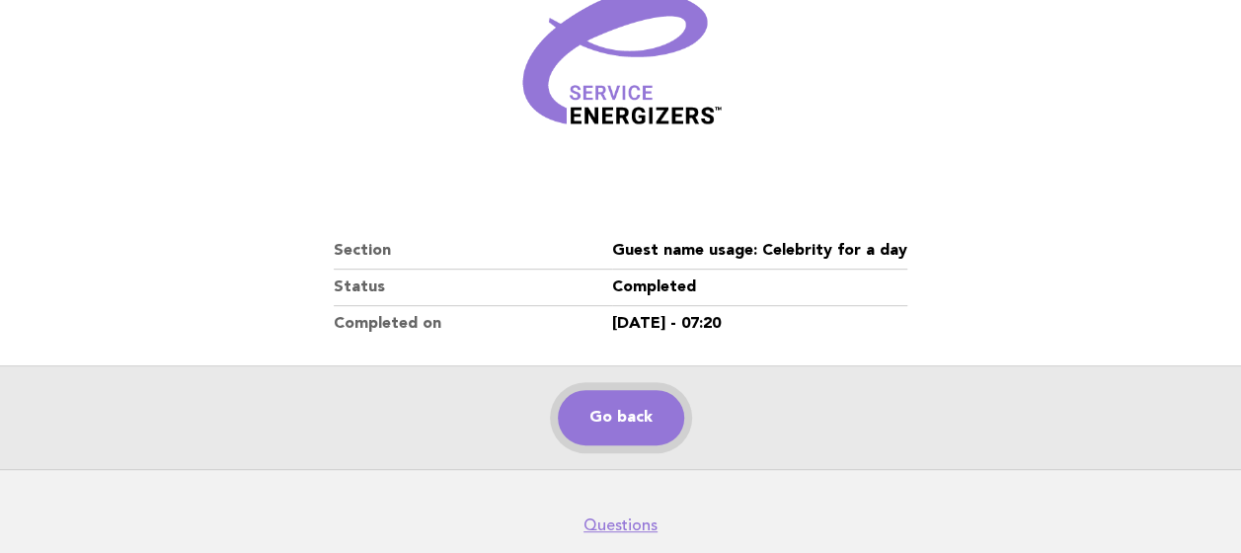
click at [607, 417] on link "Go back" at bounding box center [621, 417] width 126 height 55
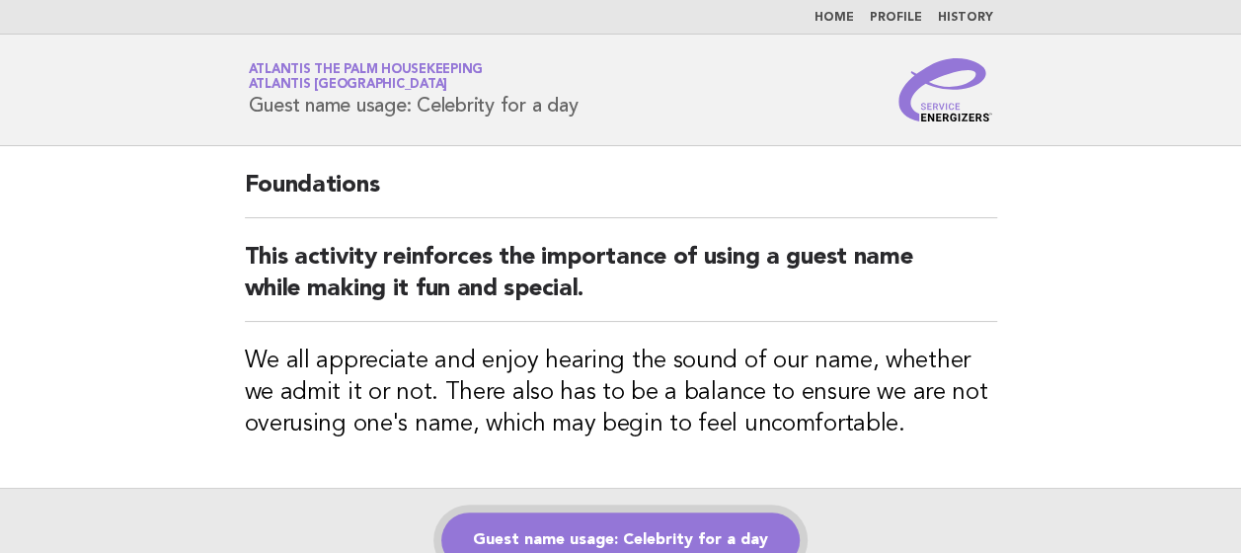
click at [577, 527] on link "Guest name usage: Celebrity for a day" at bounding box center [620, 539] width 358 height 55
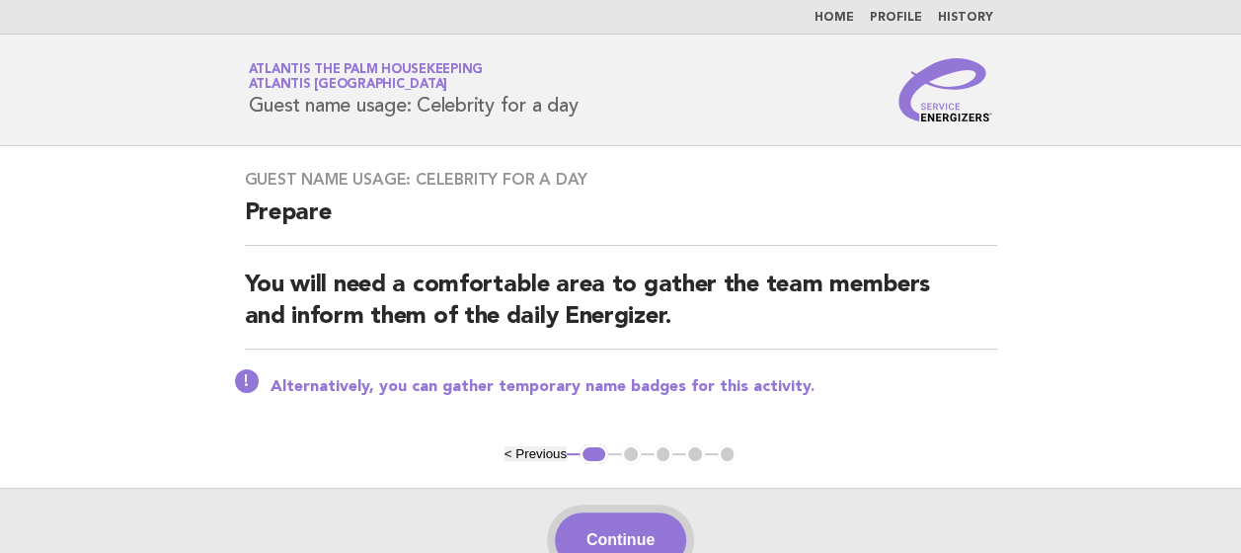
click at [591, 523] on button "Continue" at bounding box center [620, 539] width 131 height 55
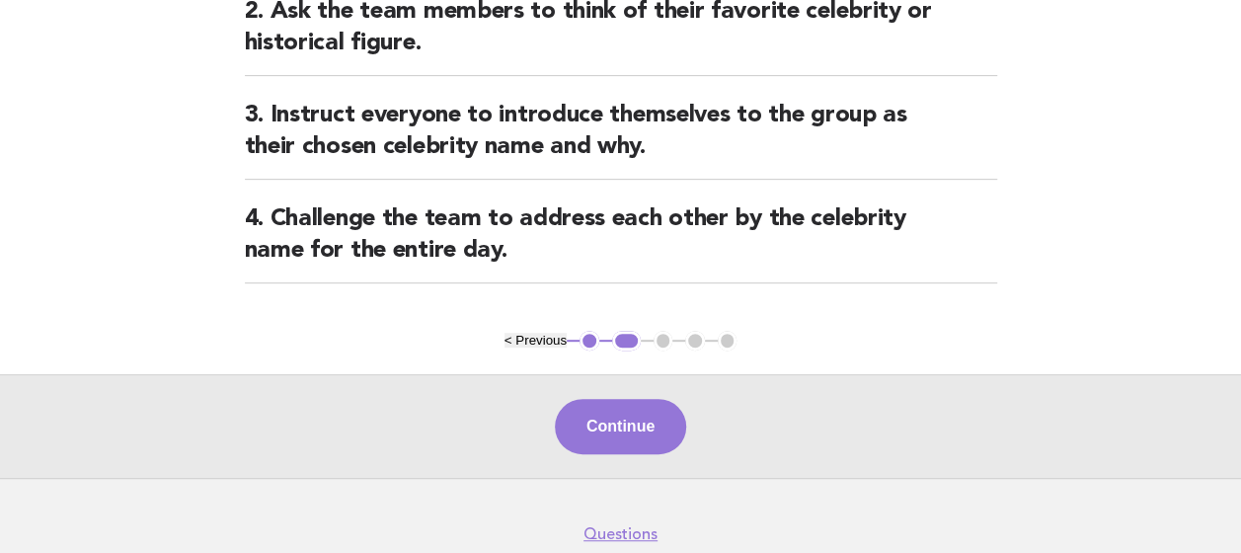
scroll to position [364, 0]
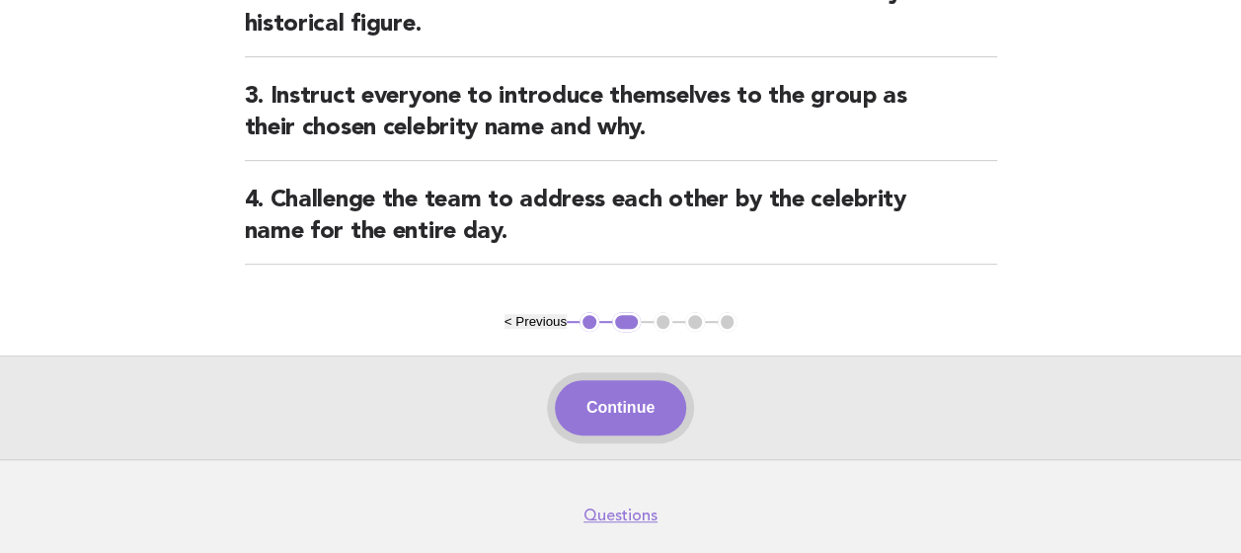
click at [613, 399] on button "Continue" at bounding box center [620, 407] width 131 height 55
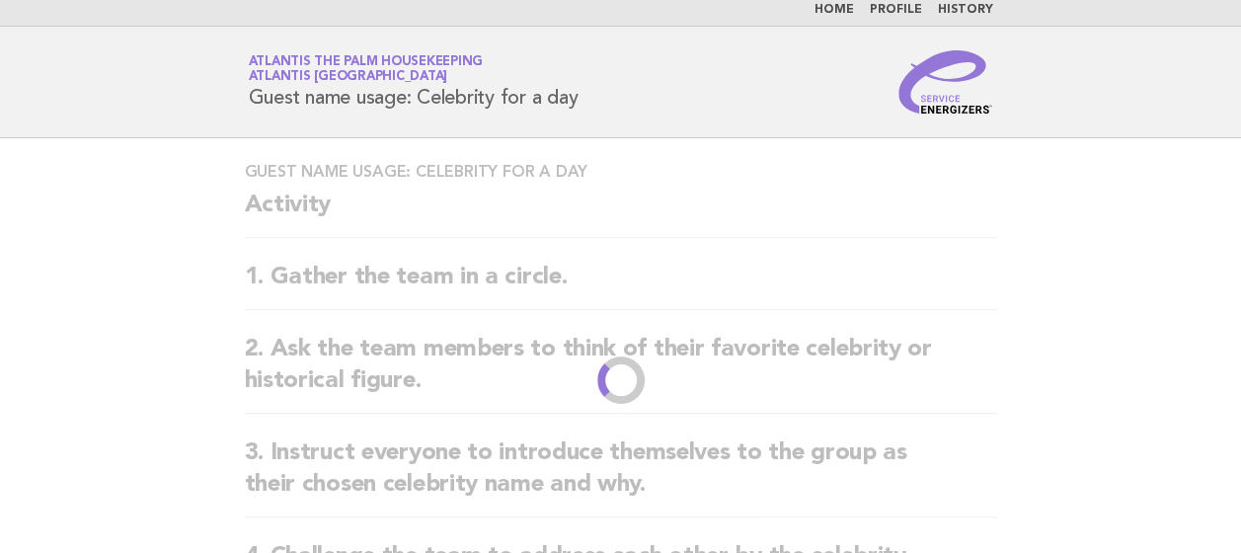
scroll to position [0, 0]
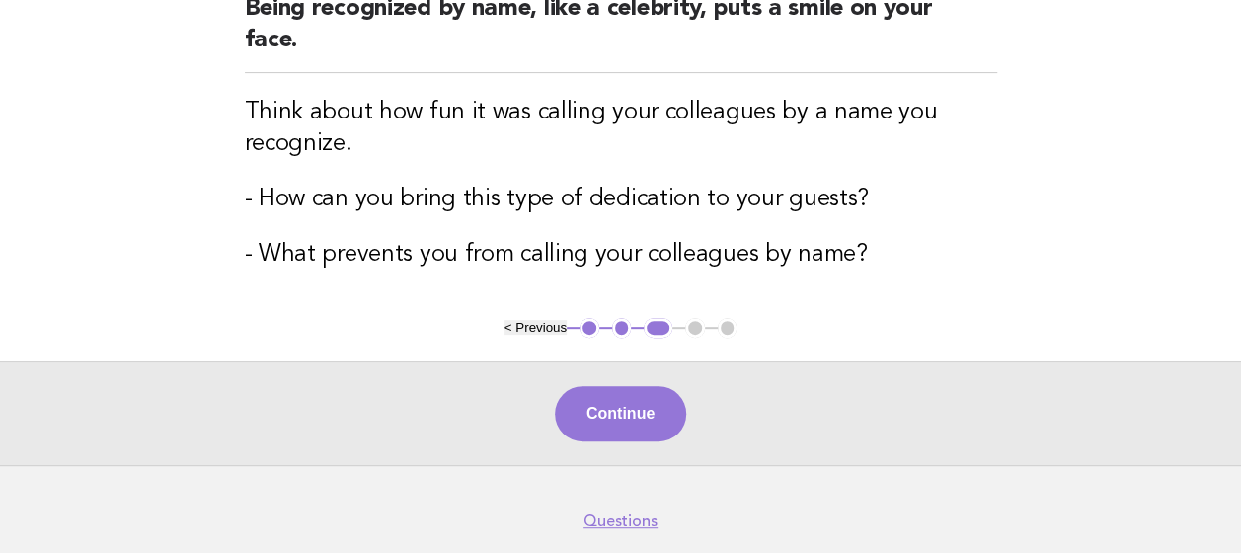
click at [613, 399] on button "Continue" at bounding box center [620, 413] width 131 height 55
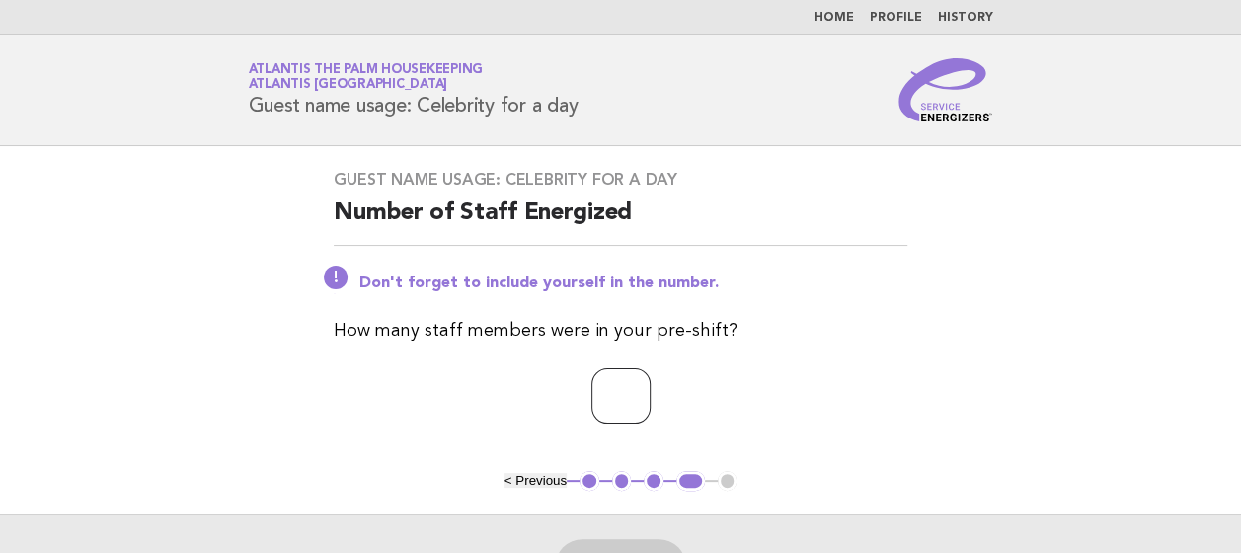
click at [613, 399] on input "number" at bounding box center [620, 395] width 59 height 55
type input "**"
